Goal: Task Accomplishment & Management: Use online tool/utility

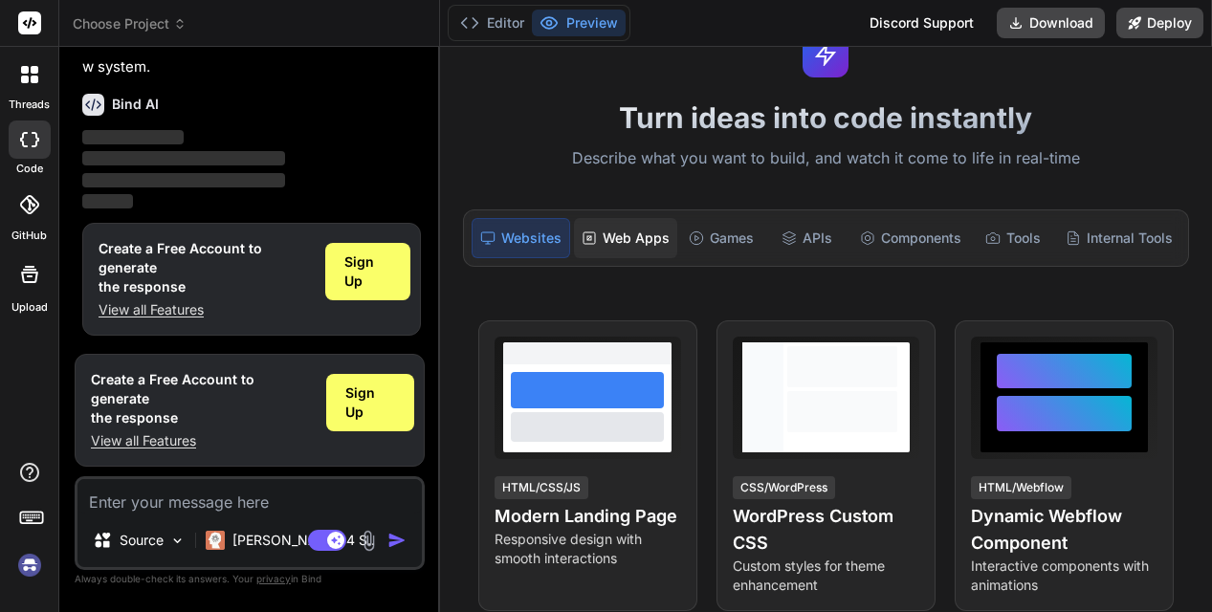
scroll to position [121, 0]
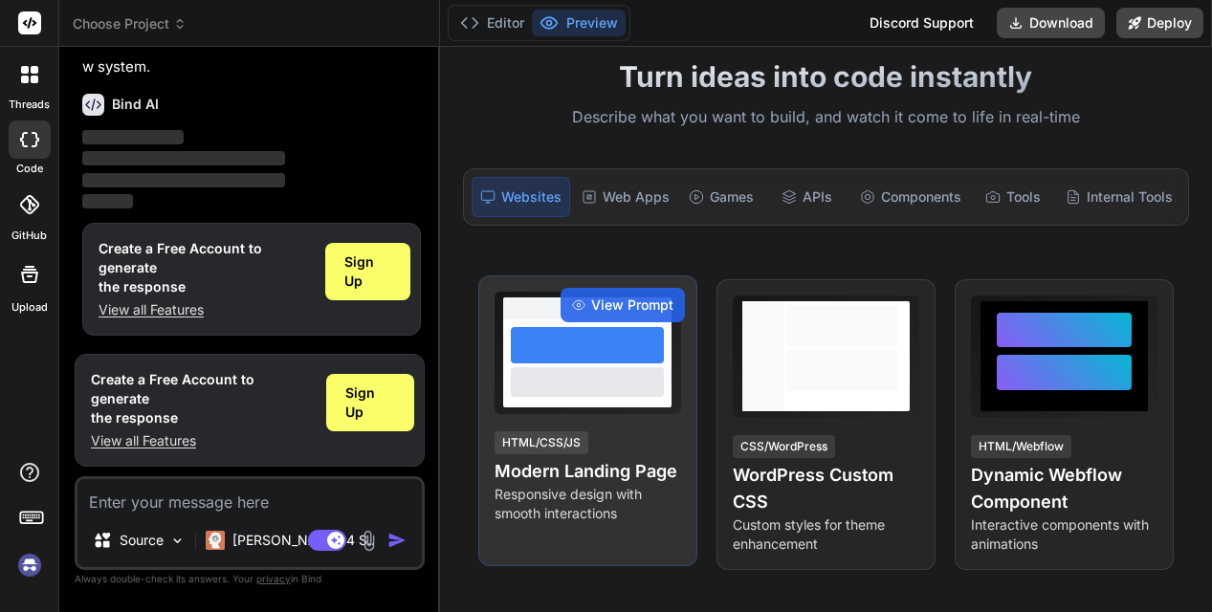
click at [614, 381] on div at bounding box center [587, 381] width 153 height 29
click at [619, 406] on div at bounding box center [587, 363] width 168 height 88
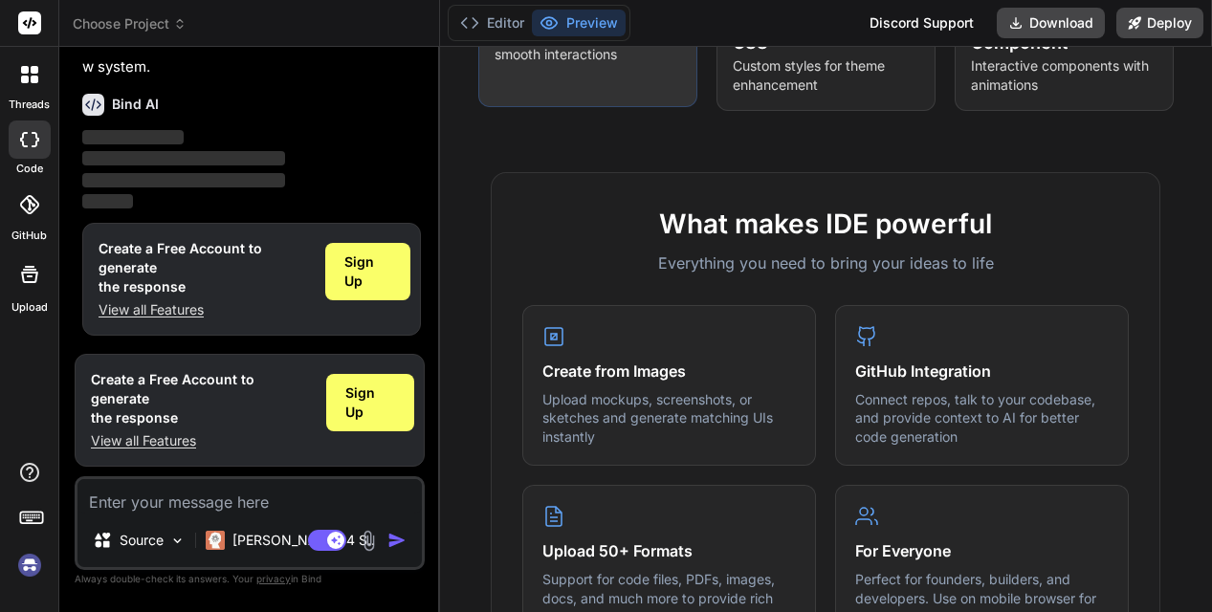
scroll to position [675, 0]
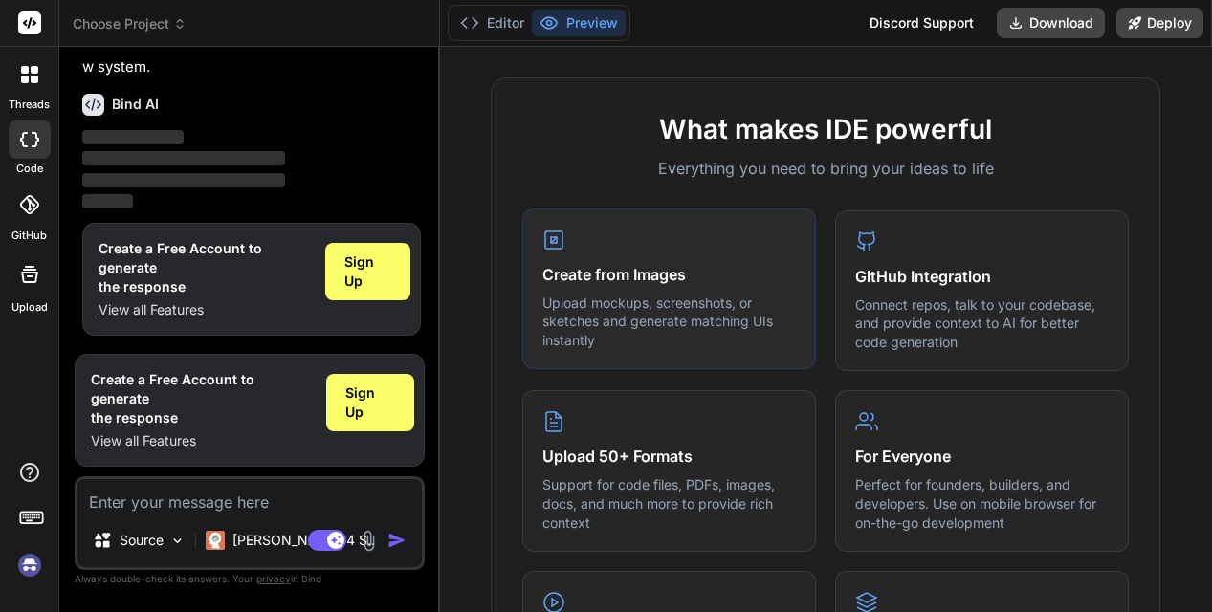
click at [625, 318] on p "Upload mockups, screenshots, or sketches and generate matching UIs instantly" at bounding box center [668, 322] width 253 height 56
click at [547, 239] on icon at bounding box center [553, 240] width 23 height 23
click at [697, 245] on div "Create from Images Upload mockups, screenshots, or sketches and generate matchi…" at bounding box center [669, 289] width 294 height 162
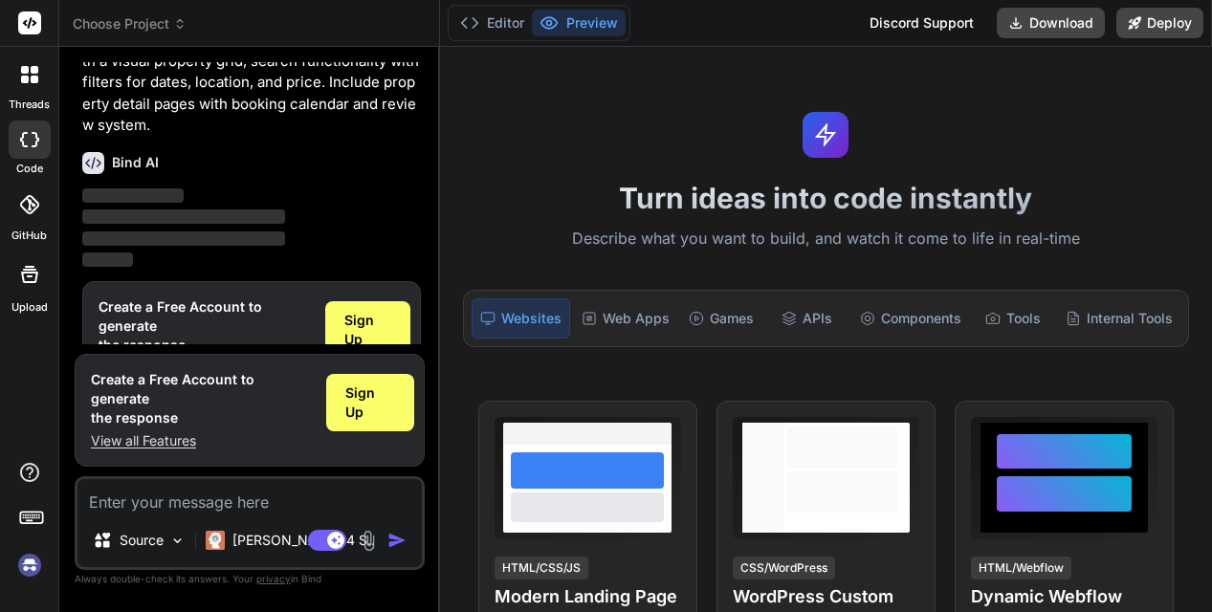
scroll to position [114, 0]
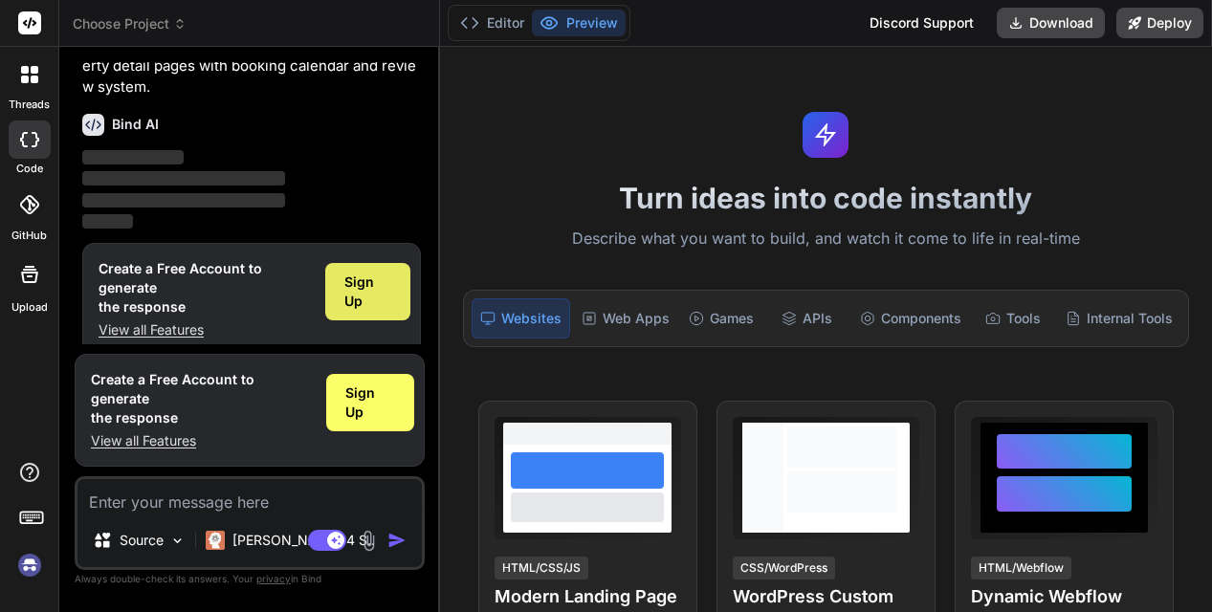
click at [375, 289] on span "Sign Up" at bounding box center [367, 292] width 46 height 38
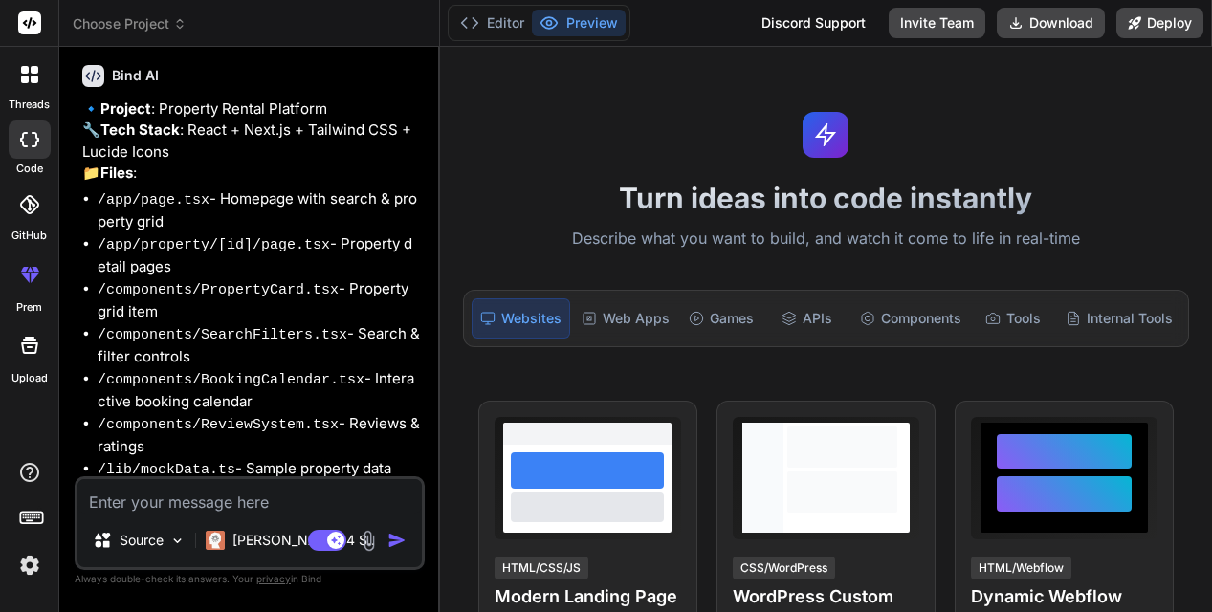
scroll to position [456, 0]
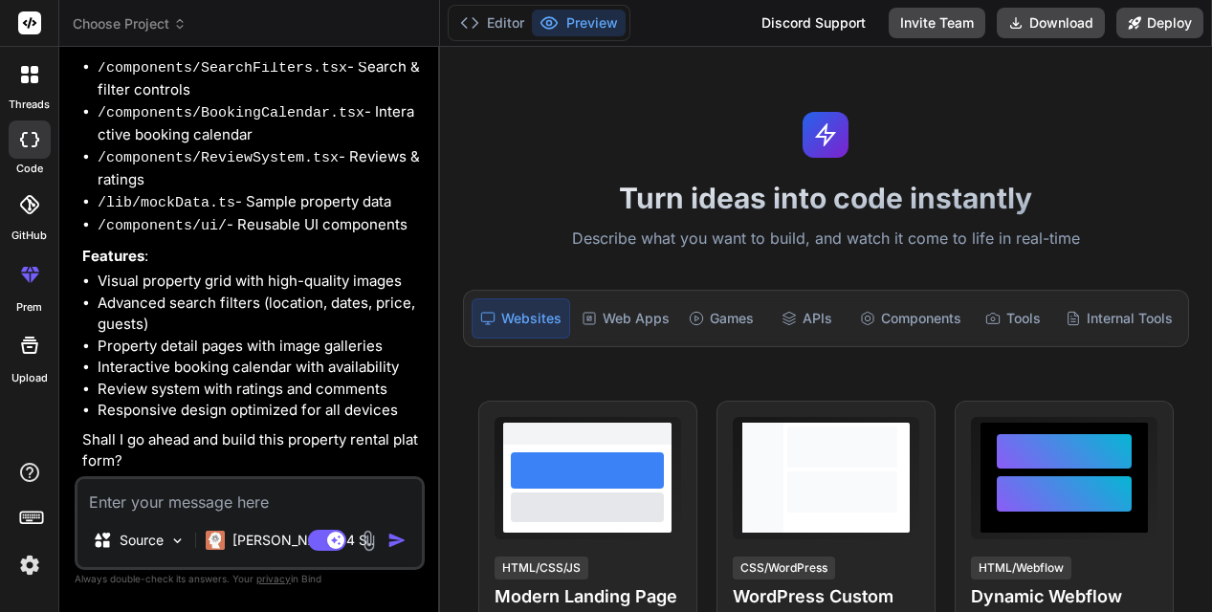
type textarea "x"
click at [270, 504] on textarea at bounding box center [249, 496] width 344 height 34
type textarea "y"
type textarea "x"
type textarea "ye"
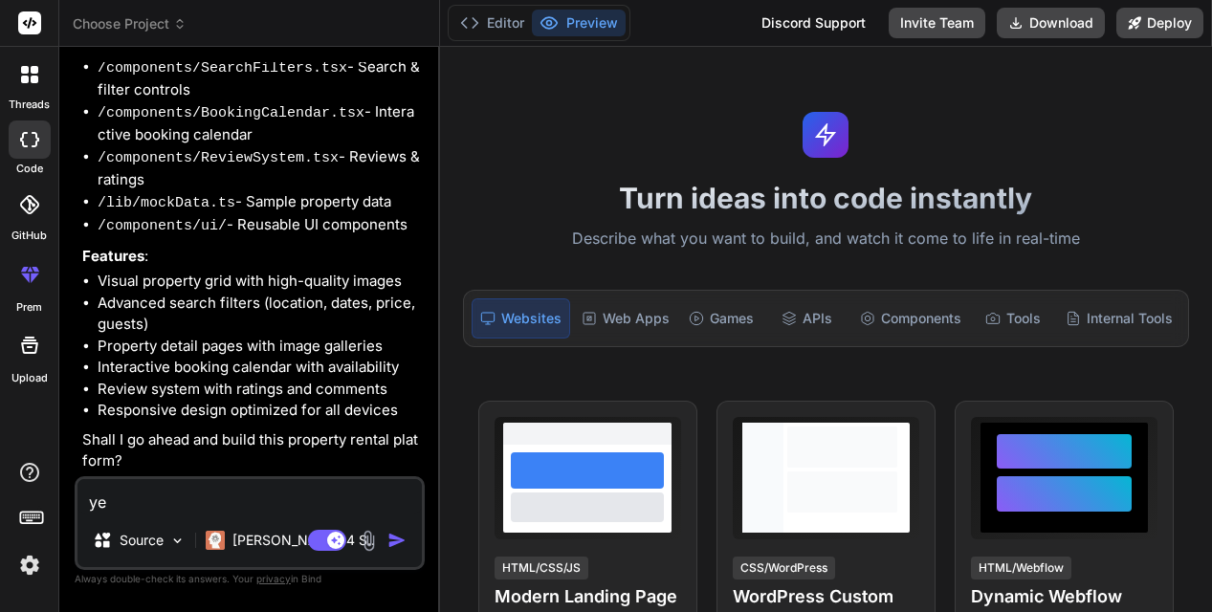
type textarea "x"
type textarea "yes"
type textarea "x"
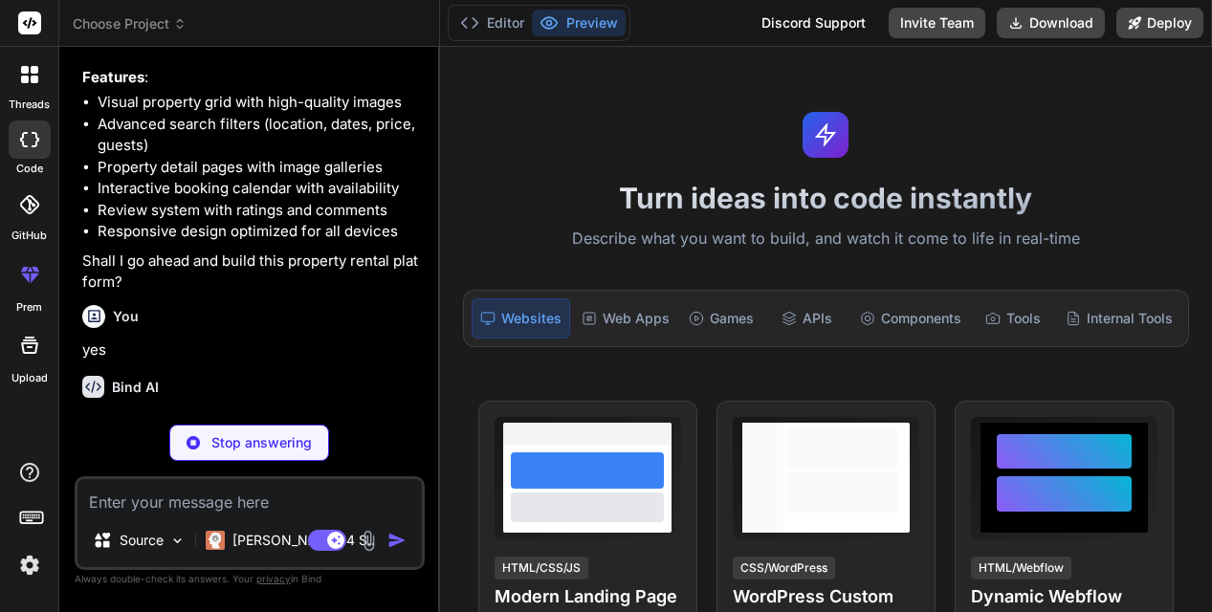
scroll to position [655, 0]
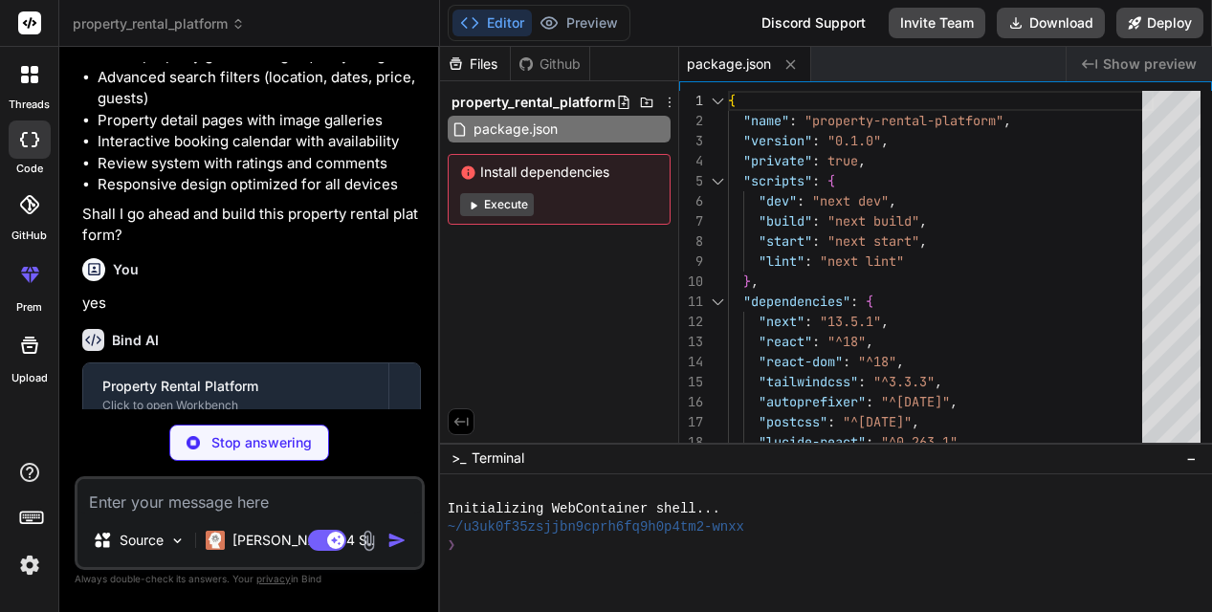
type textarea "x"
type textarea "module.exports = nextConfig"
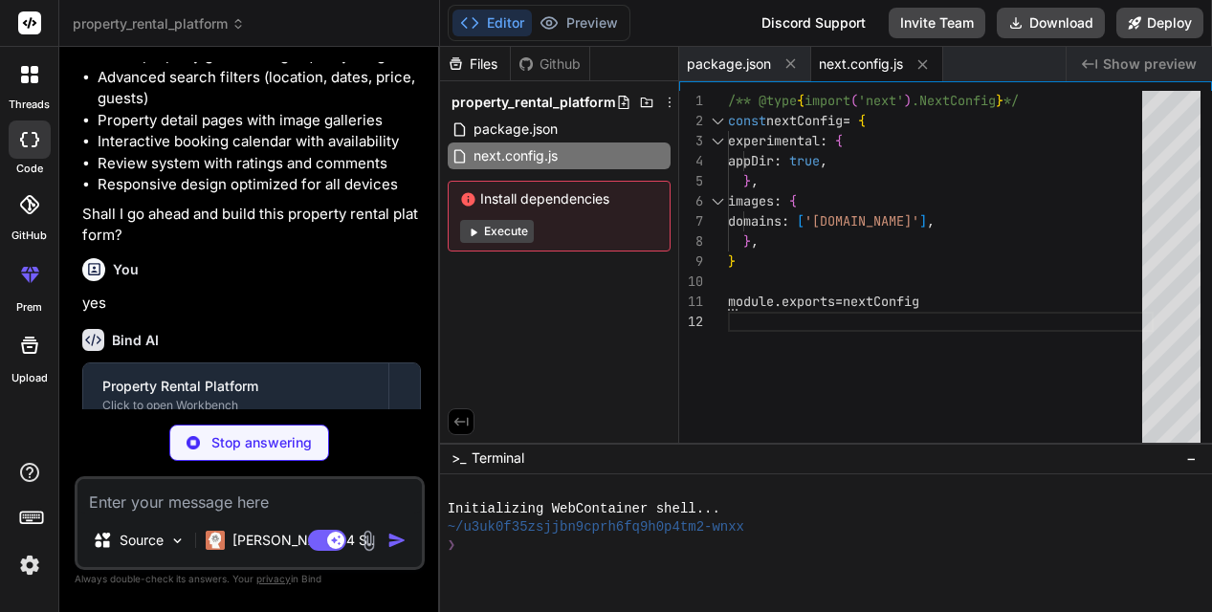
type textarea "x"
type textarea "sans: ['Inter', 'sans-serif'], }, }, }, plugins: [], }"
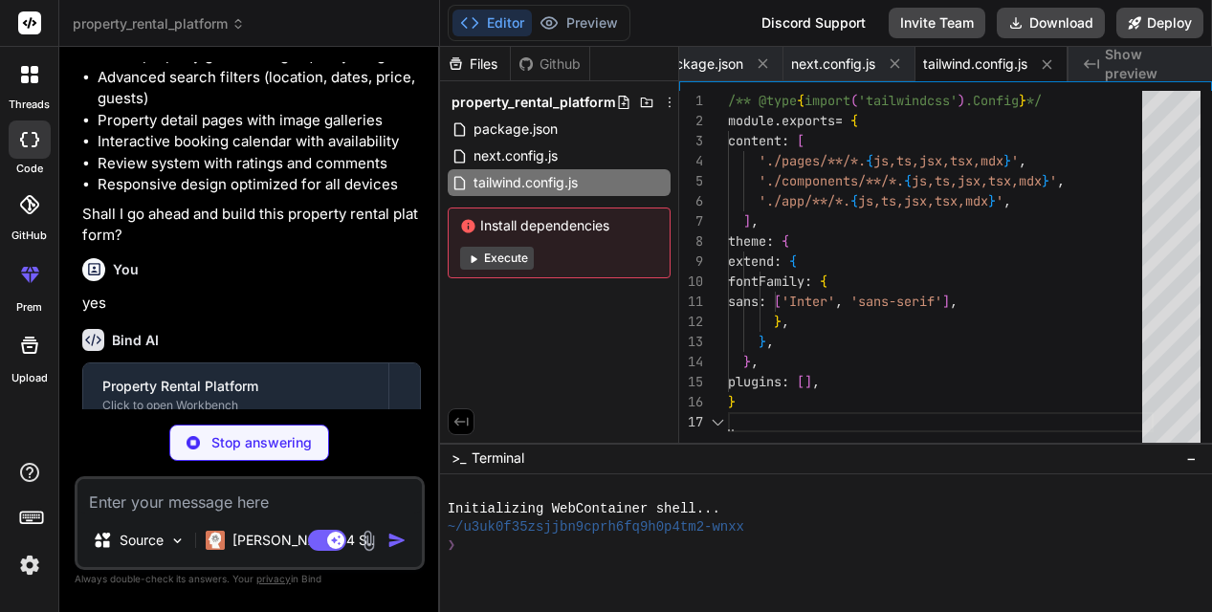
type textarea "x"
type textarea "module.exports = { plugins: { tailwindcss: {}, autoprefixer: {}, }, }"
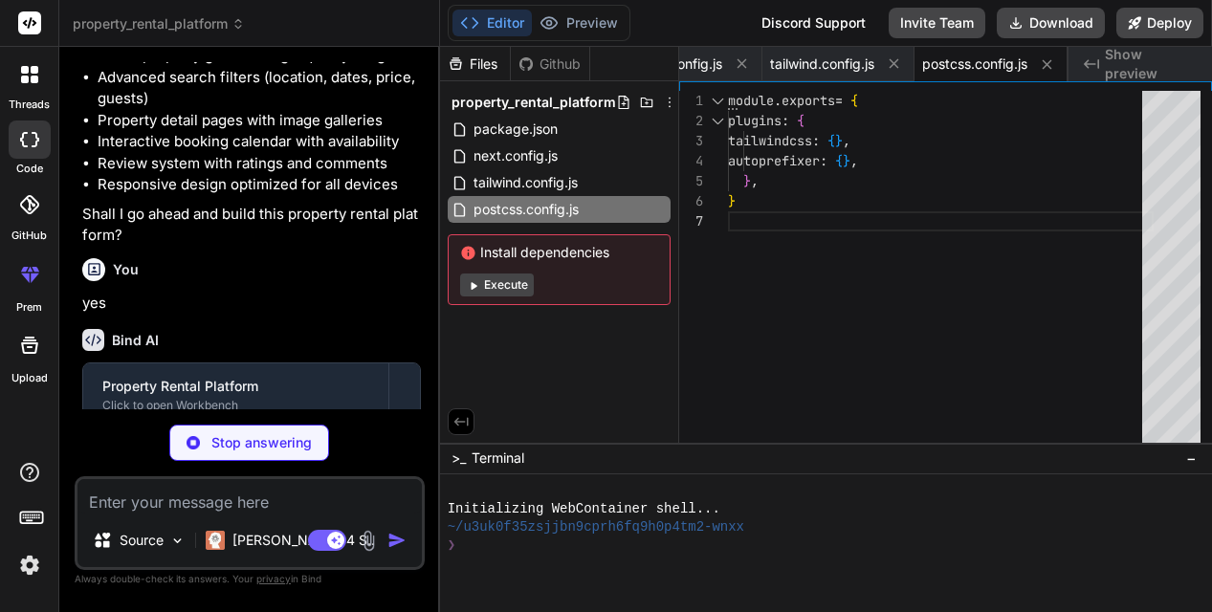
type textarea "x"
type textarea ":root { --foreground-rgb: 0, 0, 0; --background-start-rgb: 255, 255, 255; --bac…"
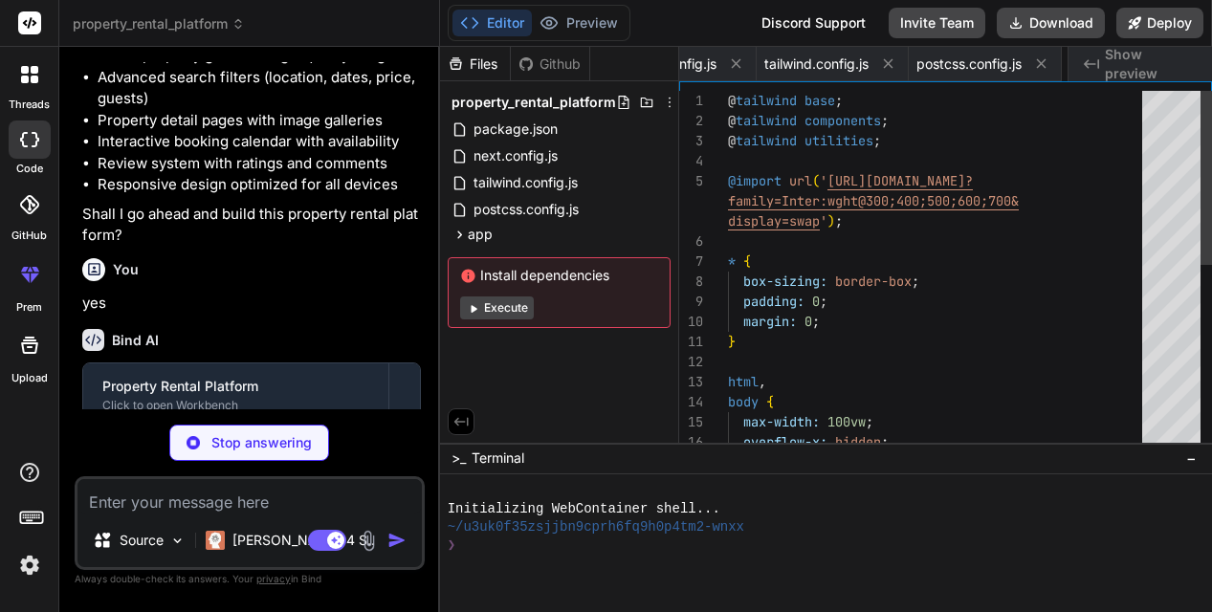
scroll to position [0, 305]
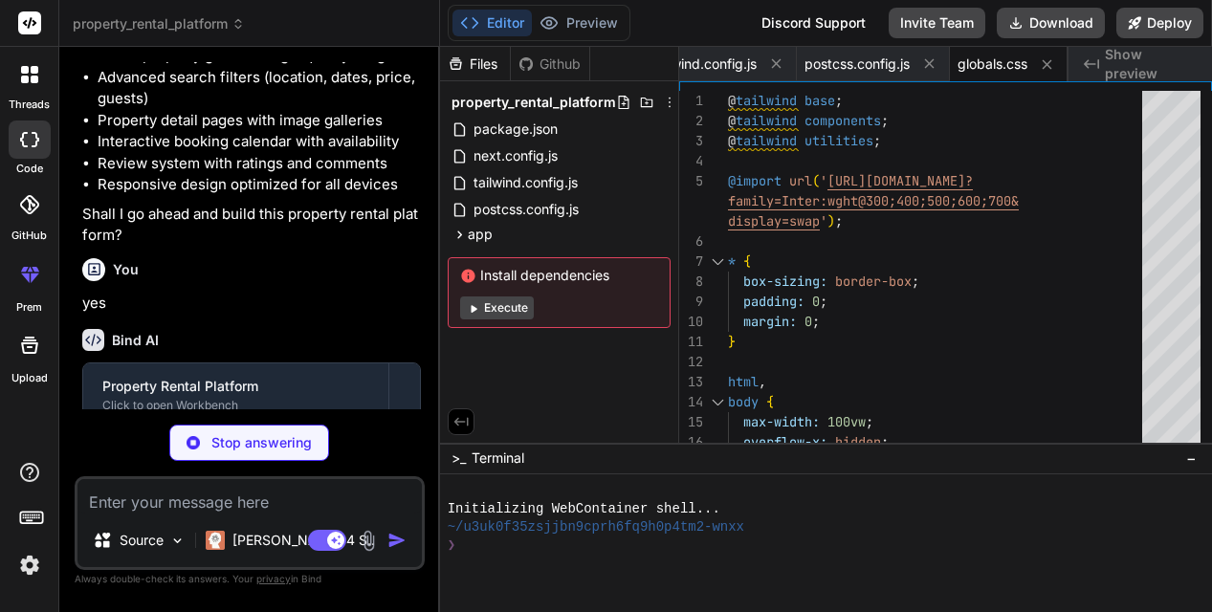
type textarea "x"
type textarea "</html> ) }"
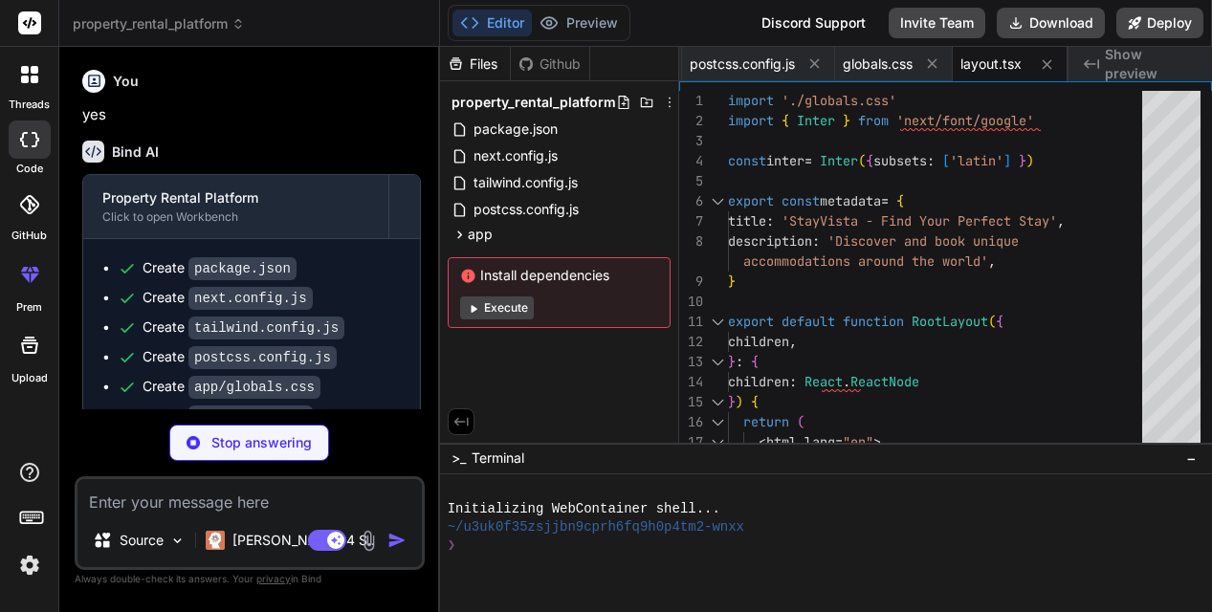
scroll to position [934, 0]
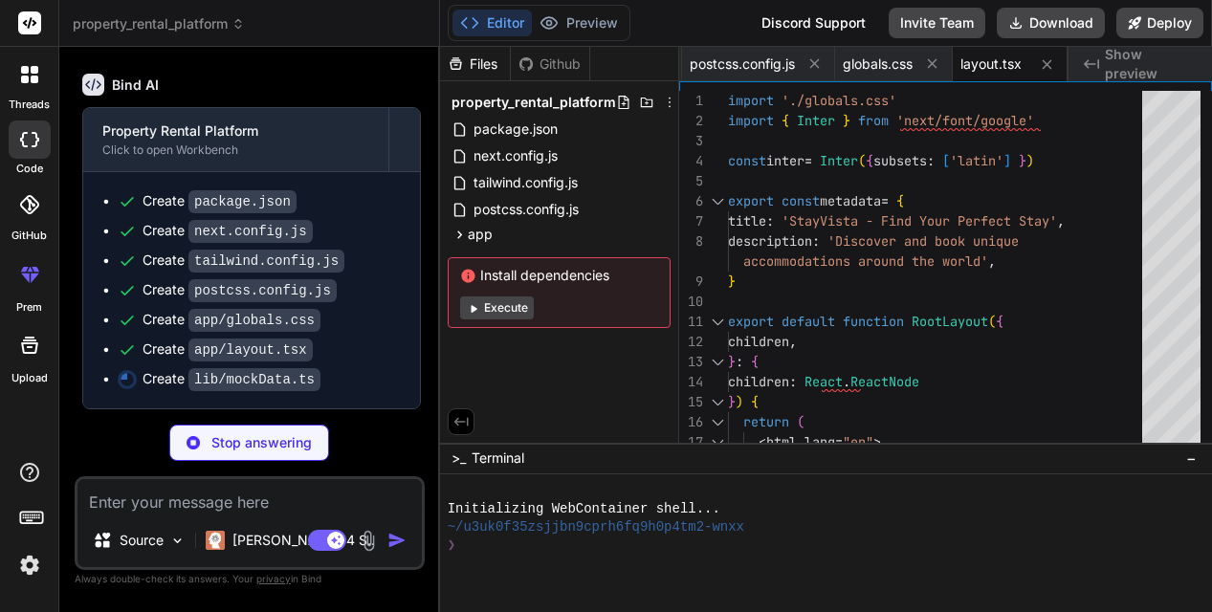
click at [560, 457] on div ">_ Terminal −" at bounding box center [826, 459] width 772 height 32
click at [476, 556] on div at bounding box center [818, 564] width 741 height 18
type textarea "x"
type textarea "comment: 'Incredible beach house! Waking up to ocean views was magical. Mike wa…"
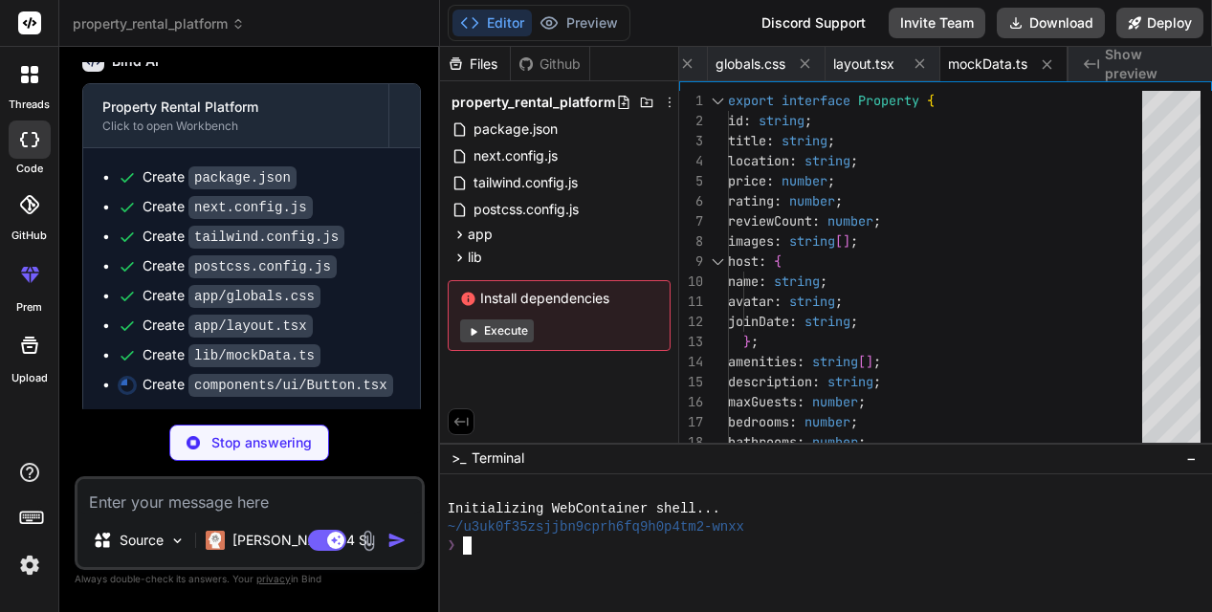
scroll to position [964, 0]
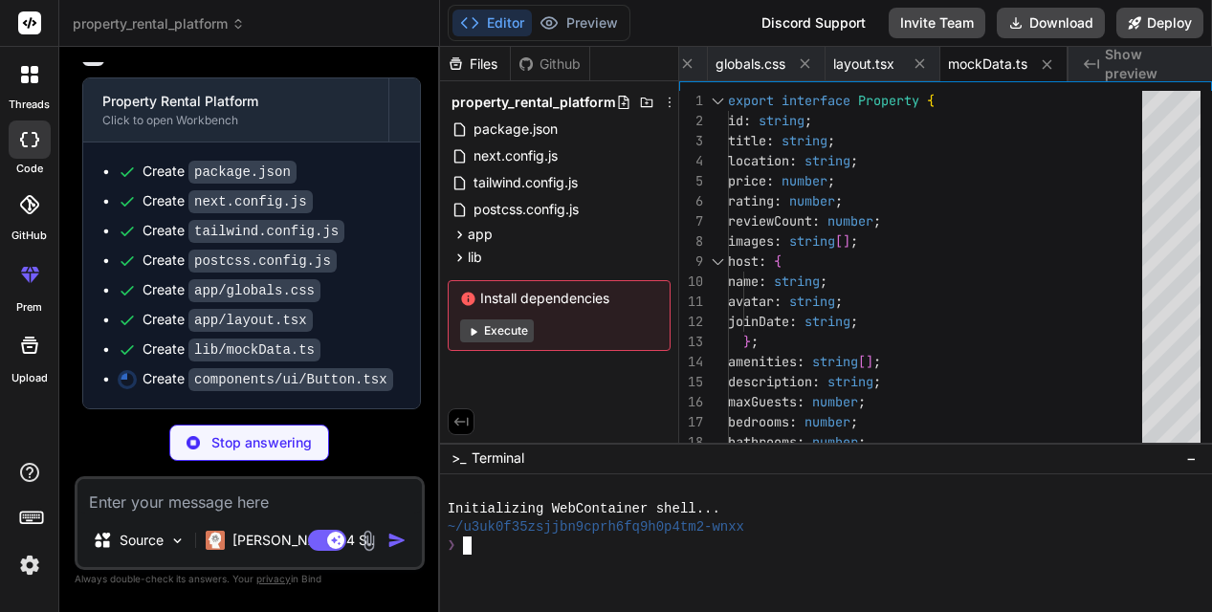
type textarea "x"
type textarea "{children} </button> ); }"
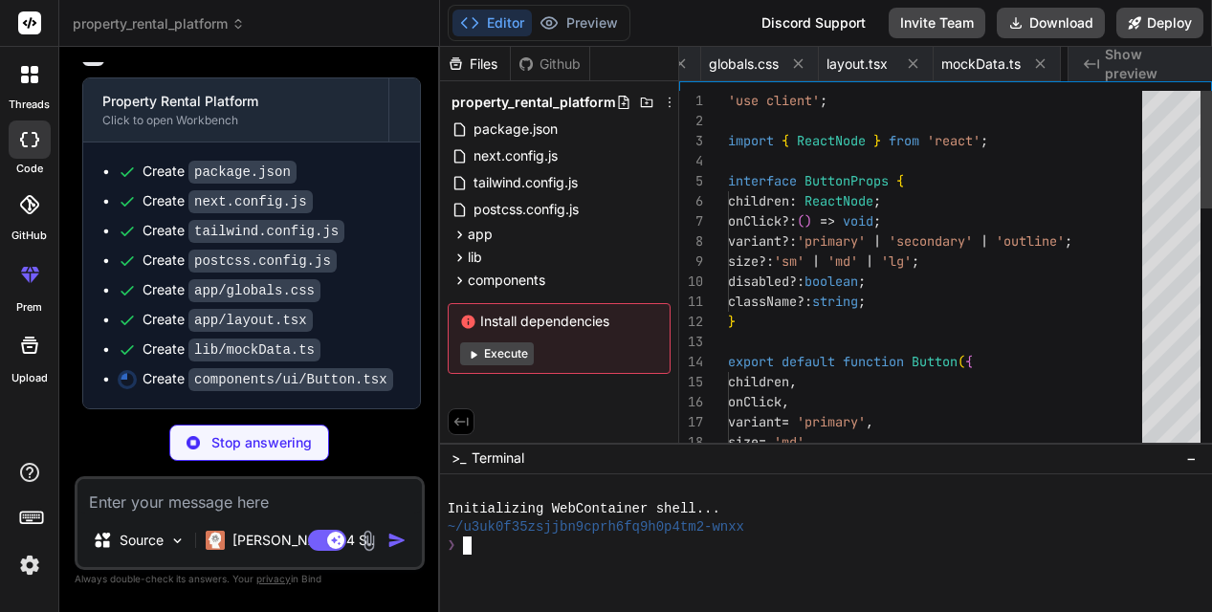
scroll to position [99, 0]
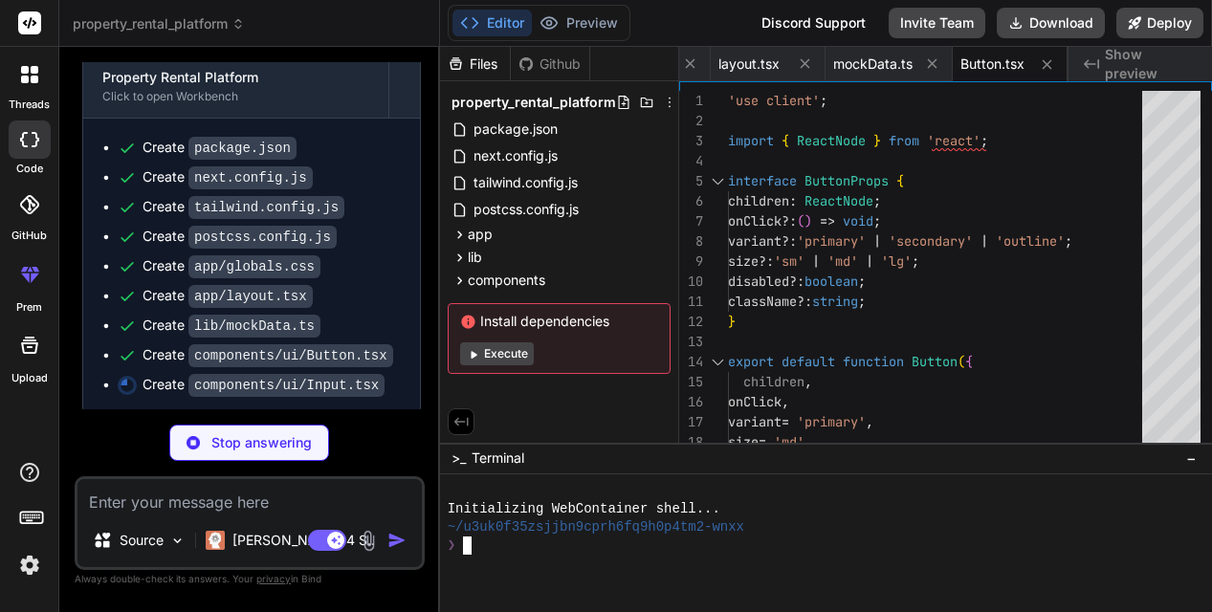
type textarea "x"
type textarea "border-gray-300 rounded-lg focus:ring-2 focus:ring-rose-500 focus:border-transp…"
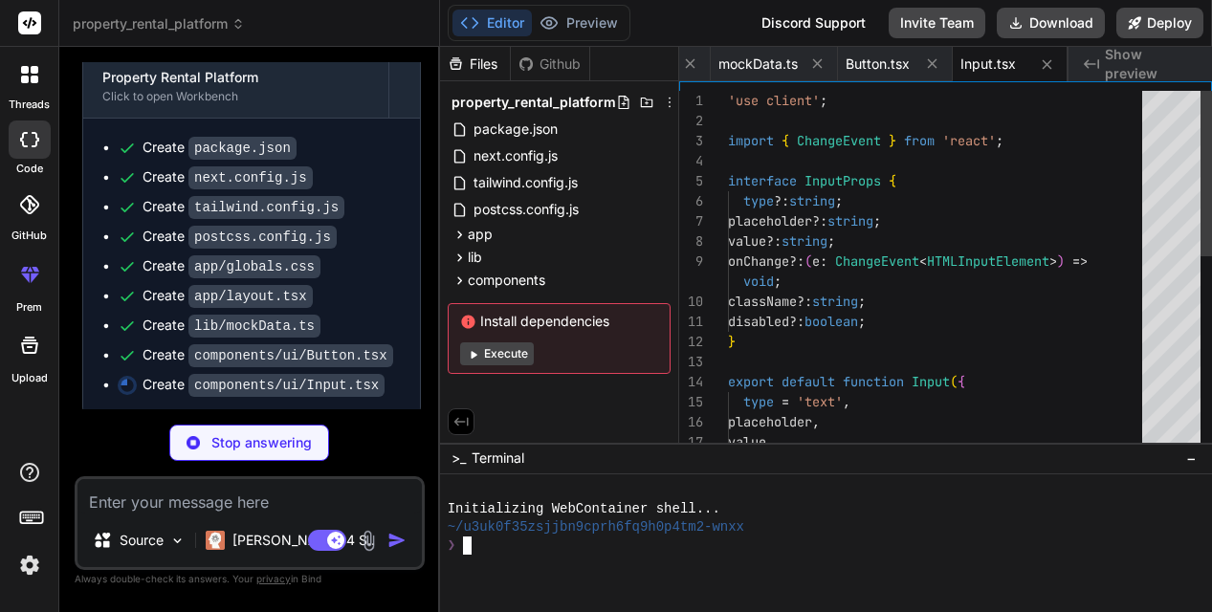
scroll to position [121, 0]
type textarea "x"
type textarea "text-gray-900">${property.price}</span> <span className="text-gray-500 text-sm"…"
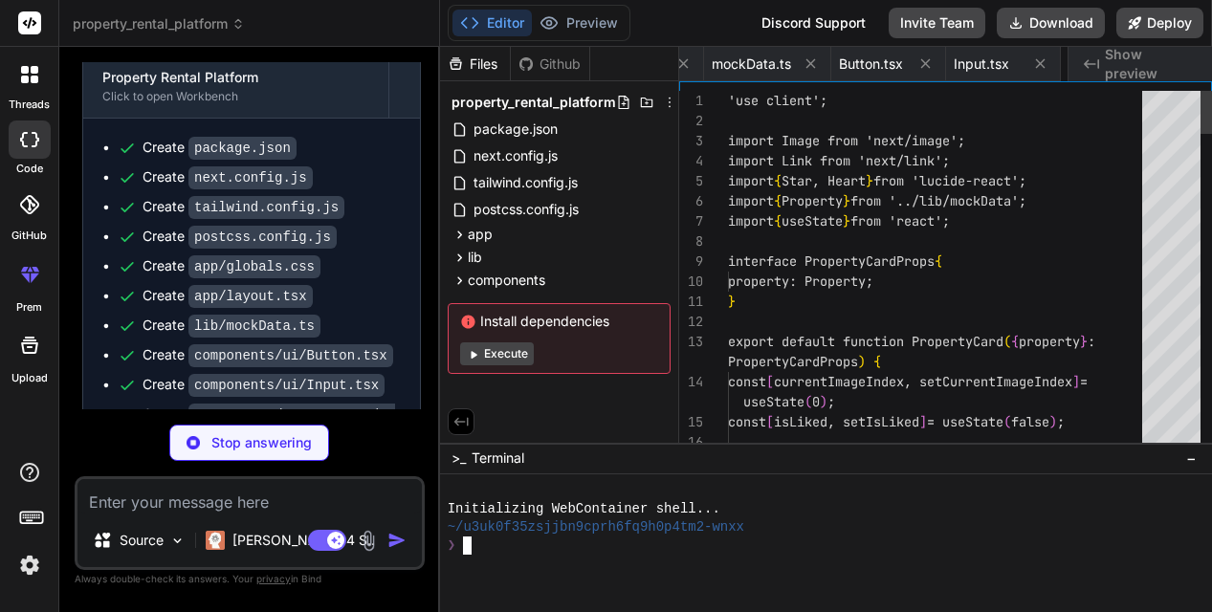
scroll to position [0, 932]
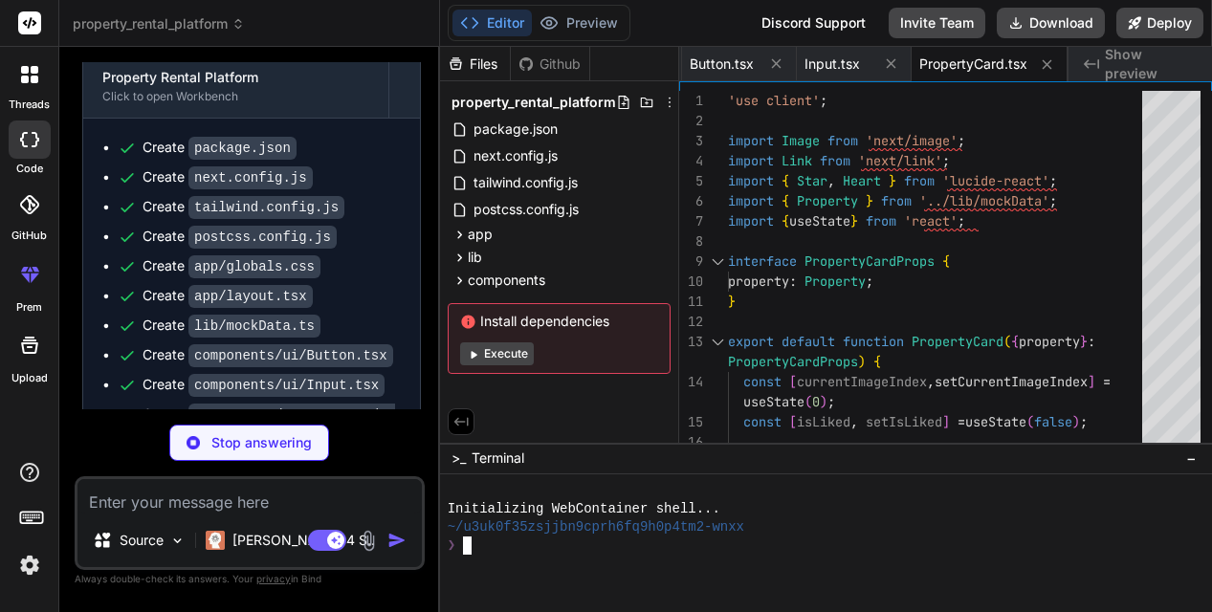
type textarea "x"
type textarea "</select> </div> </div> </div> )} </div> ); }"
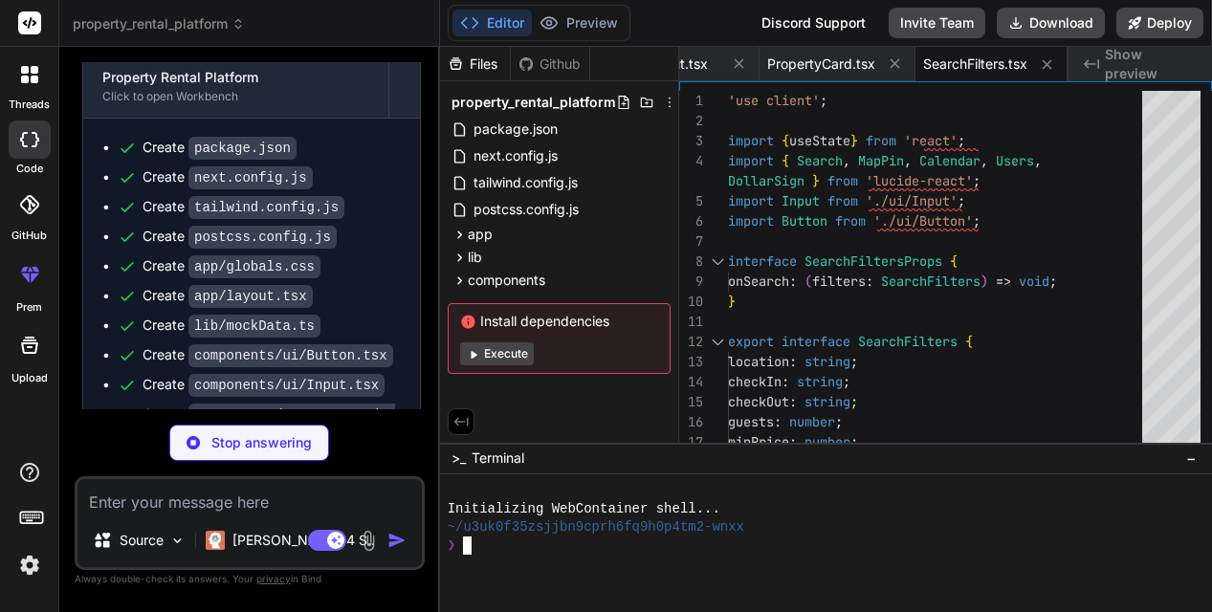
scroll to position [1139, 0]
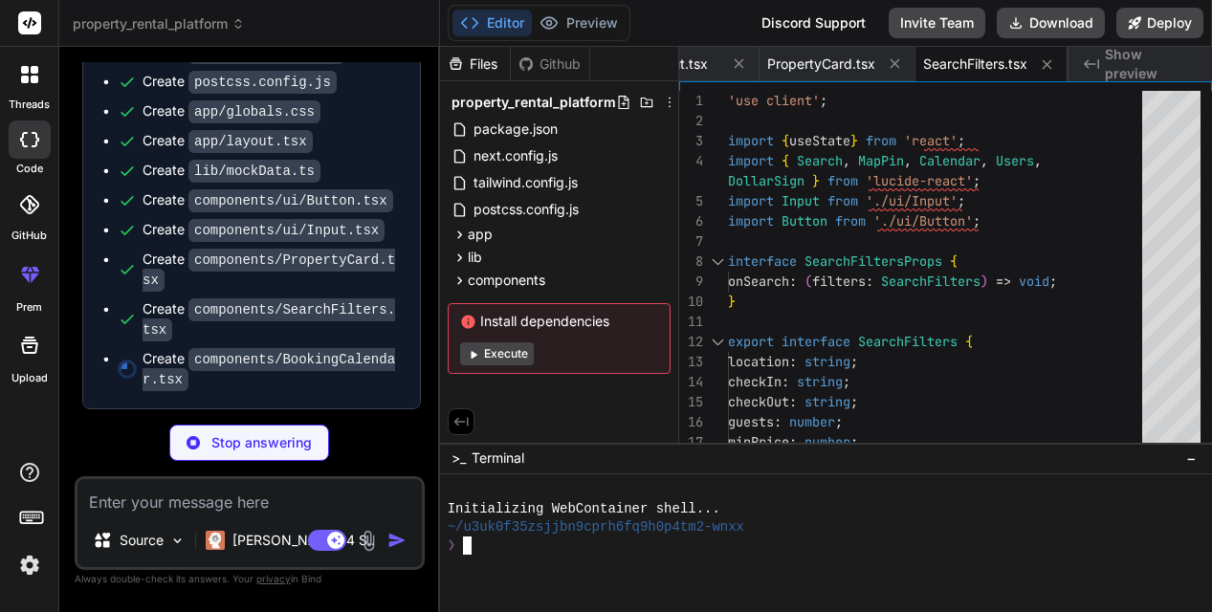
type textarea "x"
type textarea "text-gray-500 mt-3"> You won't be charged yet </p> </div> ); }"
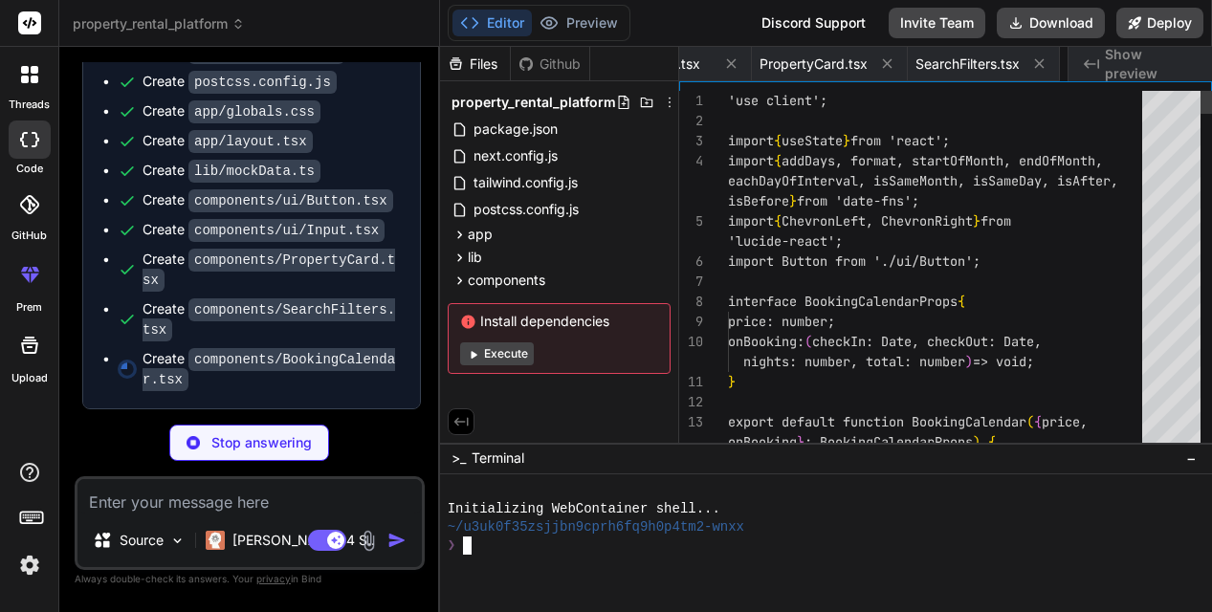
scroll to position [0, 1263]
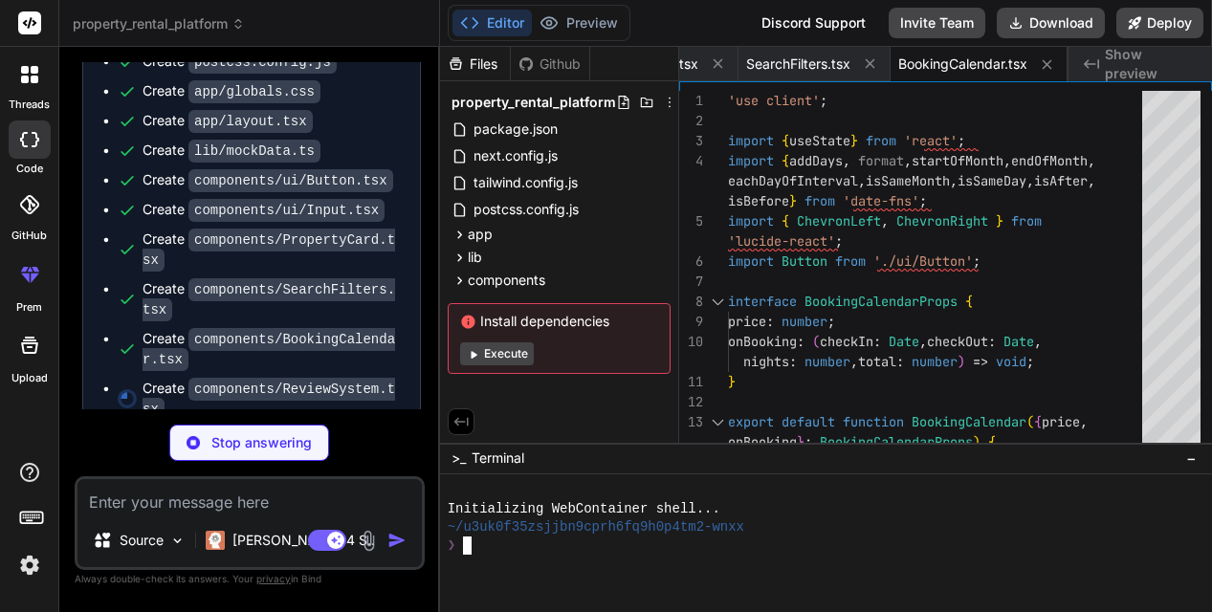
type textarea "x"
type textarea "</div> </div> ); }"
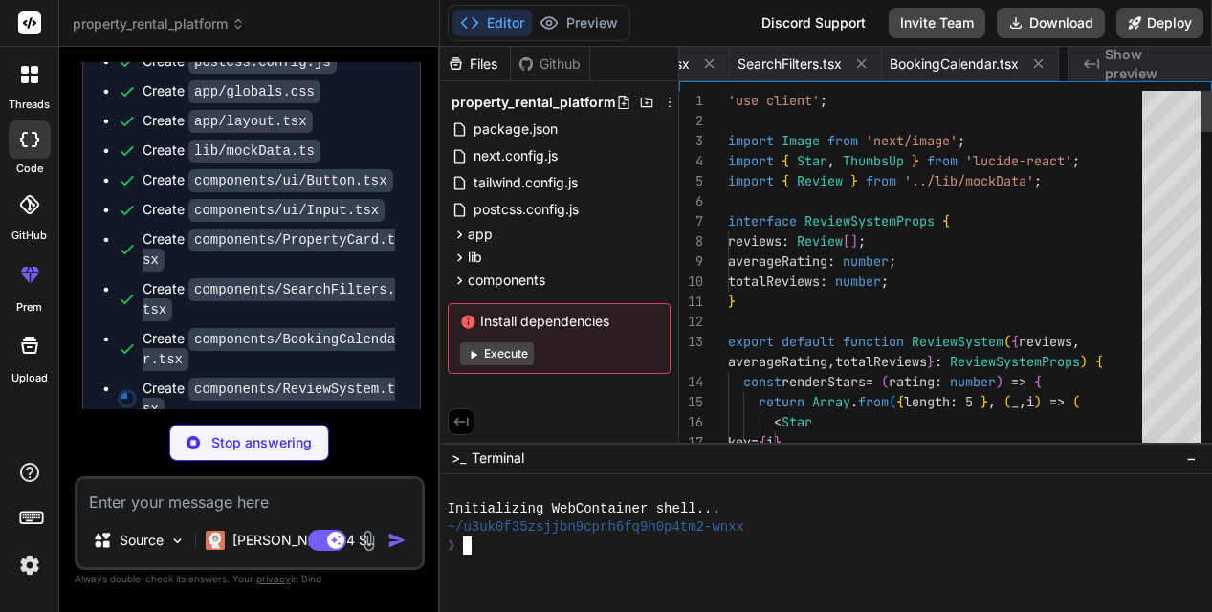
scroll to position [99, 0]
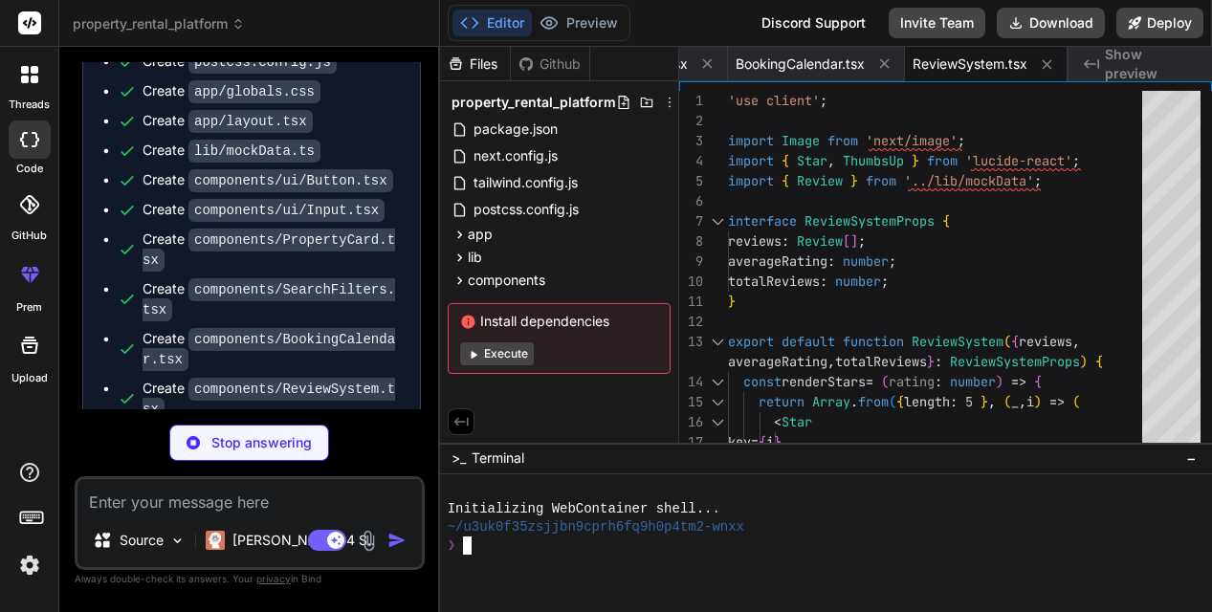
type textarea "x"
type textarea "</div> </footer> </div> ); }"
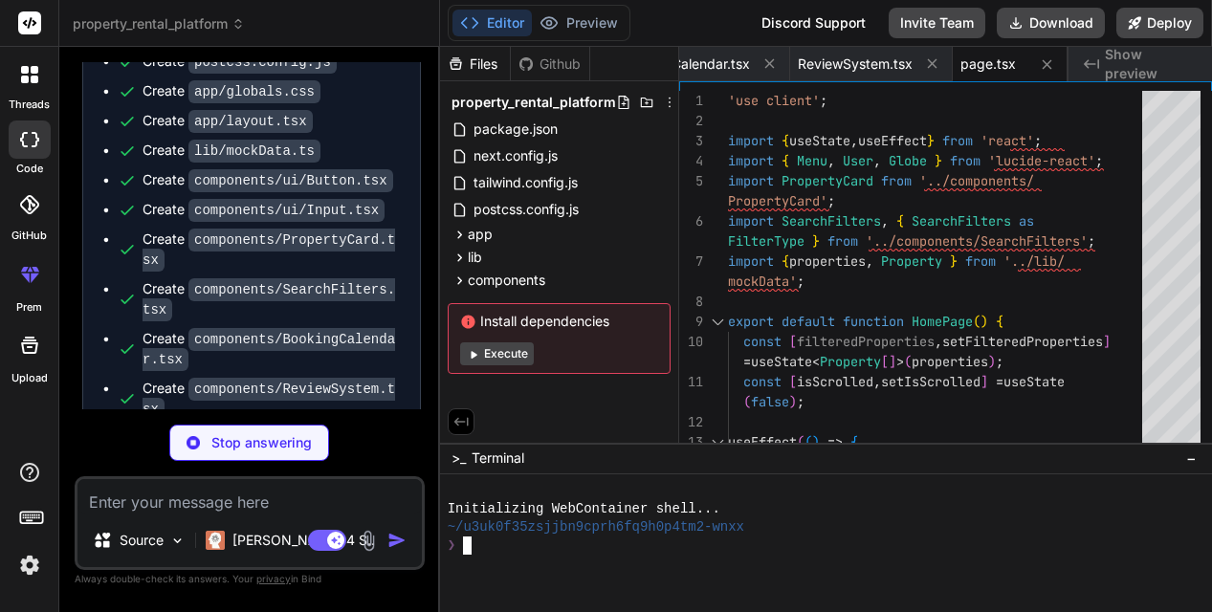
type textarea "x"
type textarea "); }"
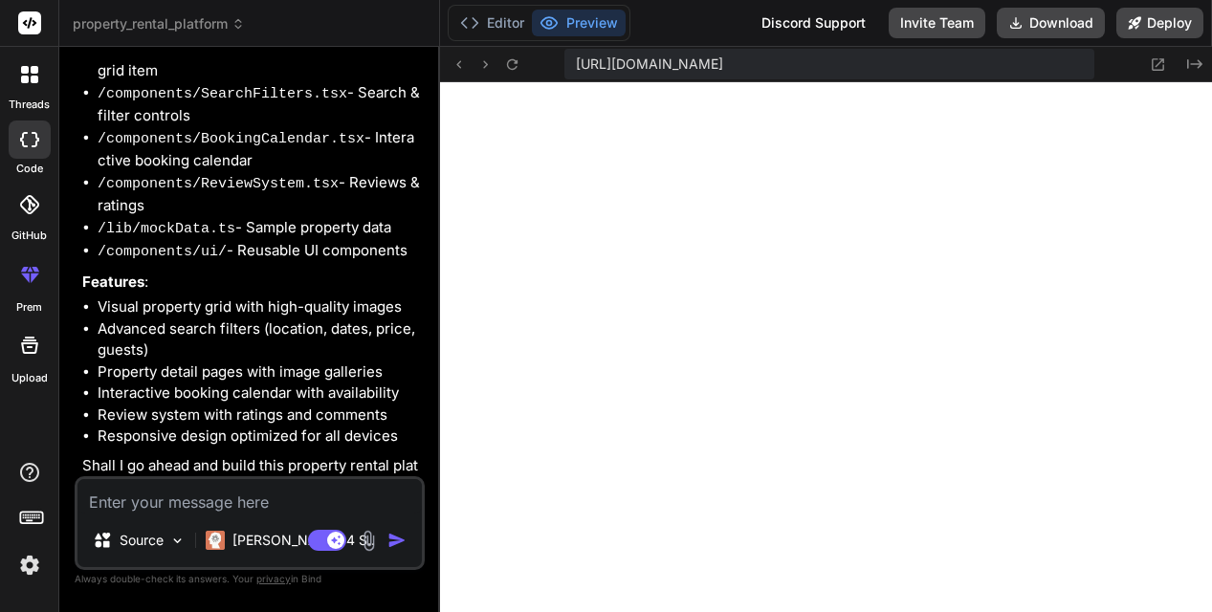
scroll to position [0, 0]
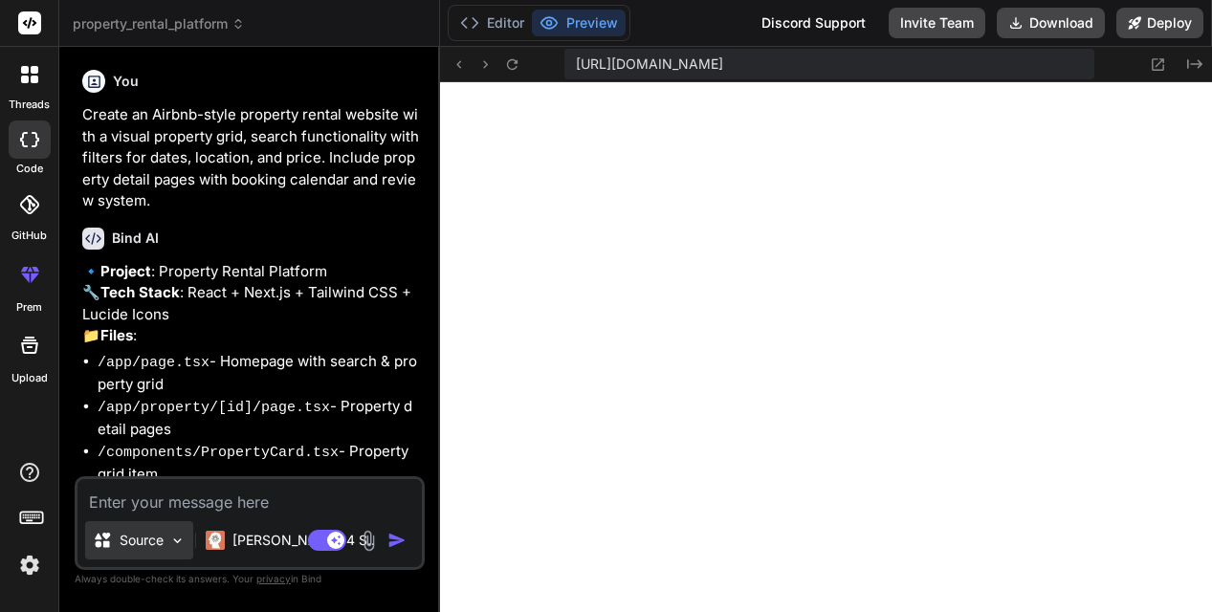
click at [177, 543] on img at bounding box center [177, 541] width 16 height 16
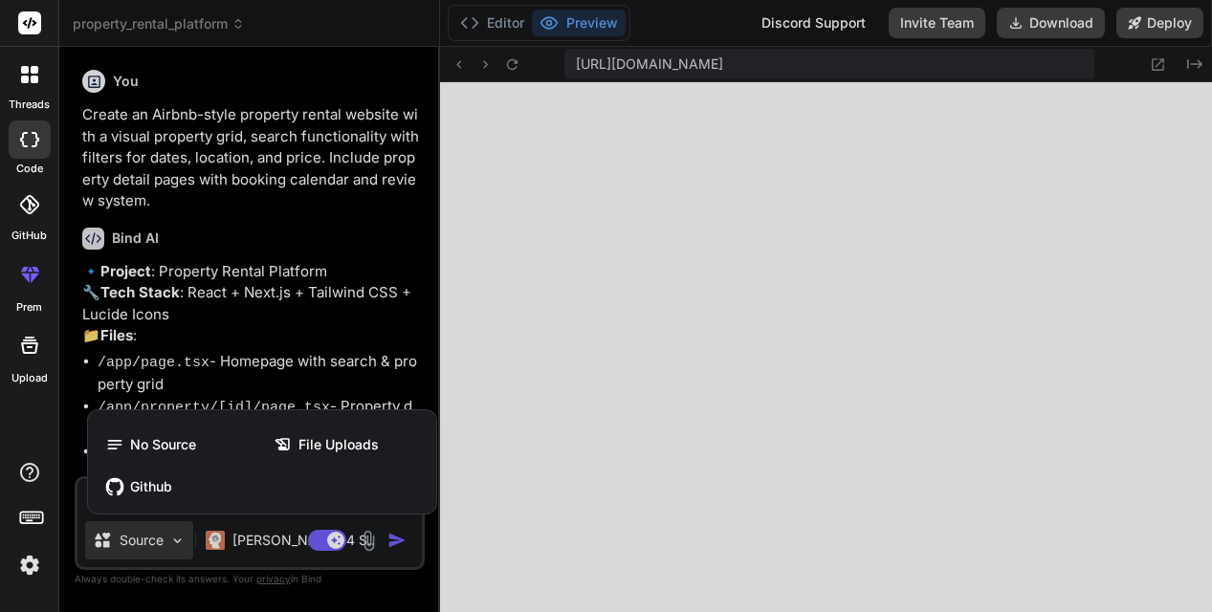
click at [177, 543] on div at bounding box center [606, 306] width 1212 height 612
type textarea "x"
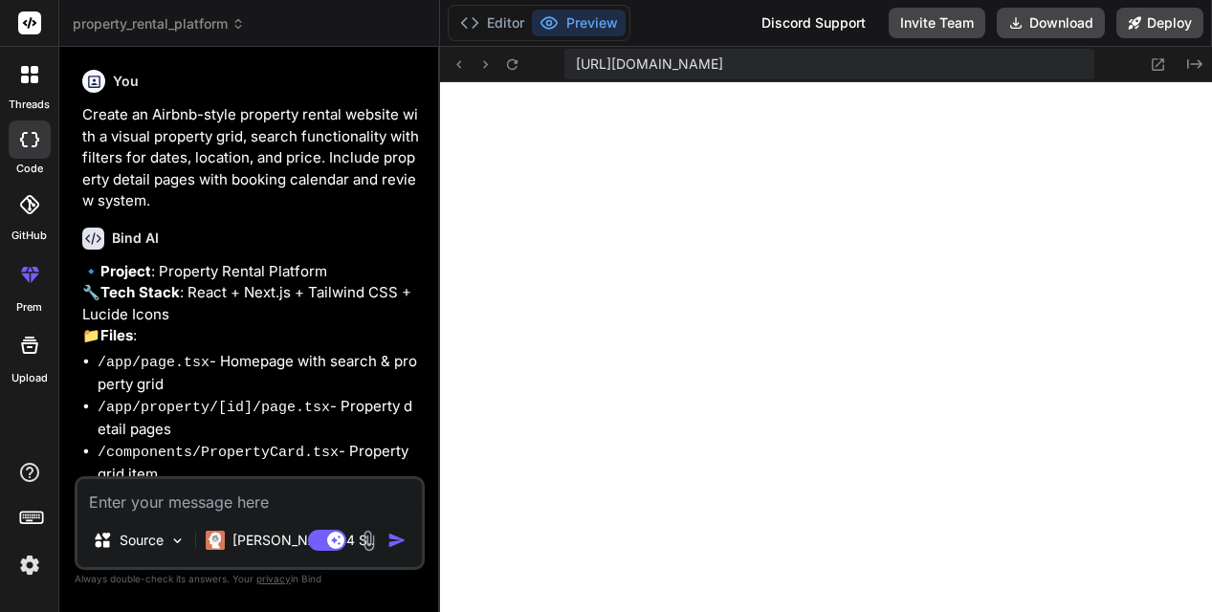
click at [243, 501] on textarea at bounding box center [249, 496] width 344 height 34
type textarea "c"
type textarea "x"
type textarea "ch"
type textarea "x"
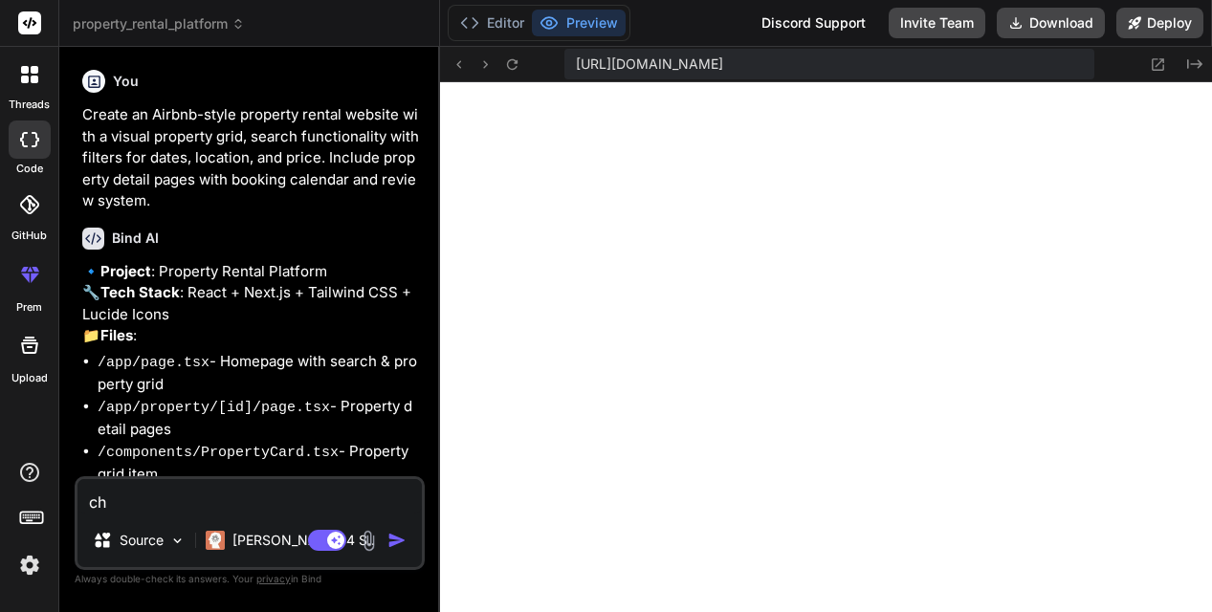
type textarea "c"
type textarea "x"
type textarea "ca"
type textarea "x"
type textarea "cam"
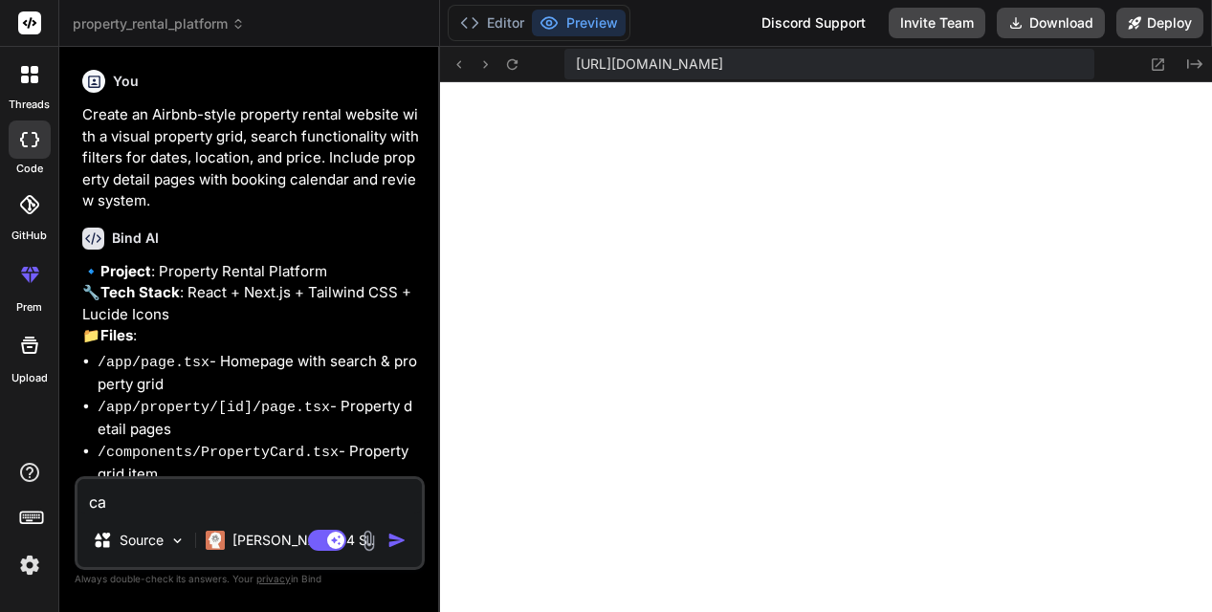
type textarea "x"
type textarea "camb"
type textarea "x"
type textarea "cambi"
type textarea "x"
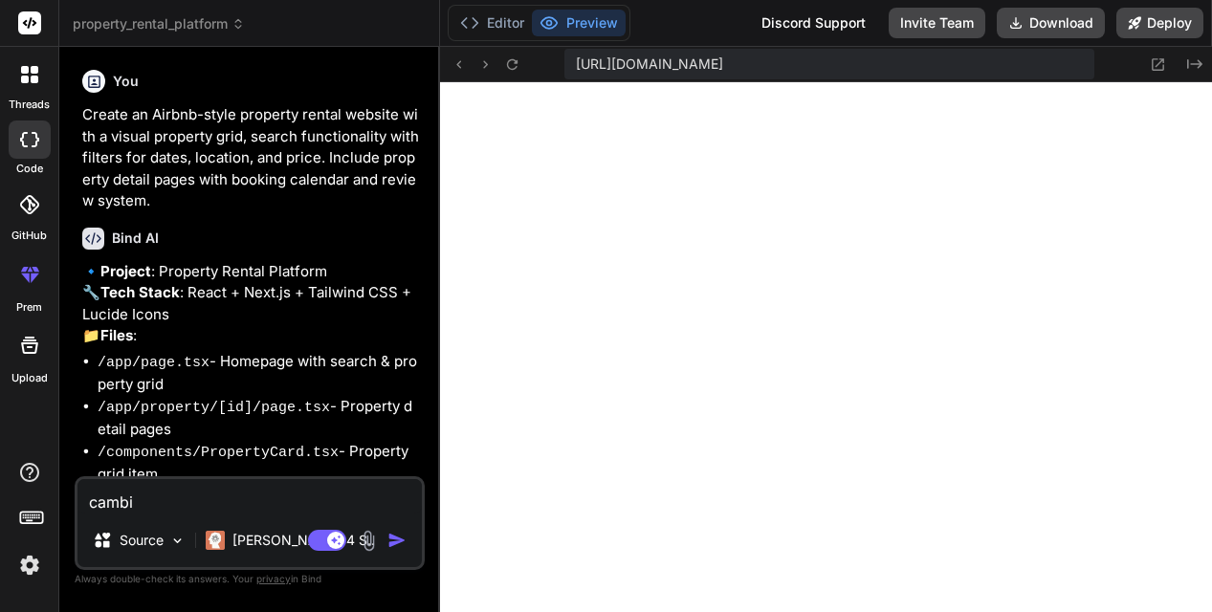
type textarea "cambia"
type textarea "x"
type textarea "cambia"
type textarea "x"
type textarea "cambia i"
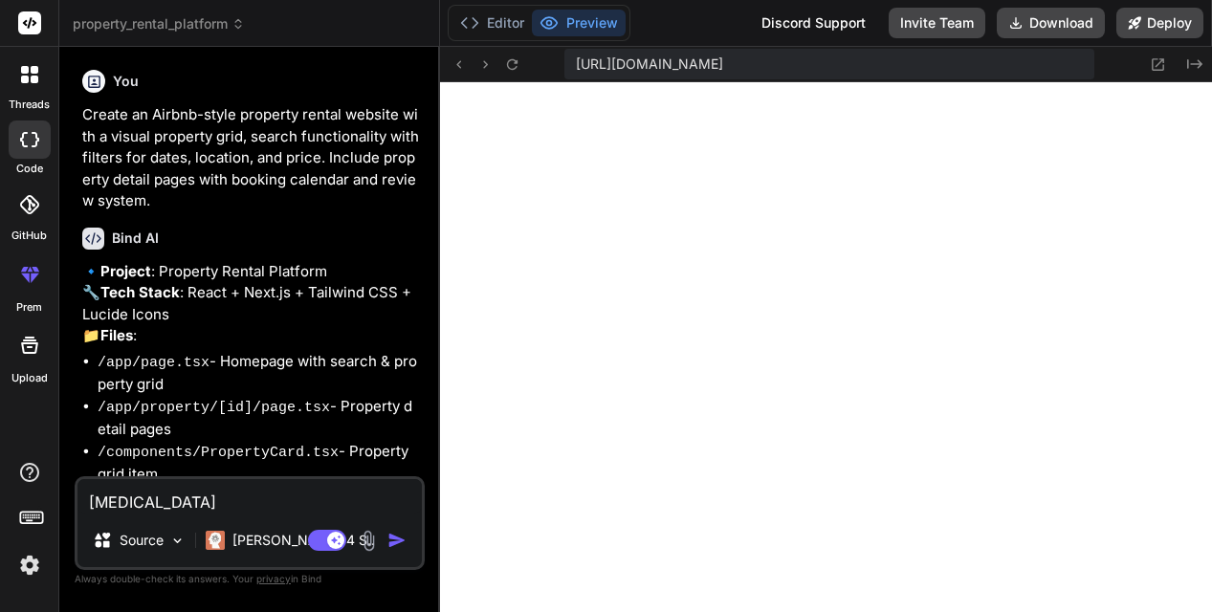
type textarea "x"
type textarea "cambia il"
type textarea "x"
type textarea "cambia il"
type textarea "x"
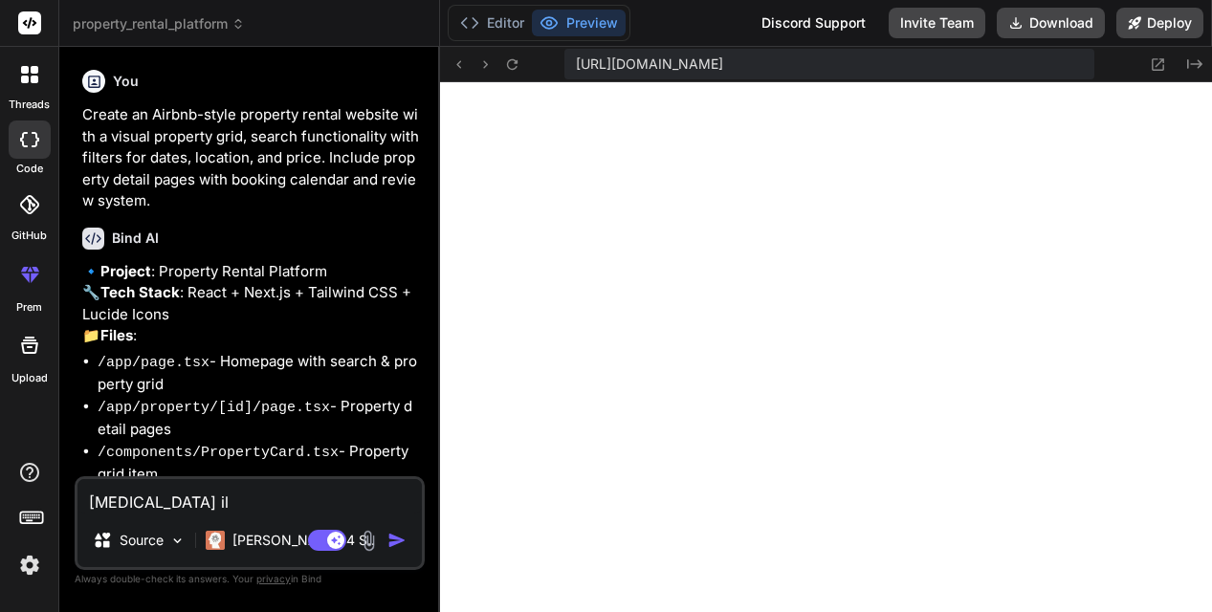
type textarea "cambia il n"
type textarea "x"
type textarea "cambia il no"
type textarea "x"
type textarea "cambia il nom"
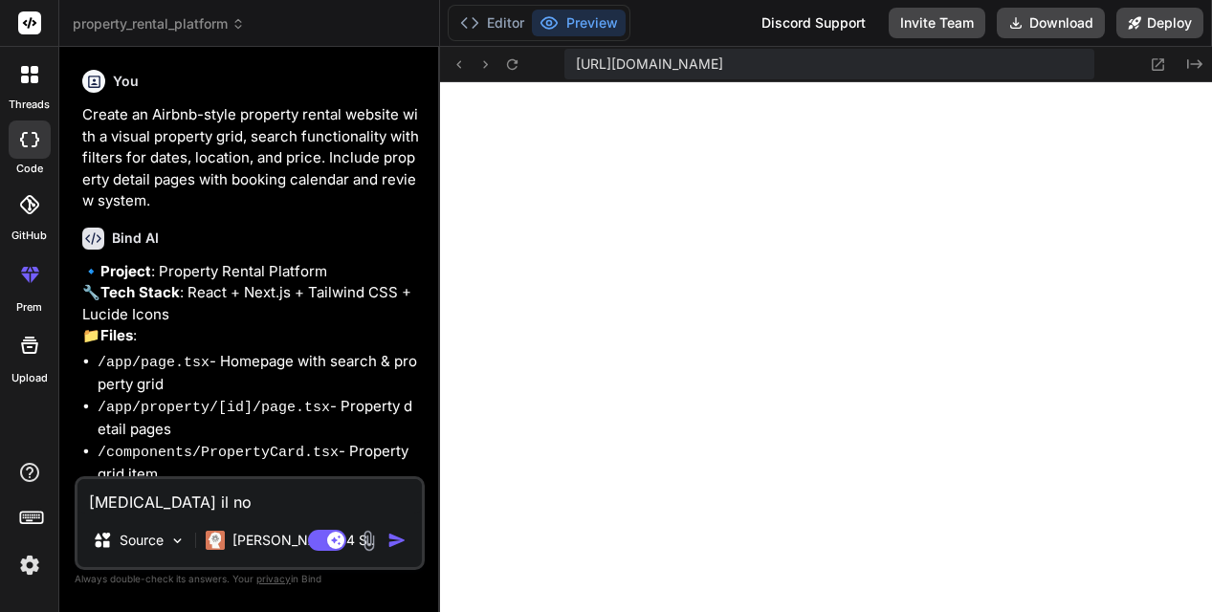
type textarea "x"
type textarea "cambia il nome"
type textarea "x"
type textarea "cambia il nome"
type textarea "x"
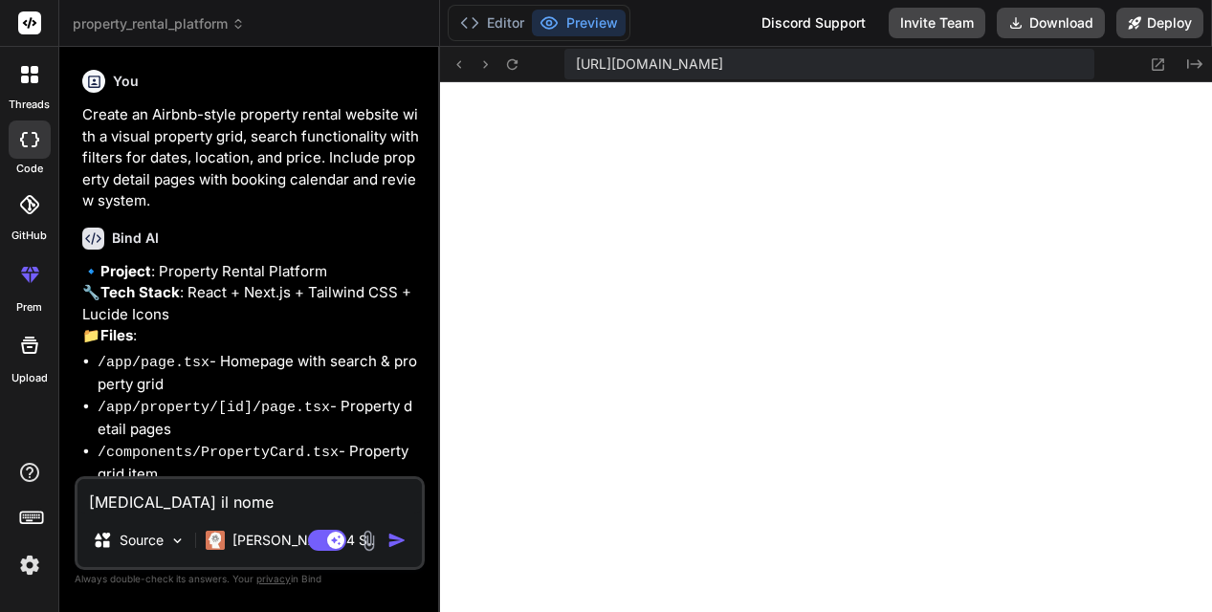
type textarea "cambia il nome i"
type textarea "x"
type textarea "cambia il nome in"
type textarea "x"
type textarea "cambia il nome in"
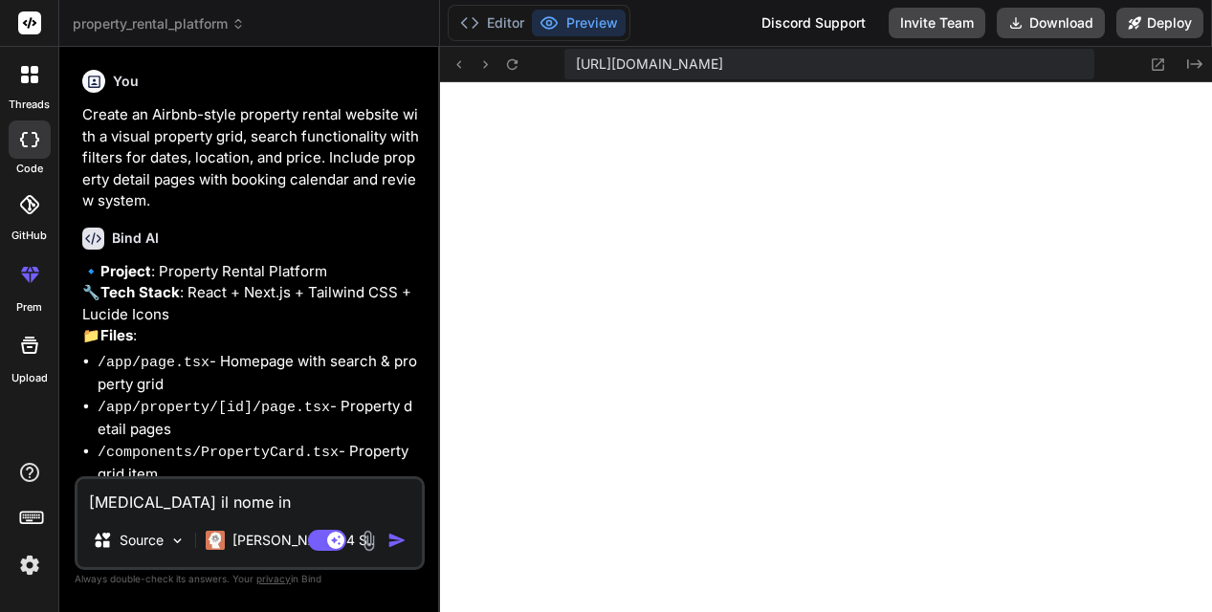
type textarea "x"
type textarea "cambia il nome in Q"
type textarea "x"
type textarea "cambia il nome in QS"
type textarea "x"
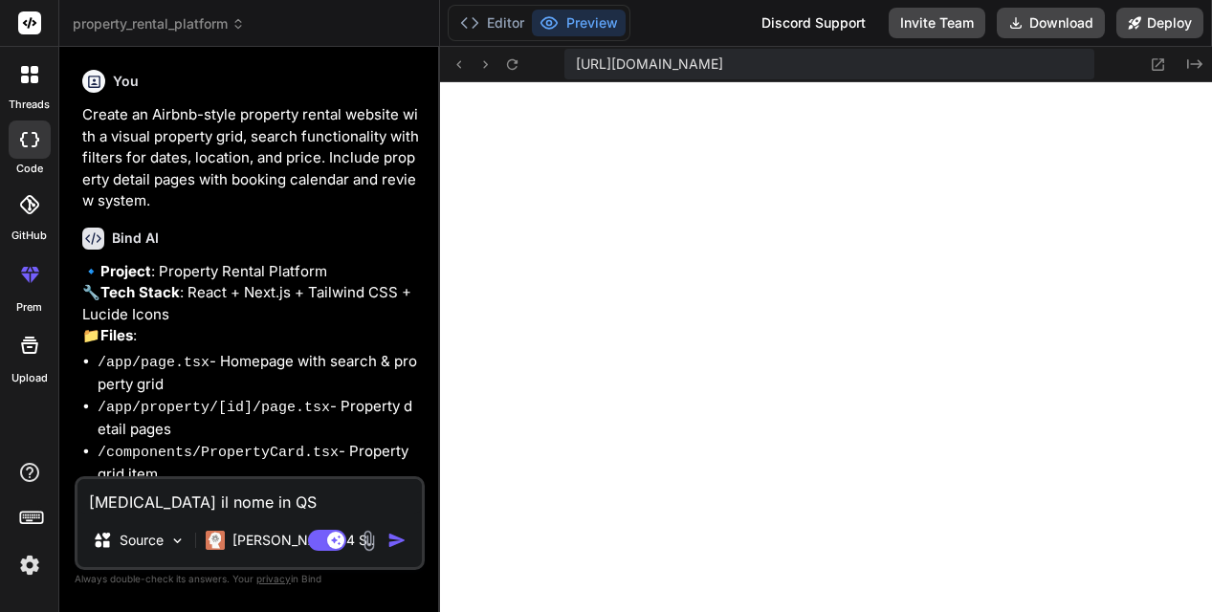
type textarea "cambia il nome in QSI"
type textarea "x"
type textarea "cambia il nome in QSIX"
type textarea "x"
click at [195, 506] on textarea "cambia il nome in QSIX" at bounding box center [249, 496] width 344 height 34
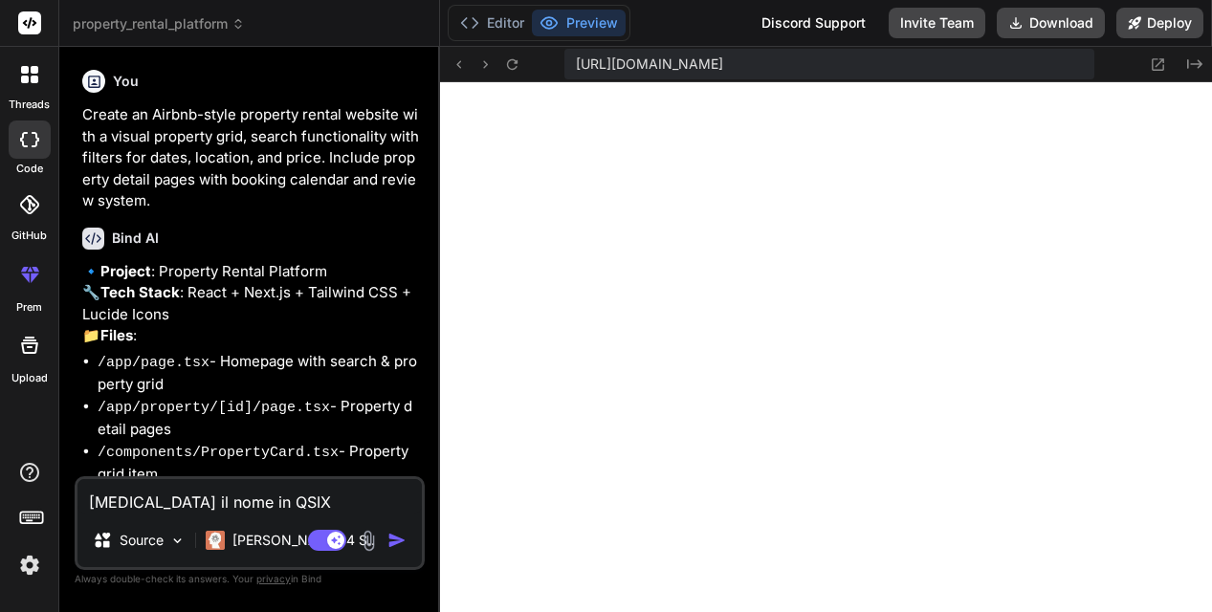
type textarea "cambia il nome in QSIX"
type textarea "x"
type textarea "cambia il nome " in QSIX"
type textarea "x"
type textarea "cambia il nome "S in QSIX"
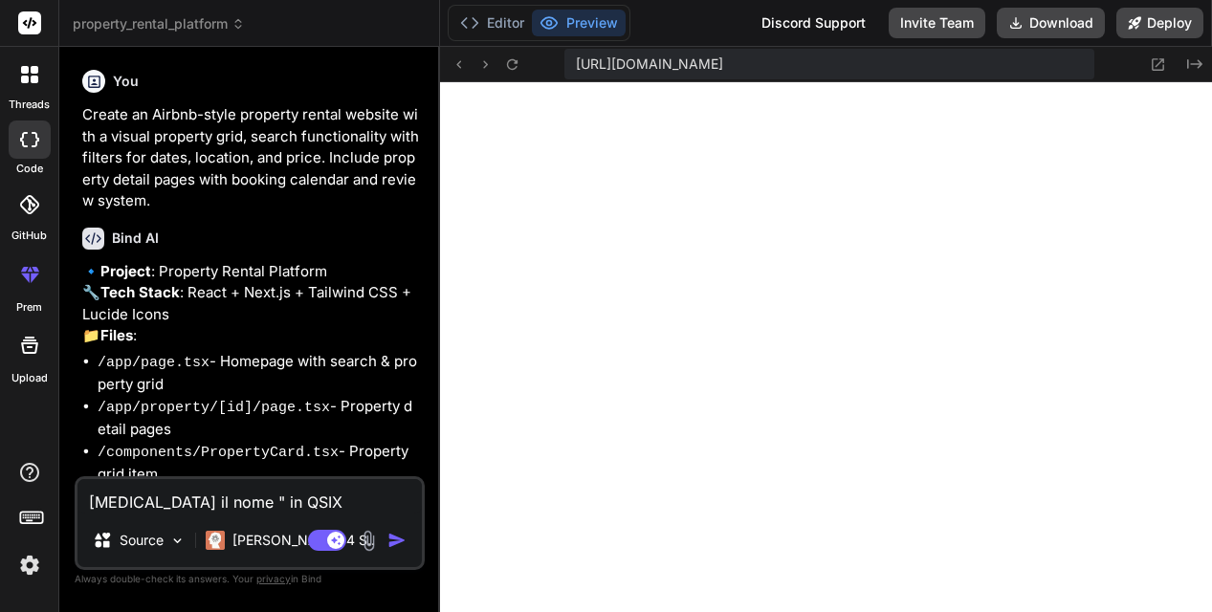
type textarea "x"
type textarea "cambia il nome "St in QSIX"
type textarea "x"
type textarea "cambia il nome "Sta in QSIX"
type textarea "x"
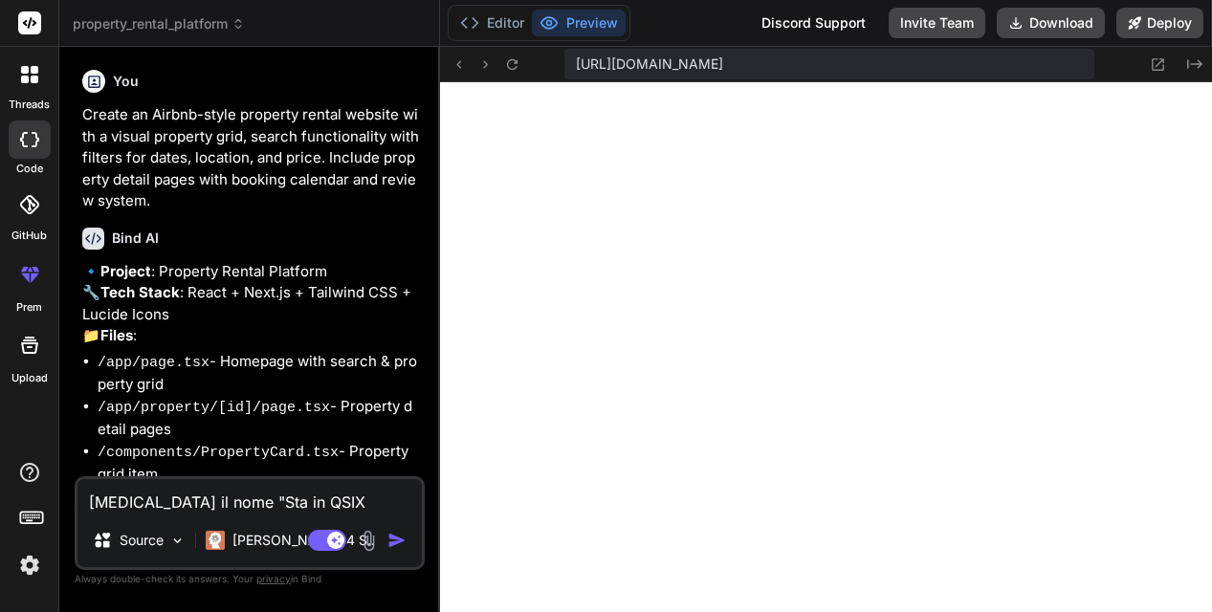
type textarea "cambia il nome "Stay in QSIX"
type textarea "x"
type textarea "cambia il nome "StayV in QSIX"
type textarea "x"
type textarea "cambia il nome "StayVi in QSIX"
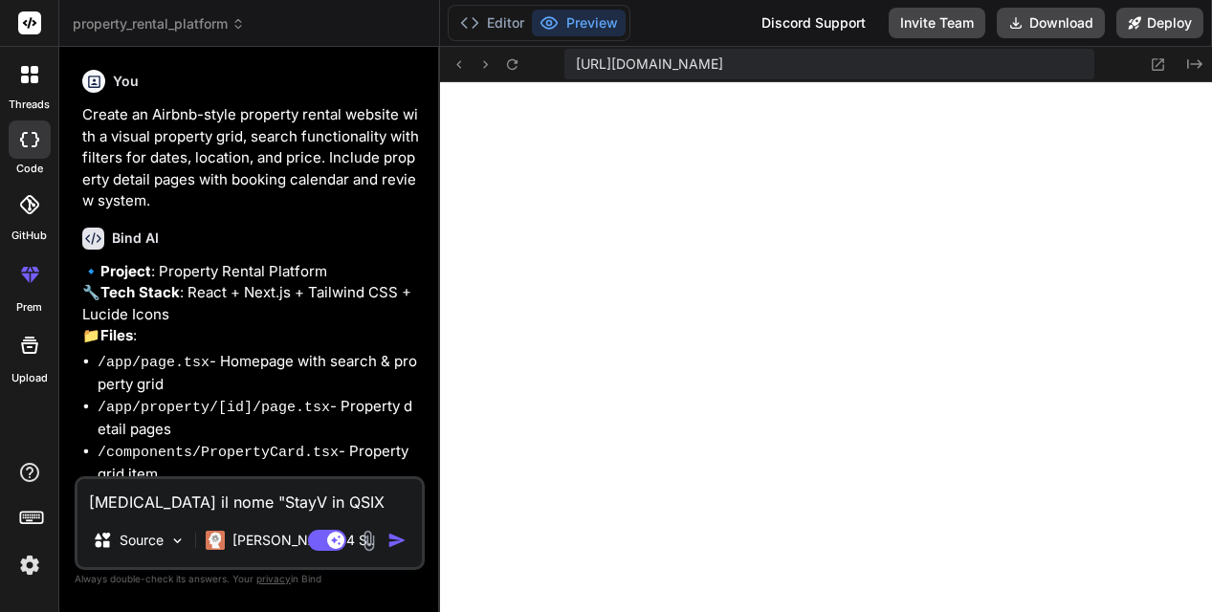
type textarea "x"
type textarea "cambia il nome "StayVis in QSIX"
type textarea "x"
type textarea "cambia il nome "StayVist in QSIX"
type textarea "x"
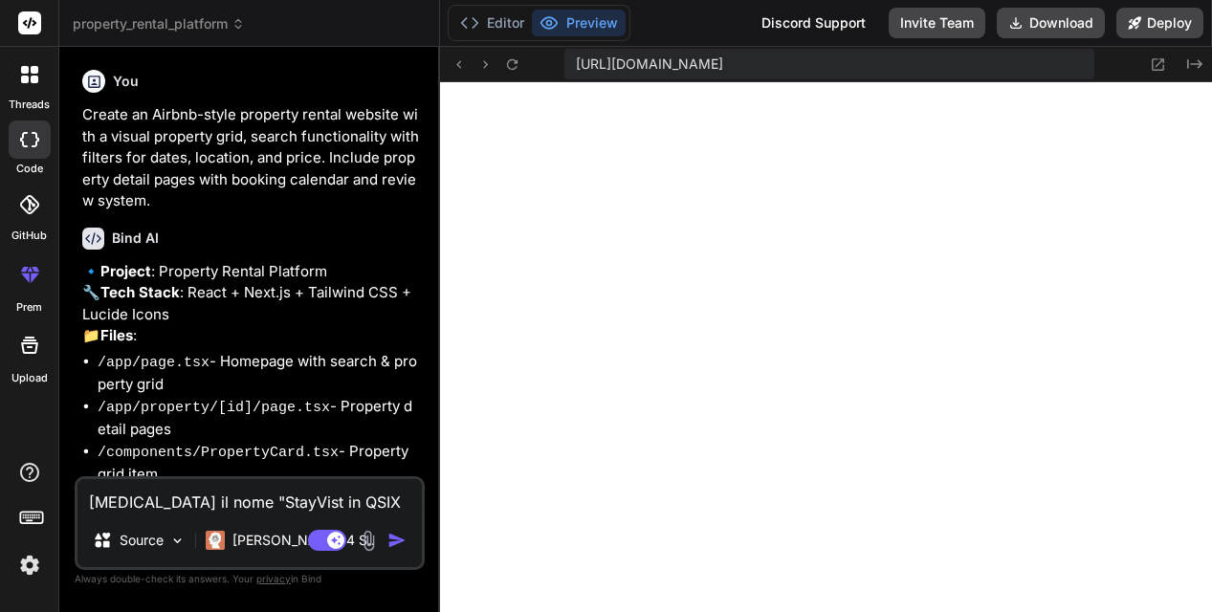
type textarea "cambia il nome "StayVista in QSIX"
type textarea "x"
type textarea "cambia il nome "StayVista" in QSIX"
type textarea "x"
type textarea "cambia il nome "StayVista" in QSIX"
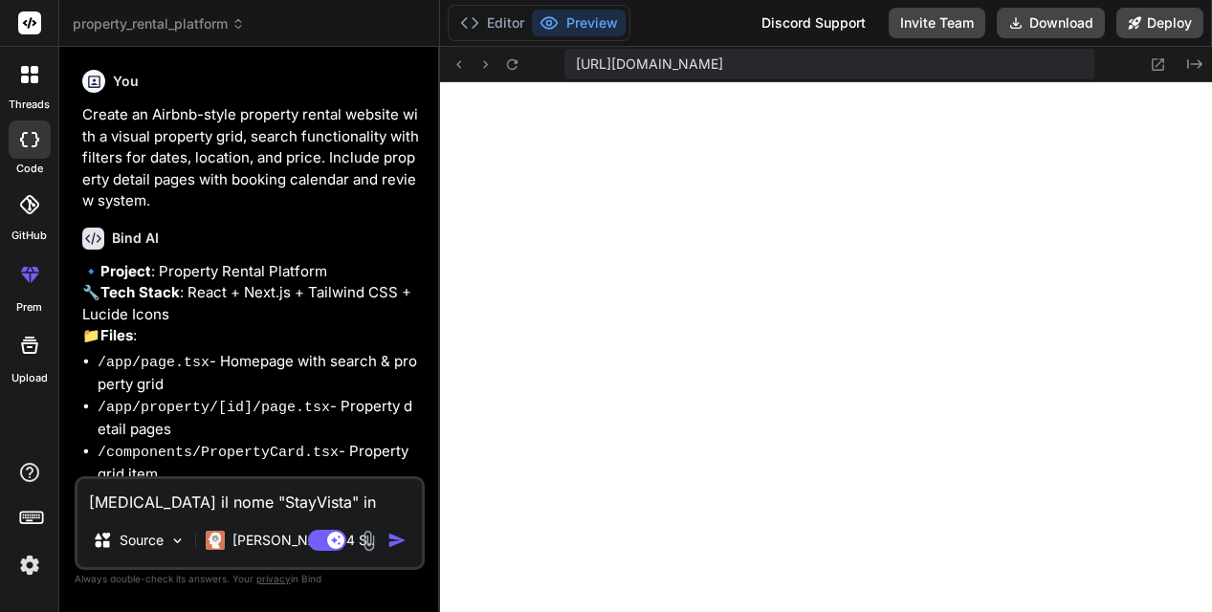
click at [391, 539] on img "button" at bounding box center [396, 540] width 19 height 19
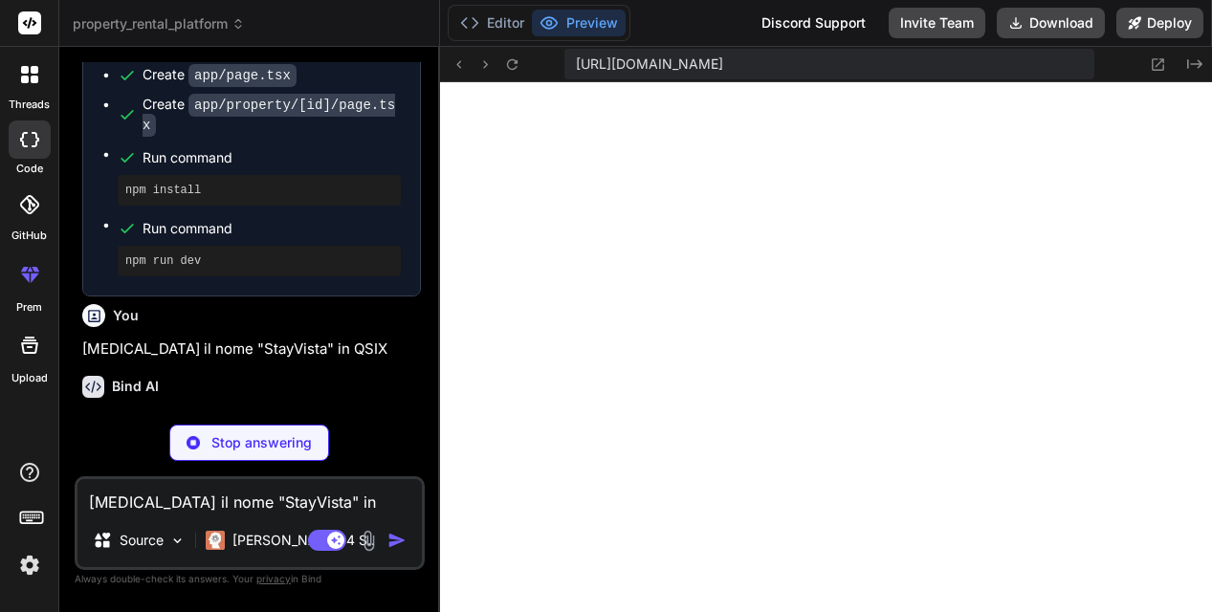
scroll to position [1539, 0]
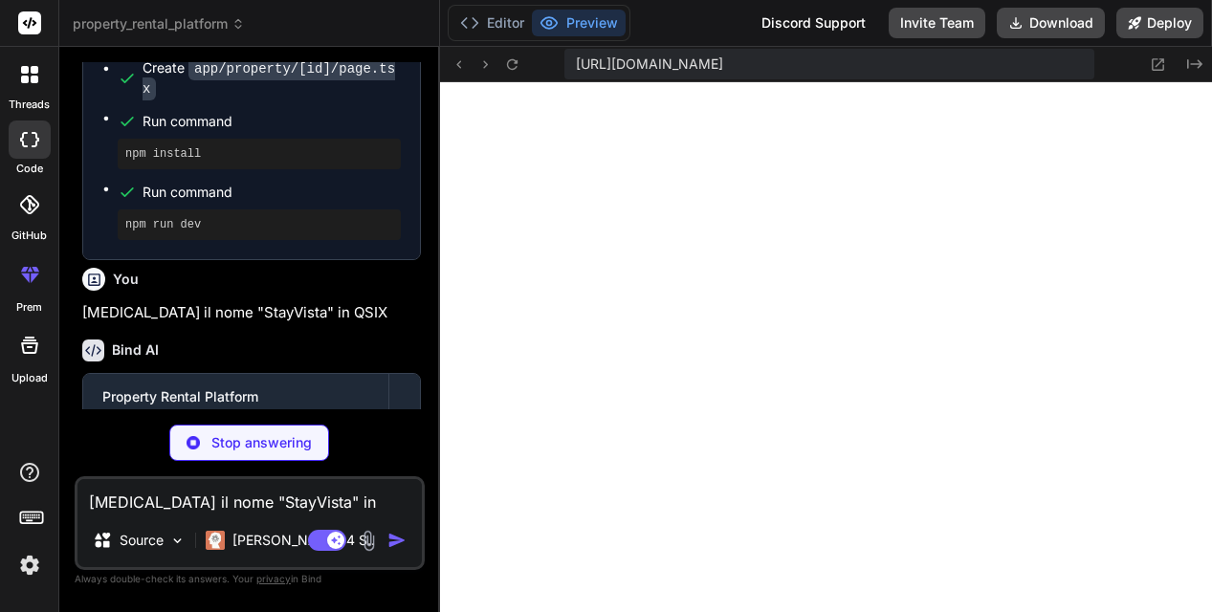
type textarea "x"
type textarea "</html> ) }"
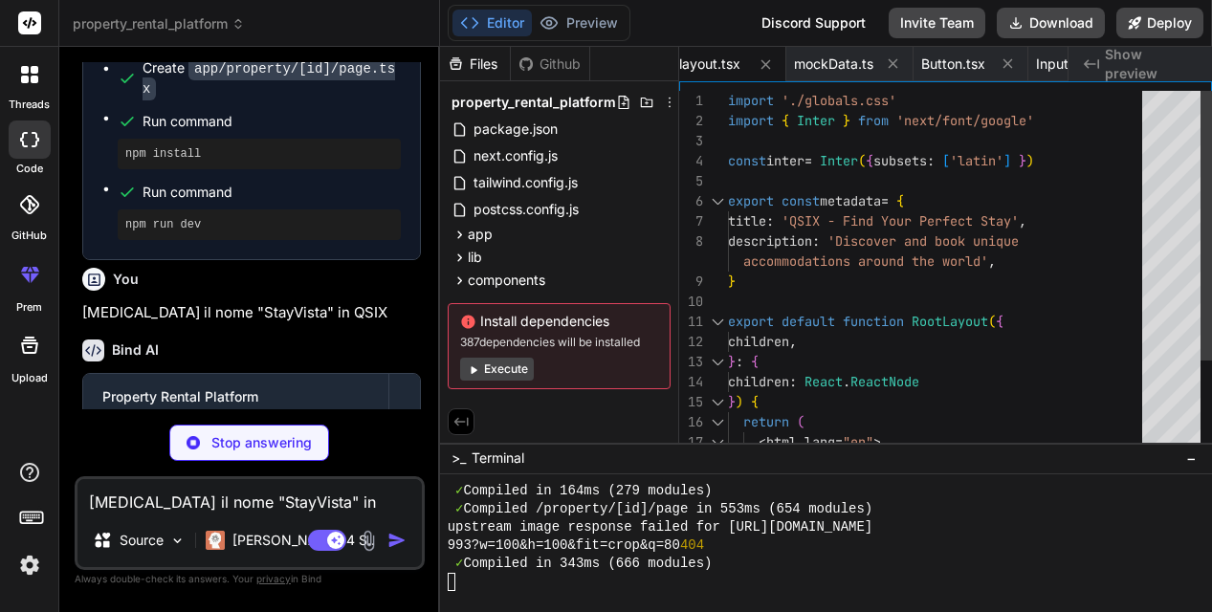
scroll to position [1271, 0]
type textarea "x"
type textarea "</footer> </div> ); }"
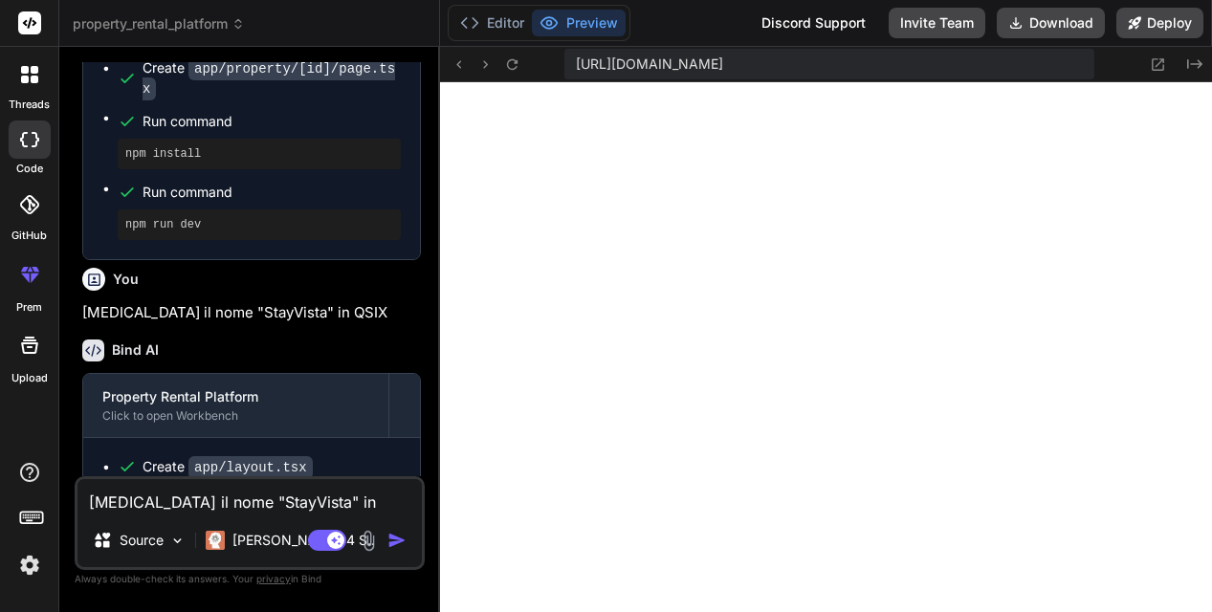
scroll to position [4451, 0]
type textarea "x"
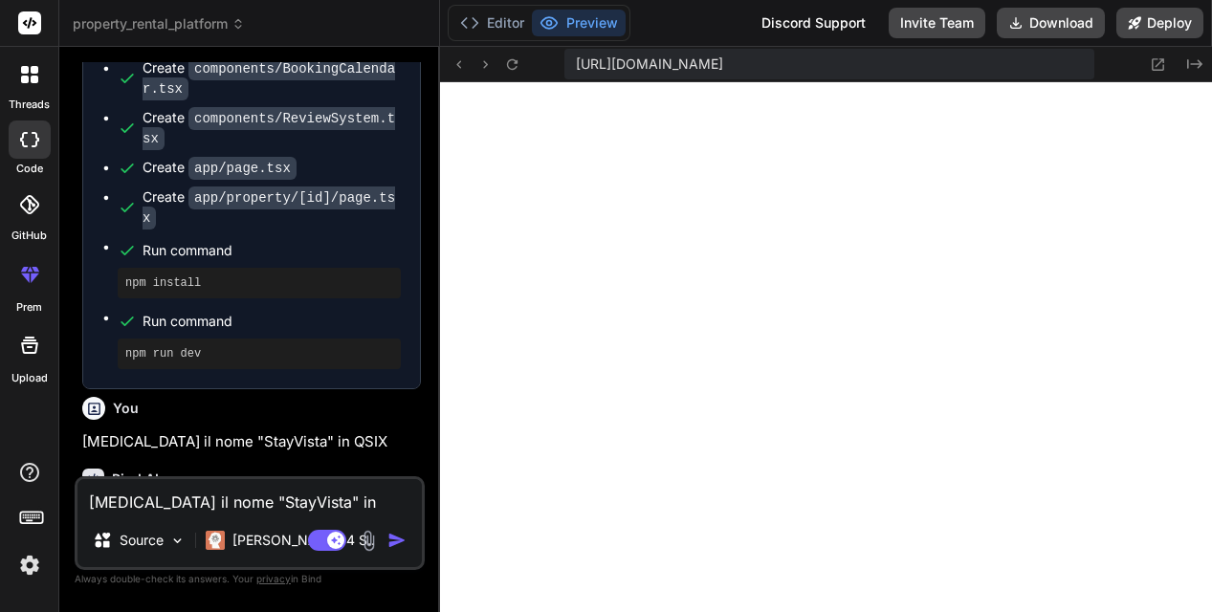
scroll to position [1409, 0]
click at [241, 24] on icon at bounding box center [237, 23] width 13 height 13
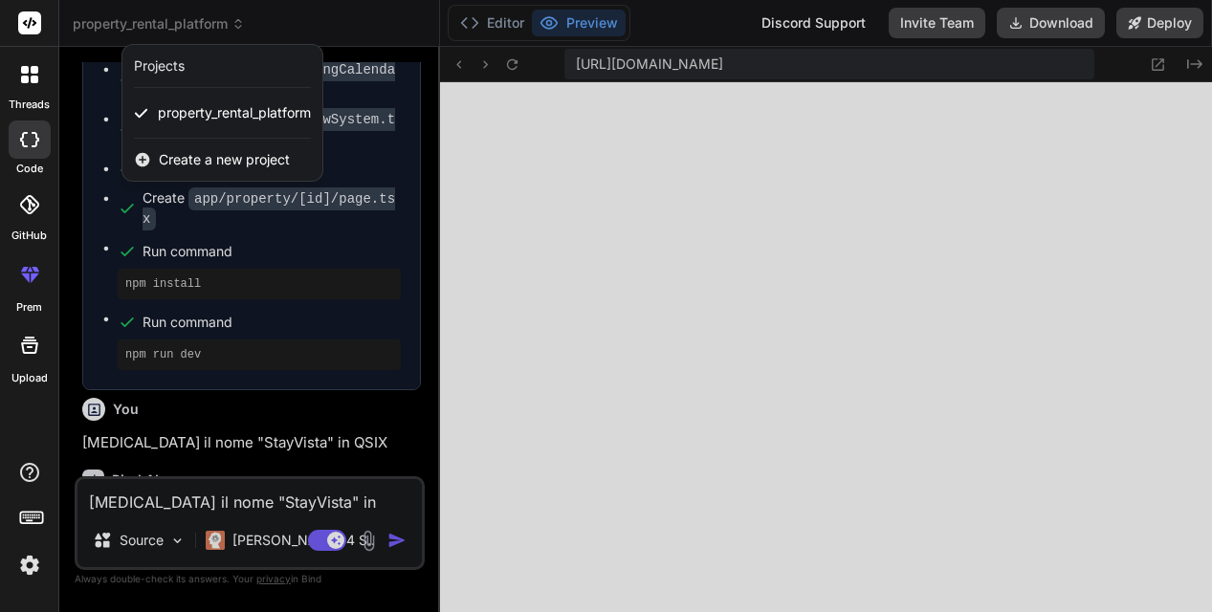
click at [150, 162] on icon at bounding box center [142, 159] width 17 height 17
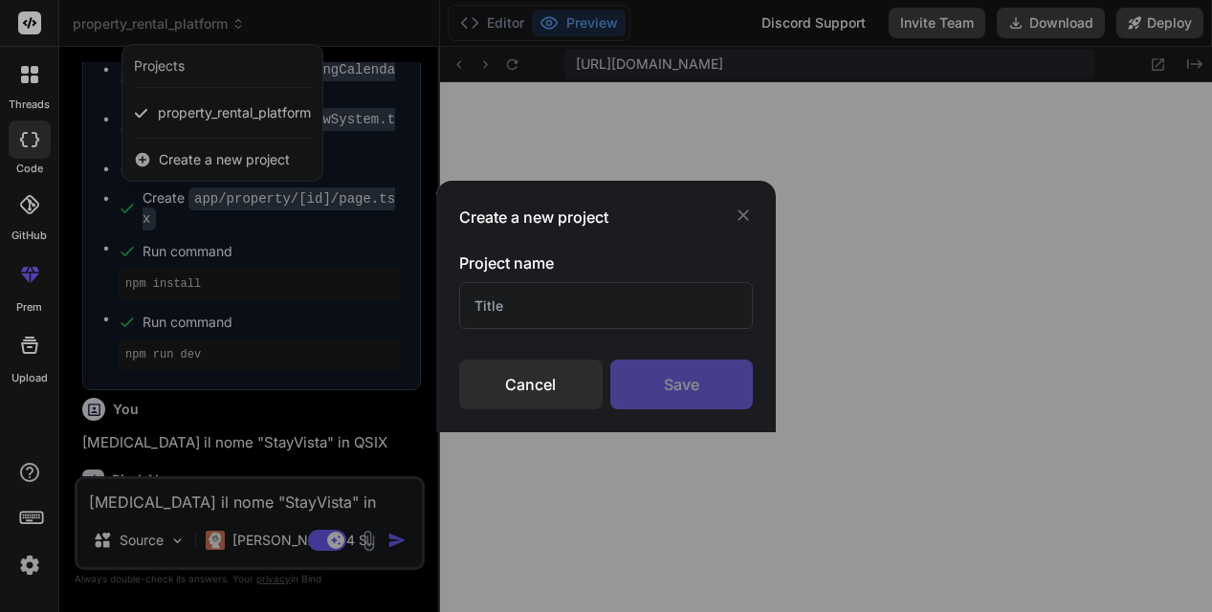
click at [522, 308] on input "text" at bounding box center [606, 305] width 294 height 47
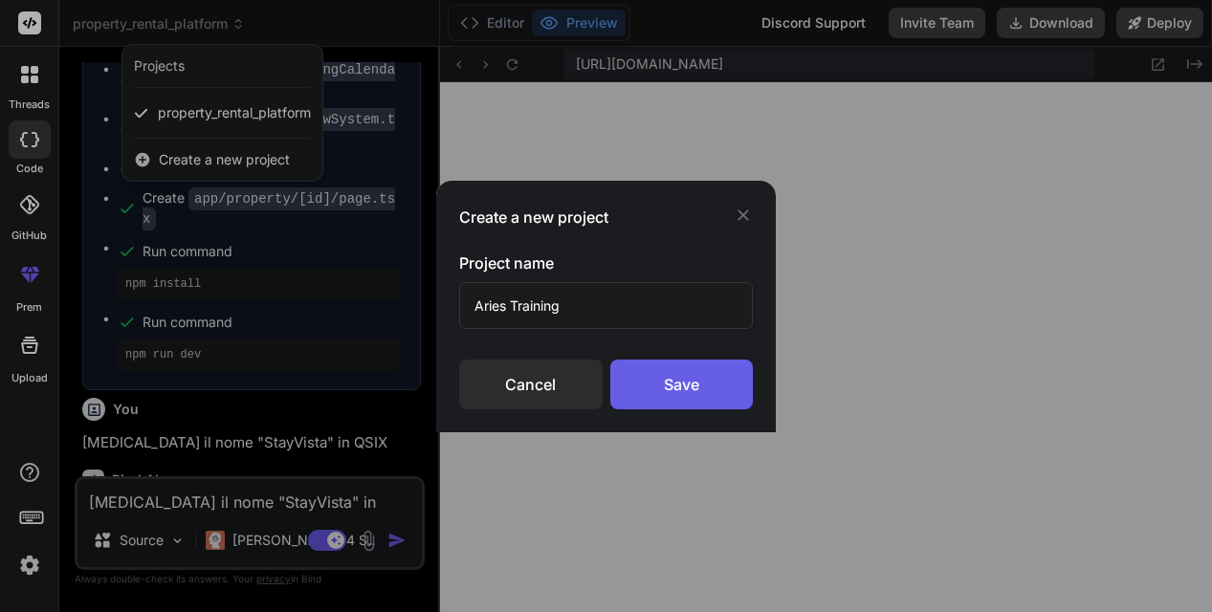
type input "Aries Training"
click at [668, 398] on div "Save" at bounding box center [681, 385] width 143 height 50
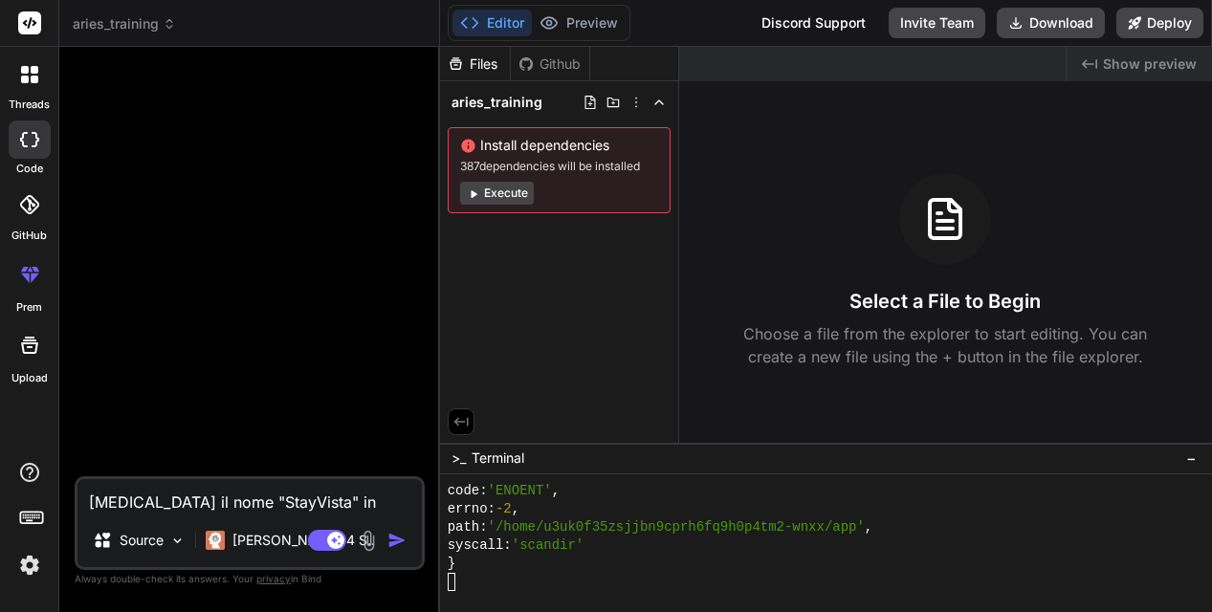
scroll to position [12647, 0]
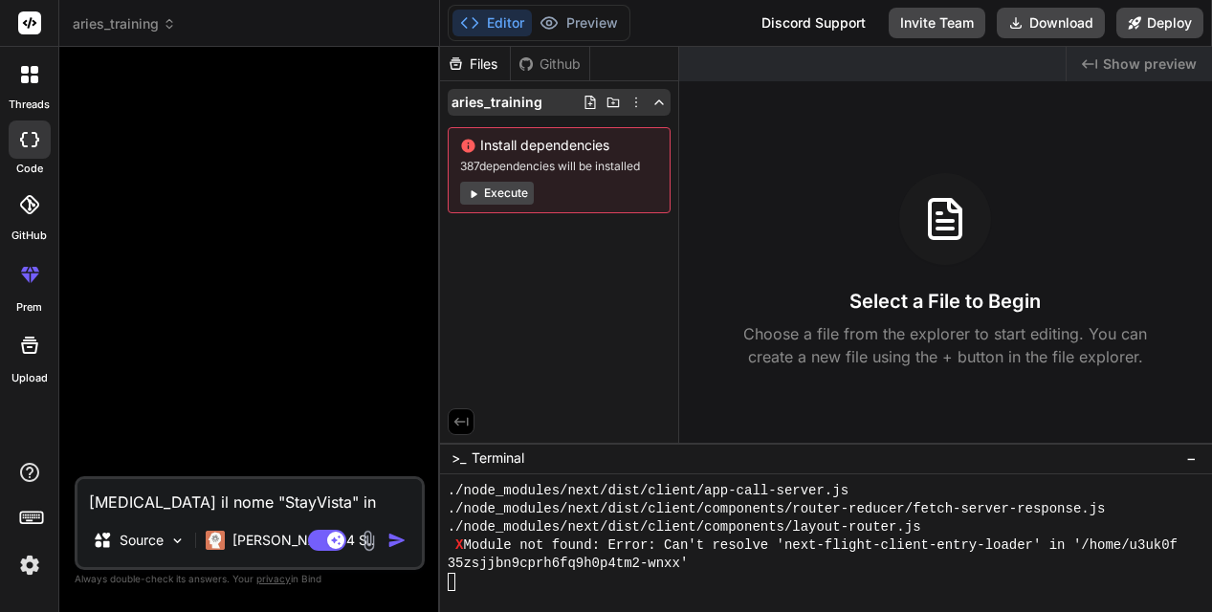
click at [660, 103] on icon at bounding box center [658, 102] width 15 height 15
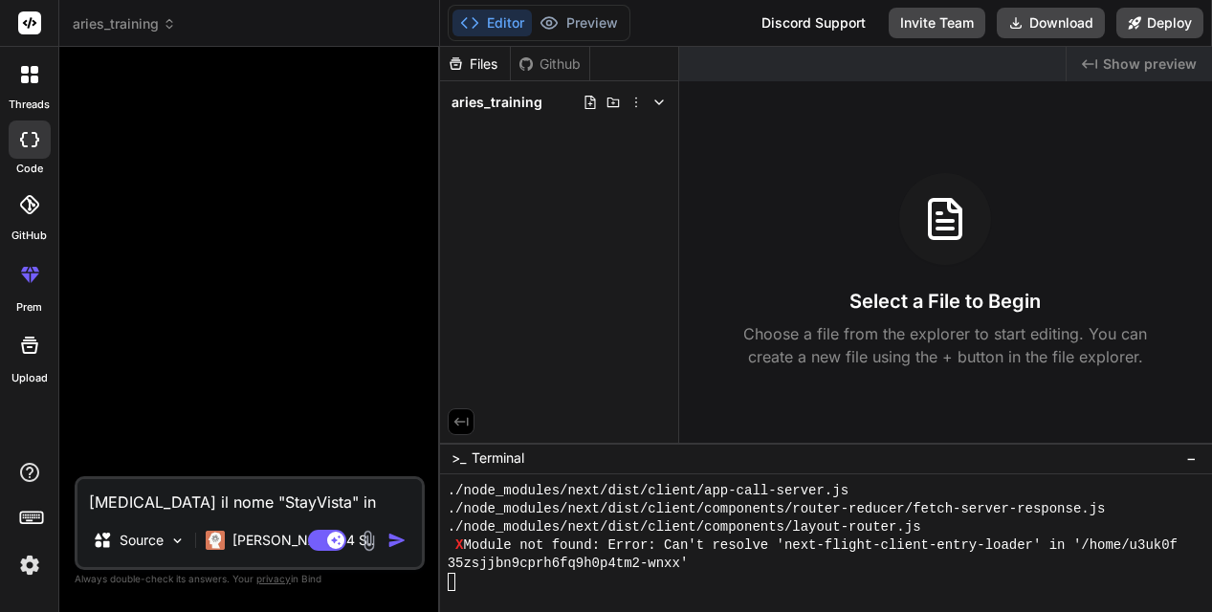
click at [660, 103] on icon at bounding box center [658, 102] width 15 height 15
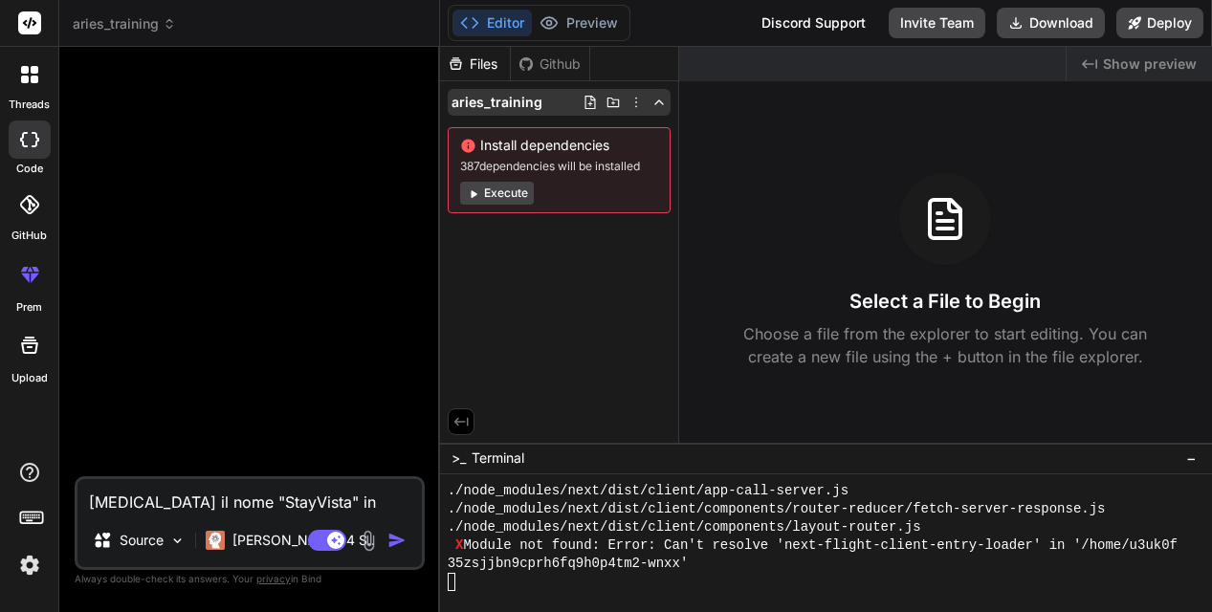
click at [609, 102] on icon at bounding box center [612, 102] width 15 height 15
click at [27, 21] on icon at bounding box center [30, 22] width 14 height 11
click at [167, 27] on icon at bounding box center [169, 27] width 6 height 3
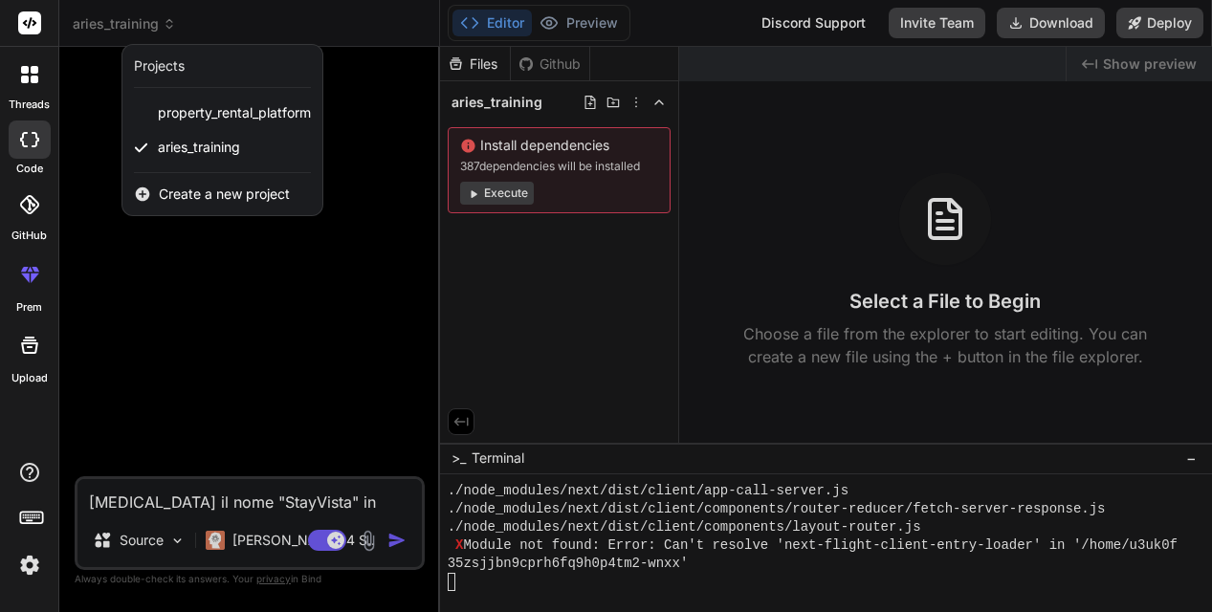
click at [167, 27] on div at bounding box center [606, 306] width 1212 height 612
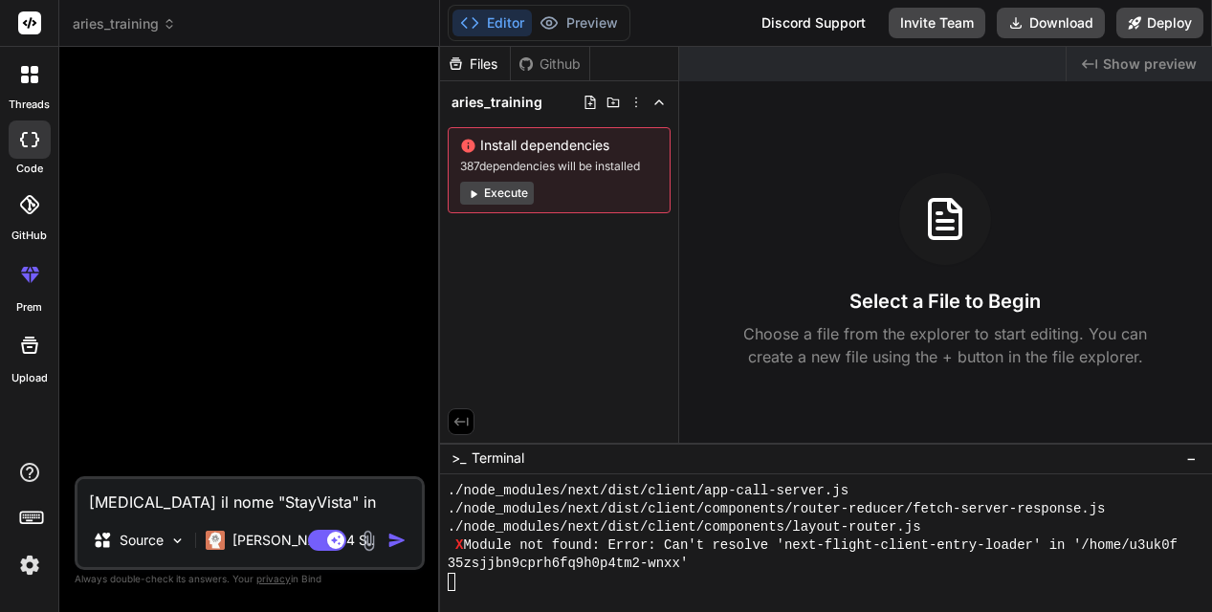
click at [31, 77] on icon at bounding box center [35, 80] width 8 height 8
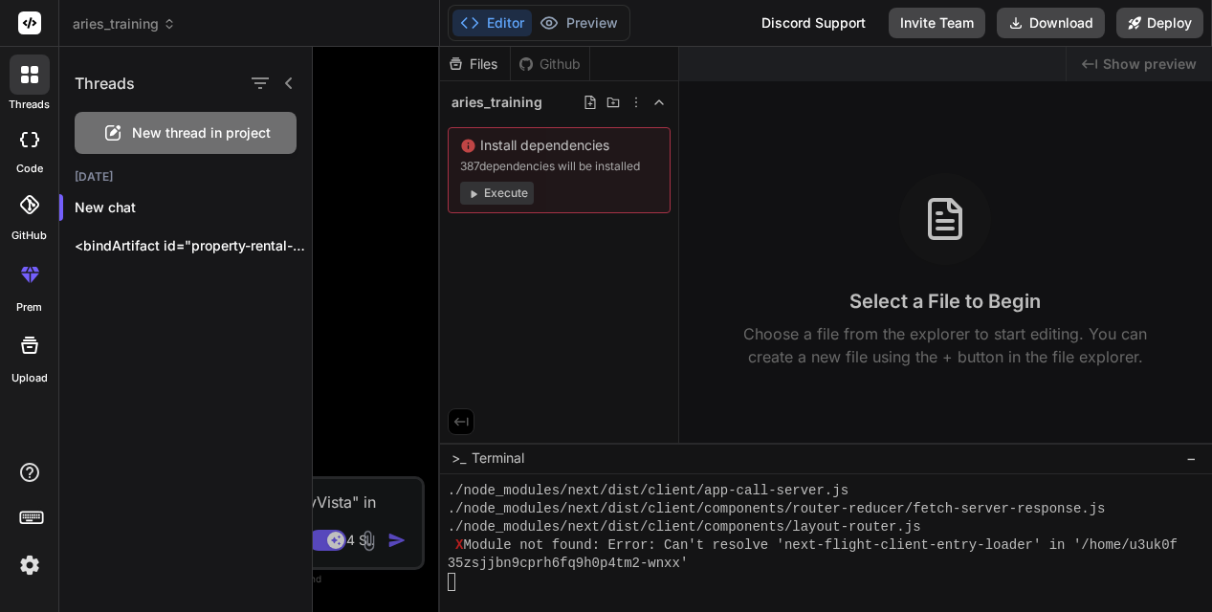
click at [31, 77] on icon at bounding box center [35, 80] width 8 height 8
click at [291, 85] on icon at bounding box center [288, 83] width 15 height 15
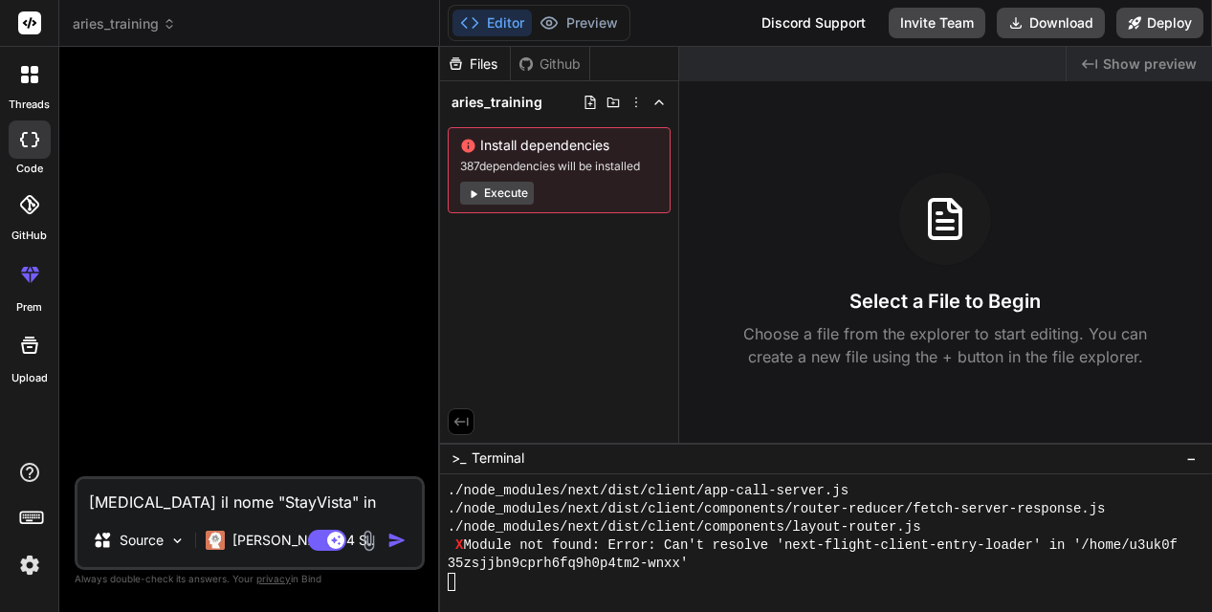
scroll to position [18171, 0]
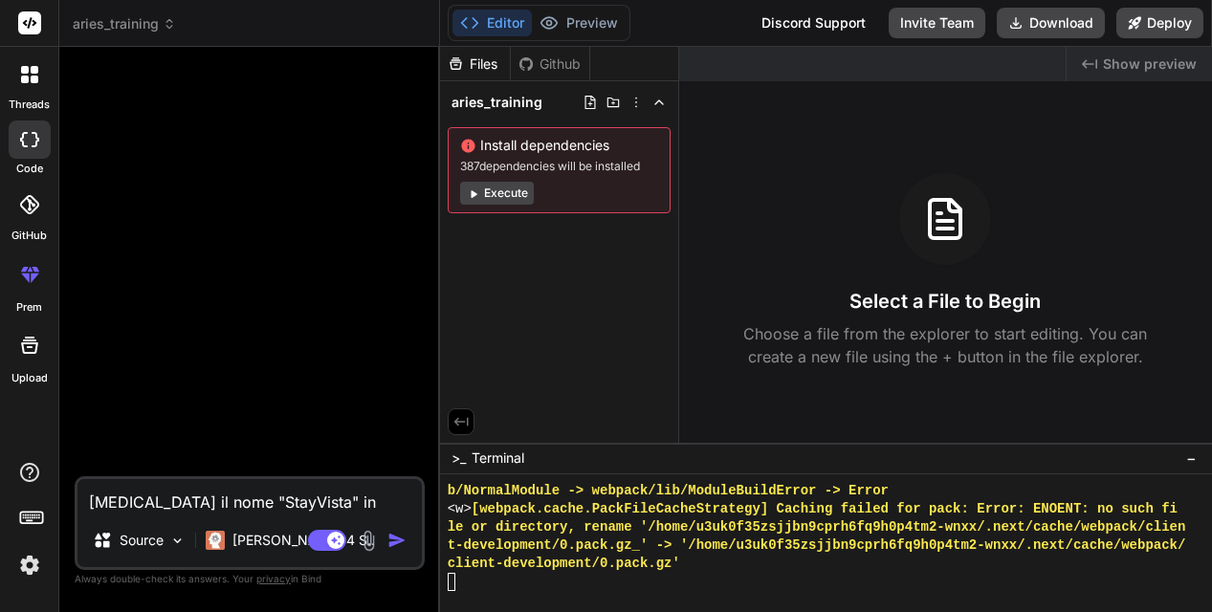
click at [26, 518] on icon at bounding box center [31, 516] width 27 height 27
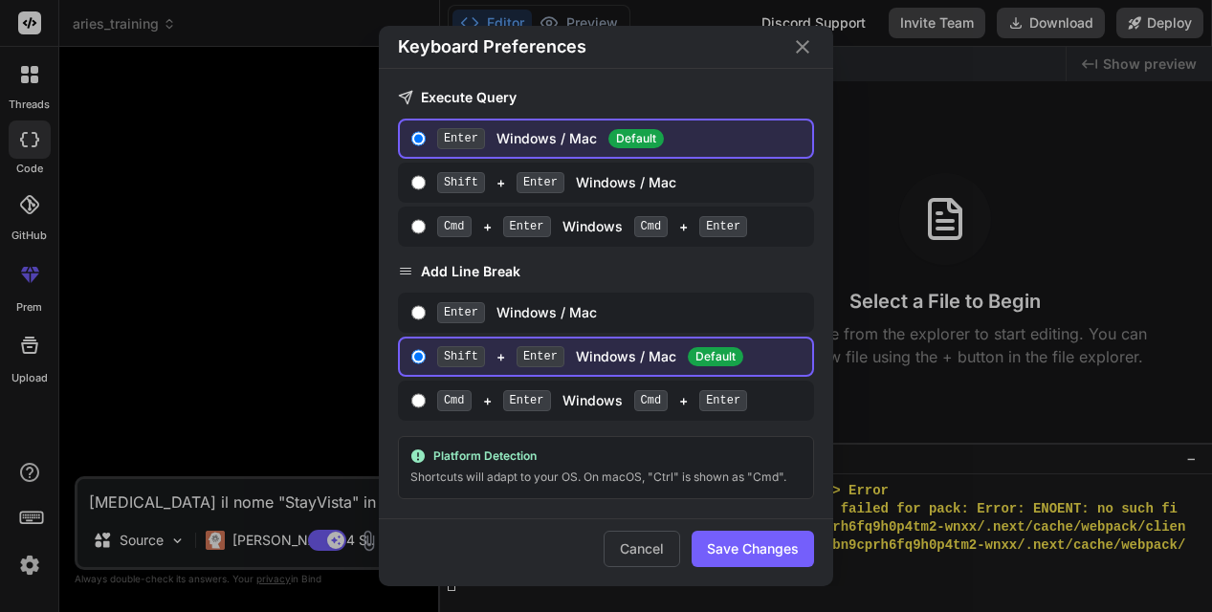
click at [26, 518] on div "Keyboard Preferences Execute Query Enter Windows / Mac Default Shift + Enter Wi…" at bounding box center [606, 306] width 1212 height 612
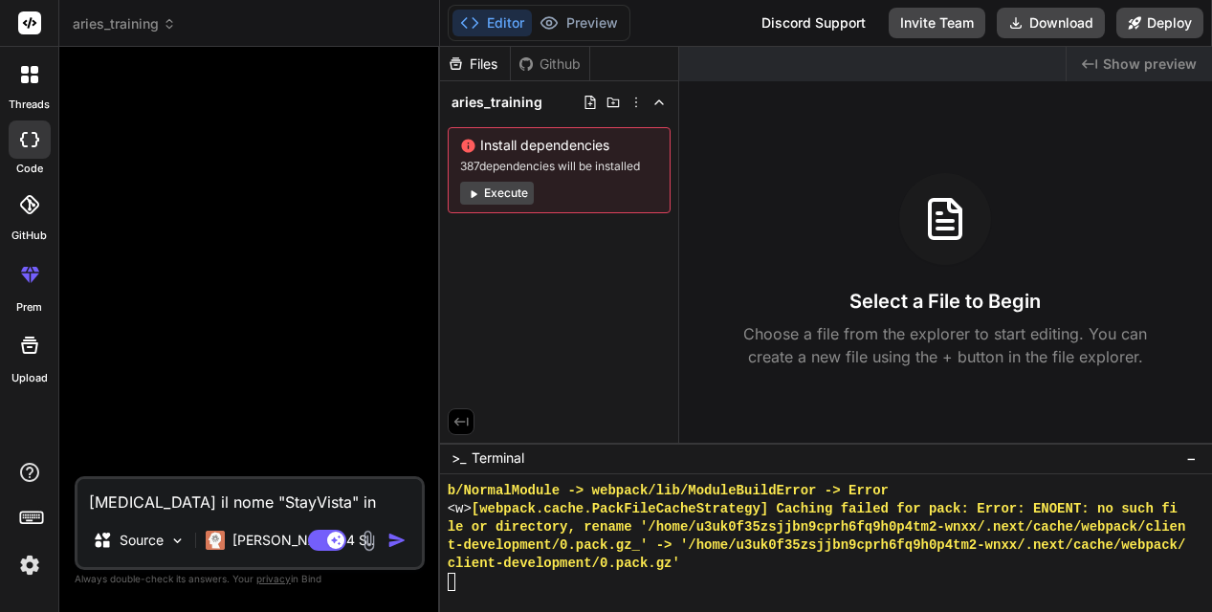
click at [31, 26] on rect at bounding box center [29, 22] width 23 height 23
click at [176, 543] on img at bounding box center [177, 541] width 16 height 16
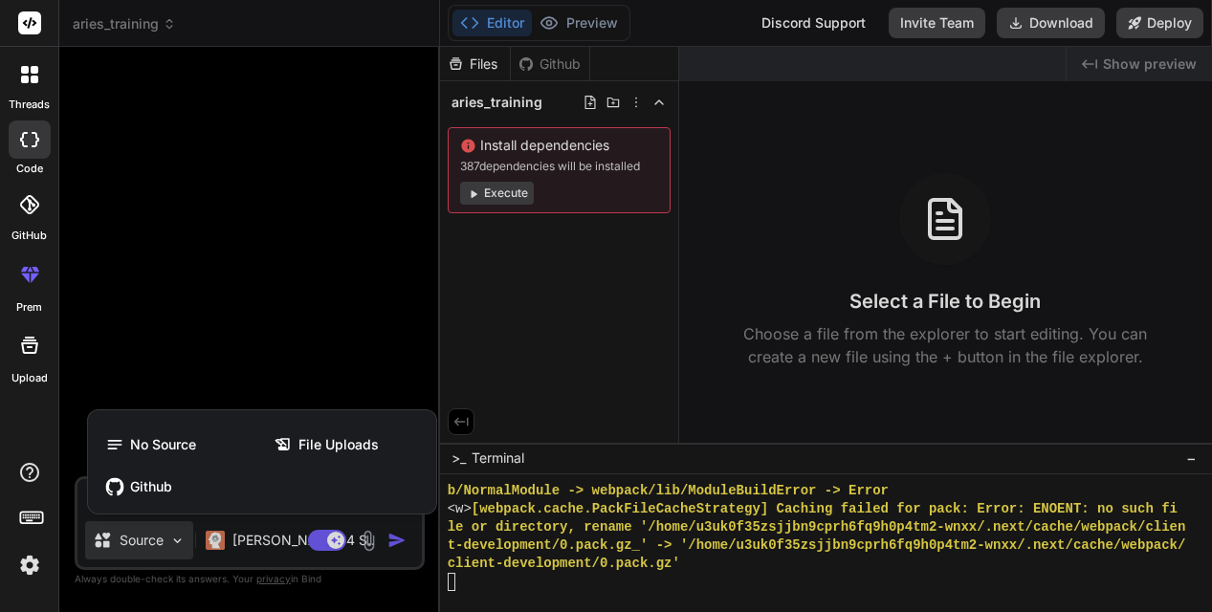
click at [176, 544] on div at bounding box center [606, 306] width 1212 height 612
type textarea "x"
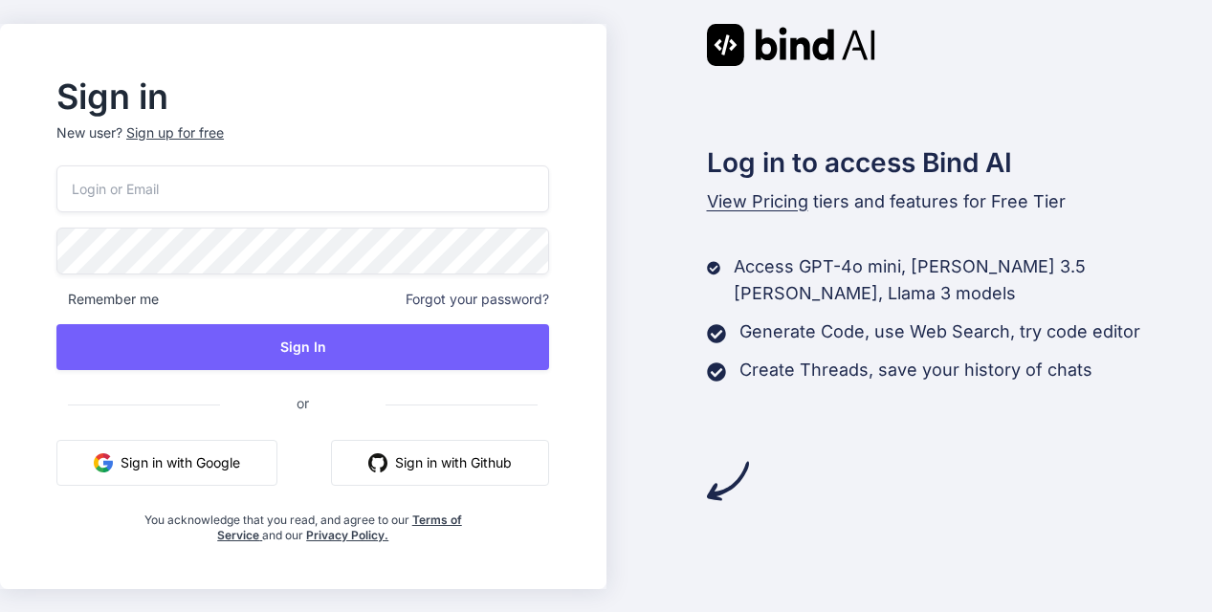
click at [198, 463] on button "Sign in with Google" at bounding box center [166, 463] width 221 height 46
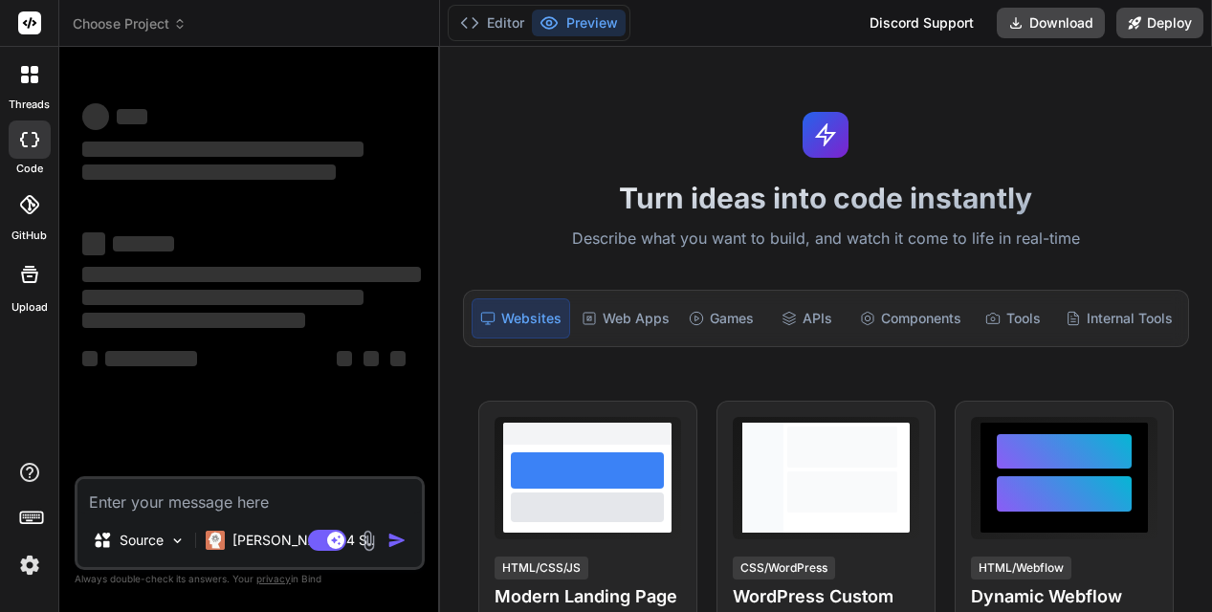
click at [181, 29] on icon at bounding box center [179, 23] width 13 height 13
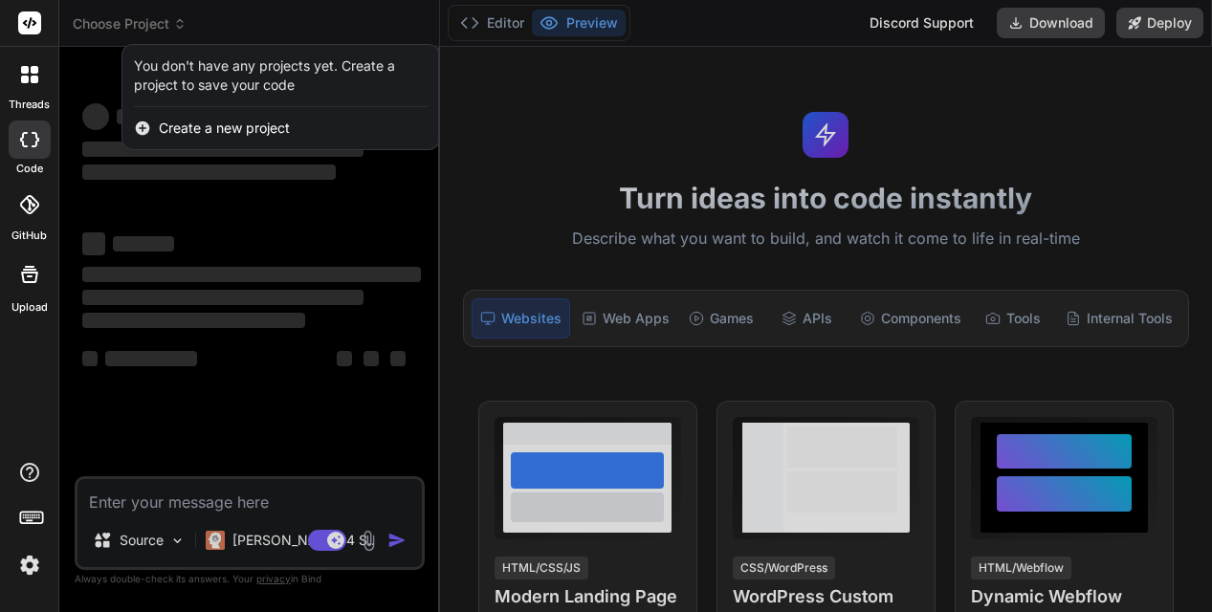
click at [181, 29] on div at bounding box center [606, 306] width 1212 height 612
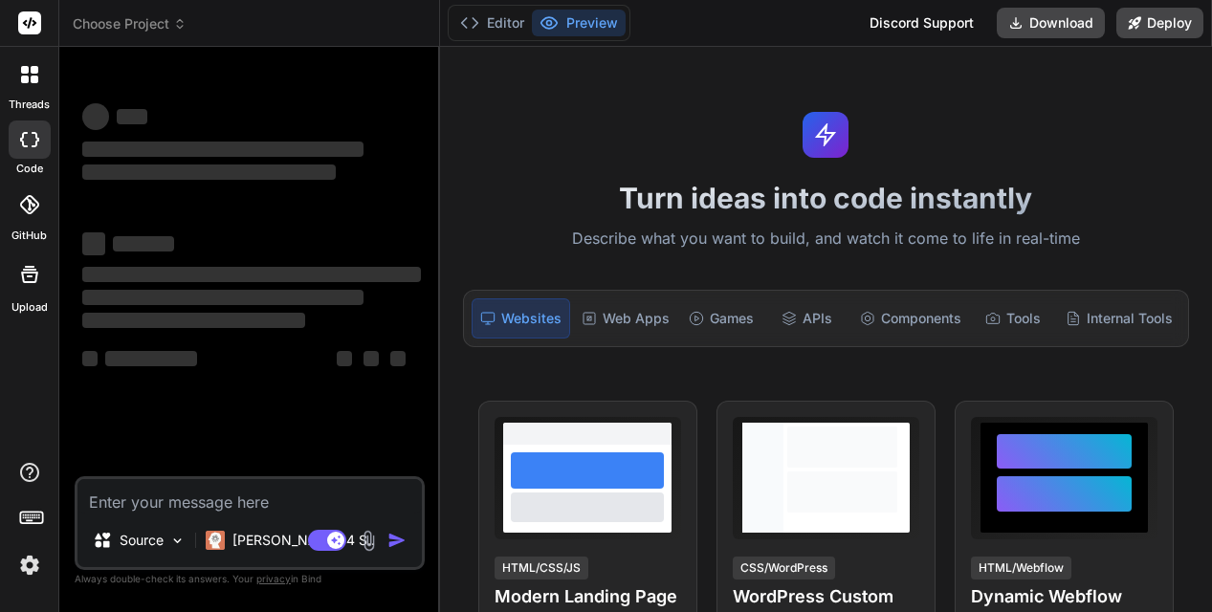
click at [26, 203] on icon at bounding box center [29, 204] width 19 height 19
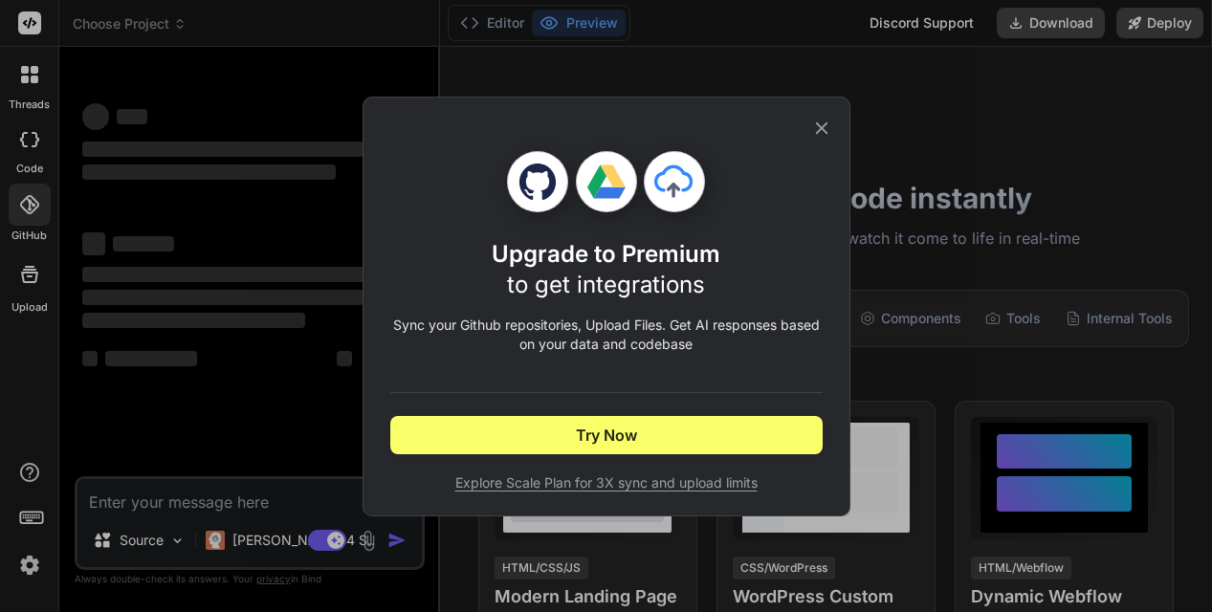
click at [828, 127] on icon at bounding box center [821, 128] width 21 height 21
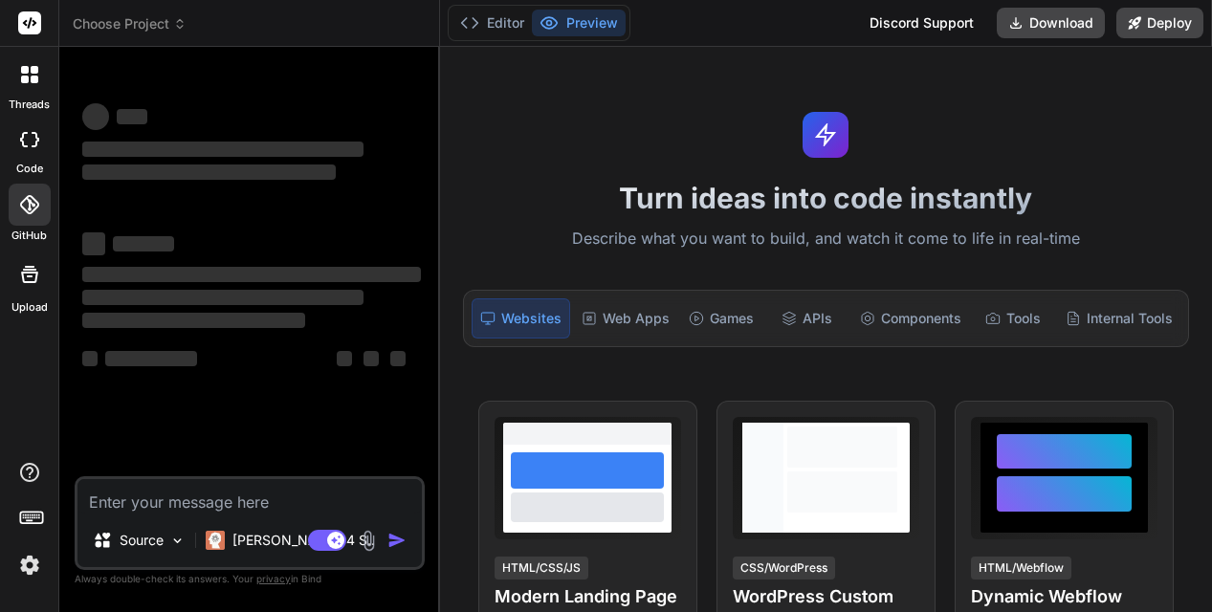
click at [33, 143] on icon at bounding box center [29, 139] width 19 height 15
click at [29, 78] on icon at bounding box center [29, 74] width 17 height 17
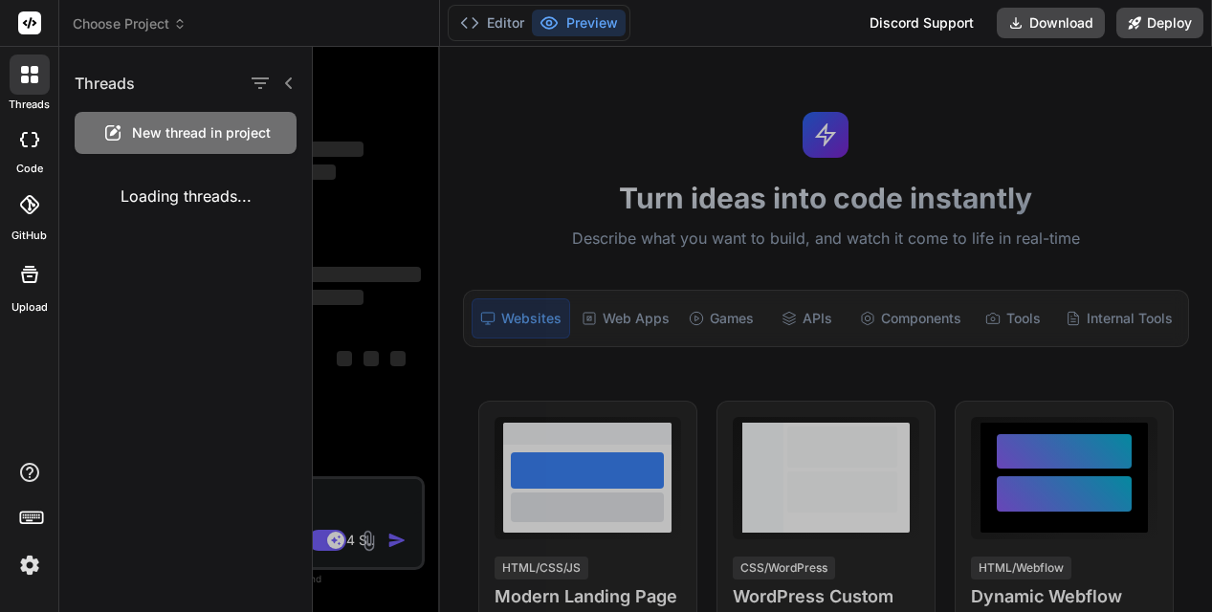
click at [634, 323] on div at bounding box center [762, 329] width 899 height 565
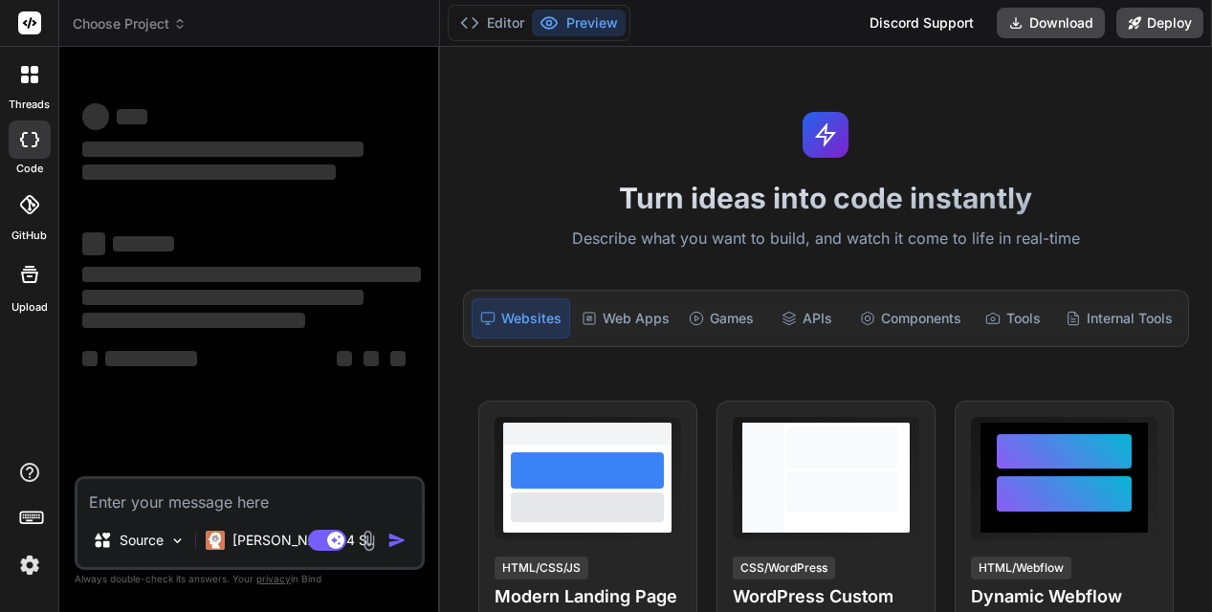
click at [634, 323] on div "Web Apps" at bounding box center [625, 318] width 103 height 40
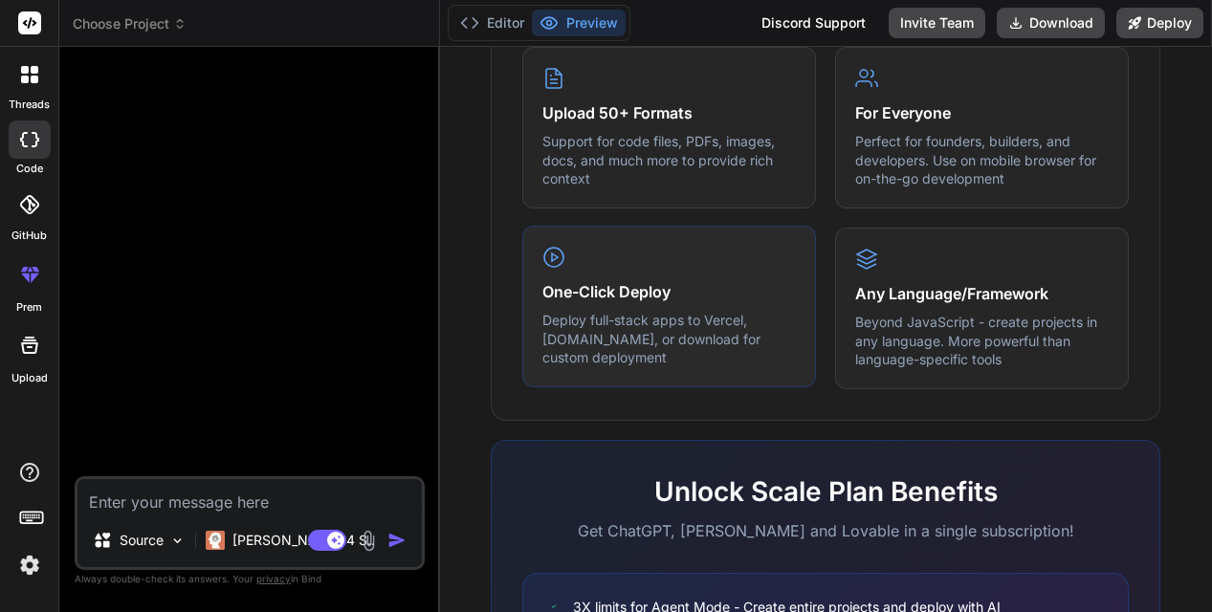
scroll to position [997, 0]
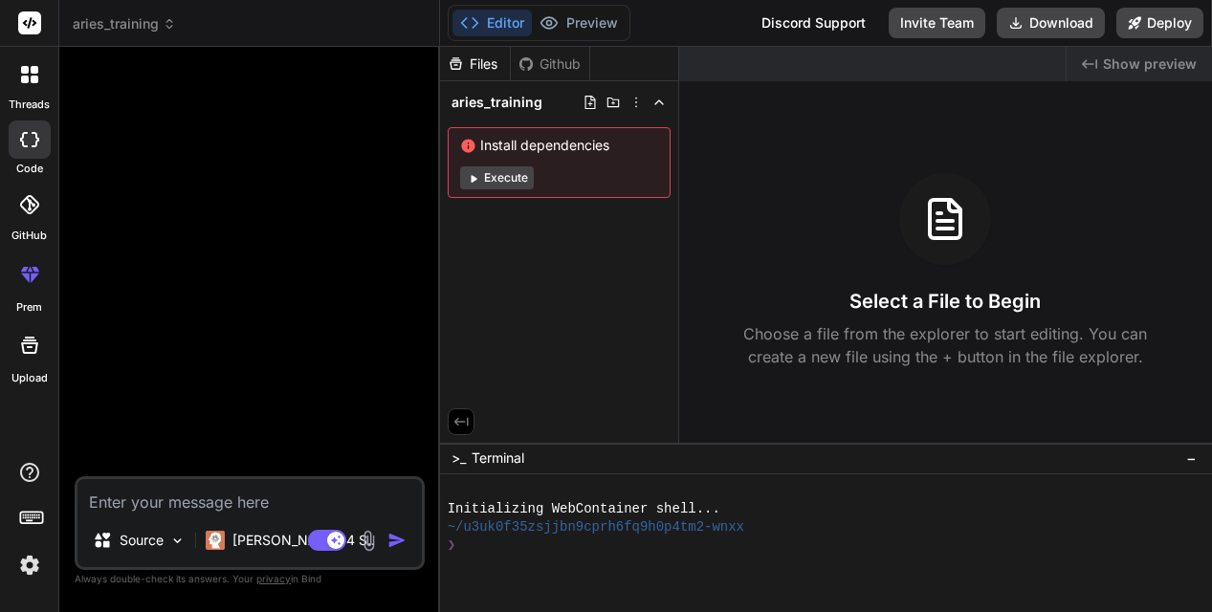
type textarea "x"
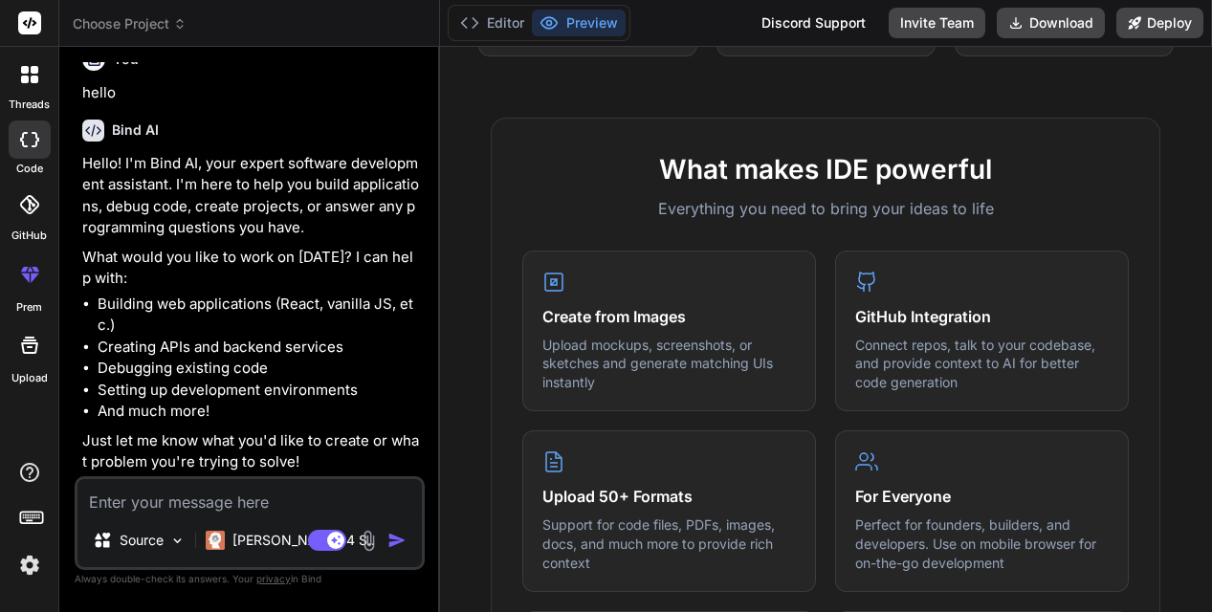
scroll to position [738, 0]
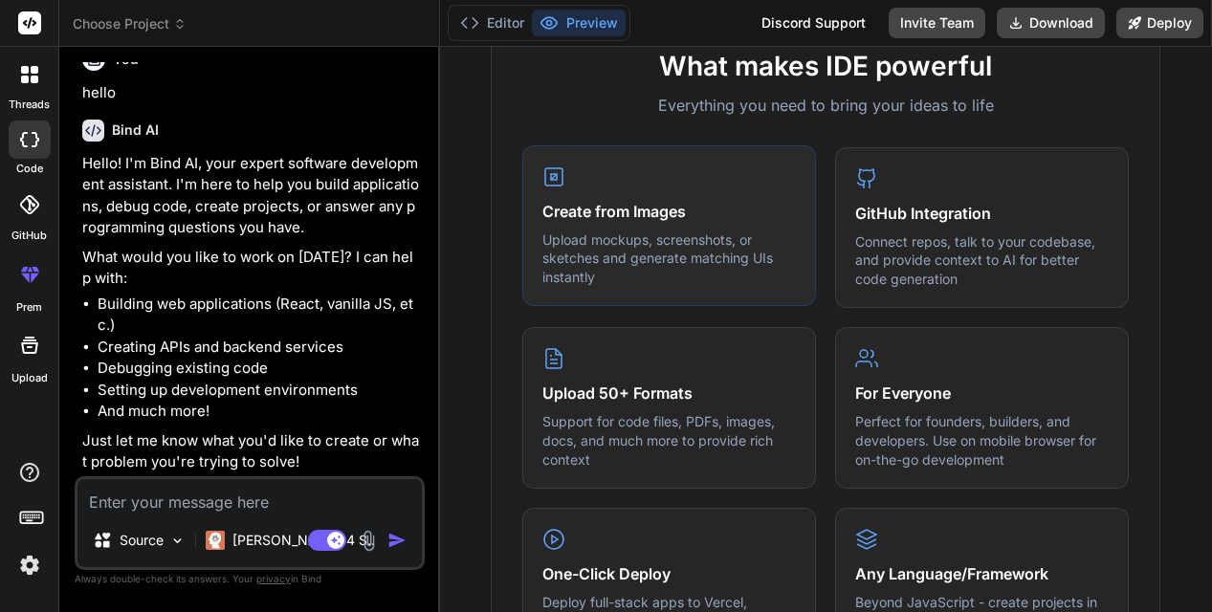
click at [662, 255] on p "Upload mockups, screenshots, or sketches and generate matching UIs instantly" at bounding box center [668, 258] width 253 height 56
click at [625, 185] on div "Create from Images Upload mockups, screenshots, or sketches and generate matchi…" at bounding box center [669, 226] width 294 height 162
click at [551, 179] on rect at bounding box center [554, 177] width 6 height 6
click at [171, 542] on img at bounding box center [177, 541] width 16 height 16
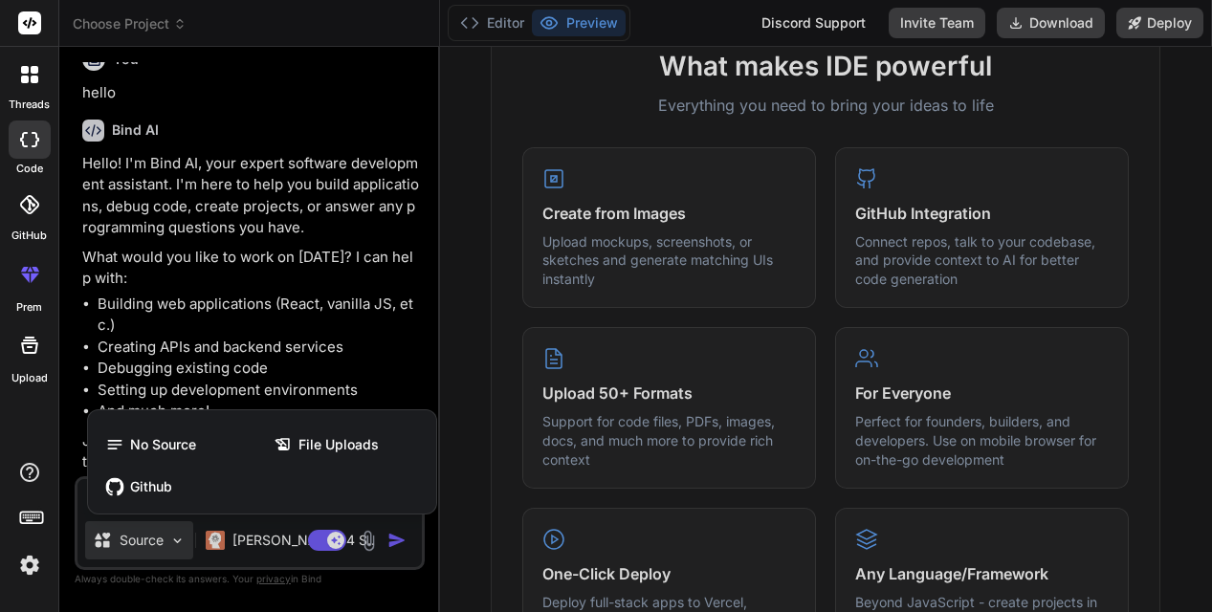
click at [171, 541] on div at bounding box center [606, 306] width 1212 height 612
type textarea "x"
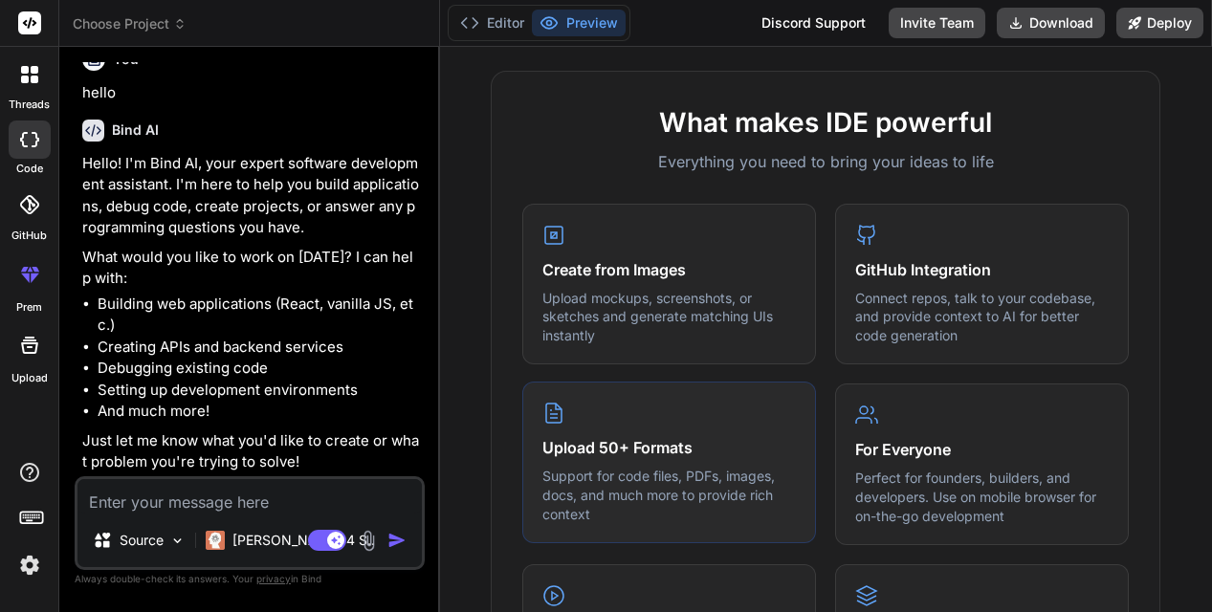
scroll to position [599, 0]
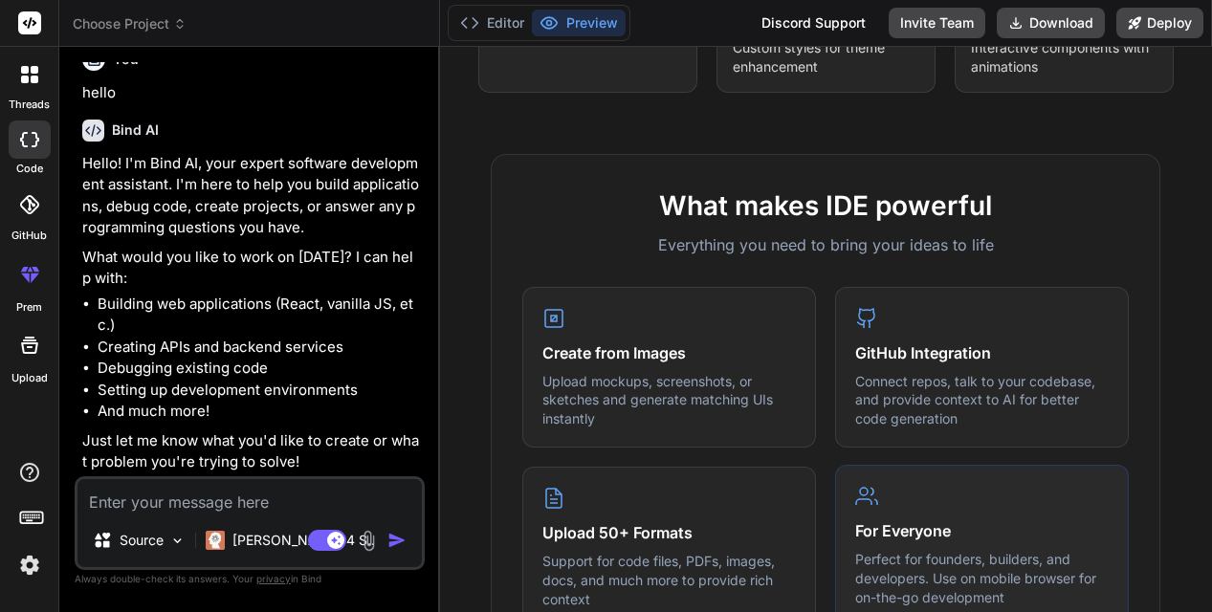
click at [984, 526] on h4 "For Everyone" at bounding box center [981, 530] width 253 height 23
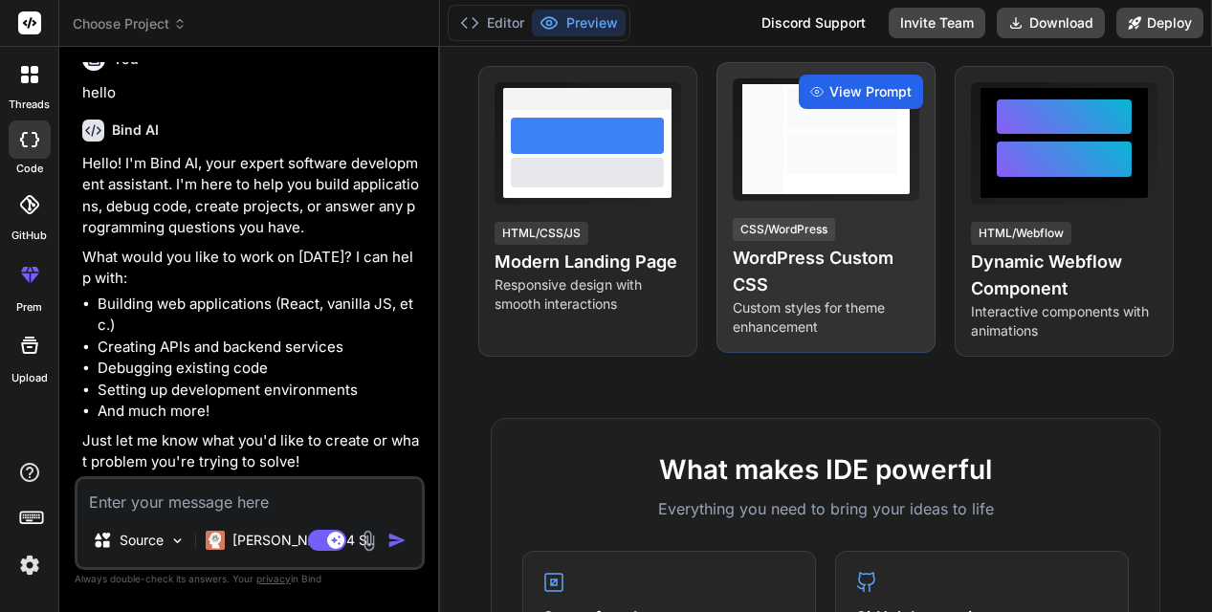
click at [810, 91] on icon at bounding box center [816, 91] width 13 height 13
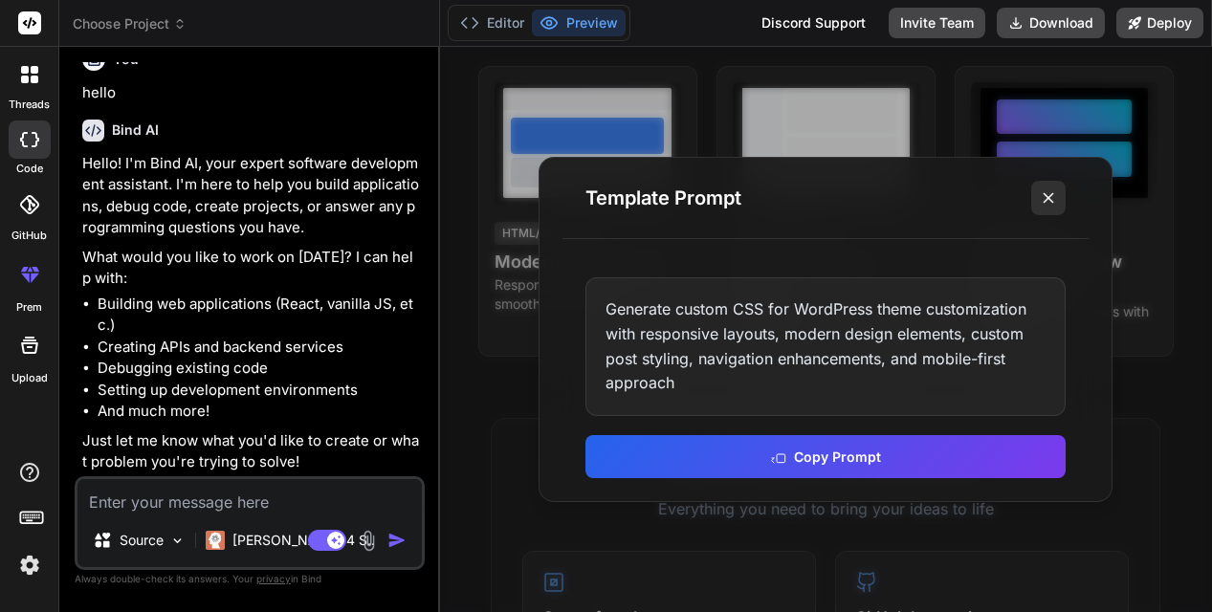
click at [1048, 199] on line at bounding box center [1048, 198] width 10 height 10
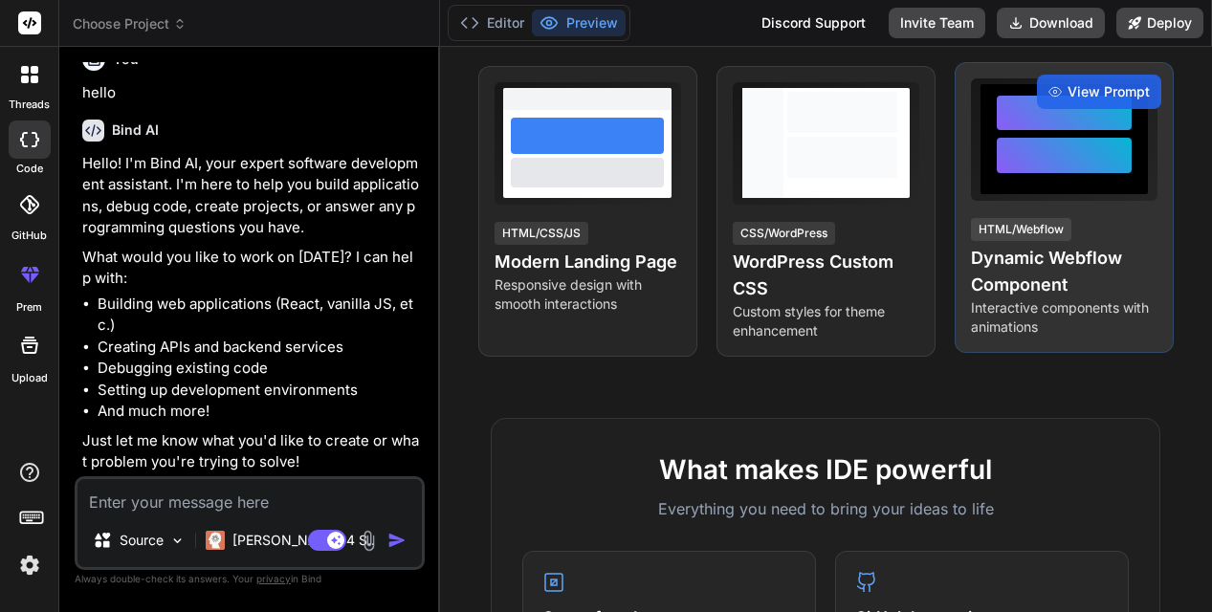
click at [1073, 233] on div "HTML/Webflow Dynamic Webflow Component Interactive components with animations" at bounding box center [1064, 276] width 186 height 121
click at [1089, 88] on span "View Prompt" at bounding box center [1108, 91] width 82 height 19
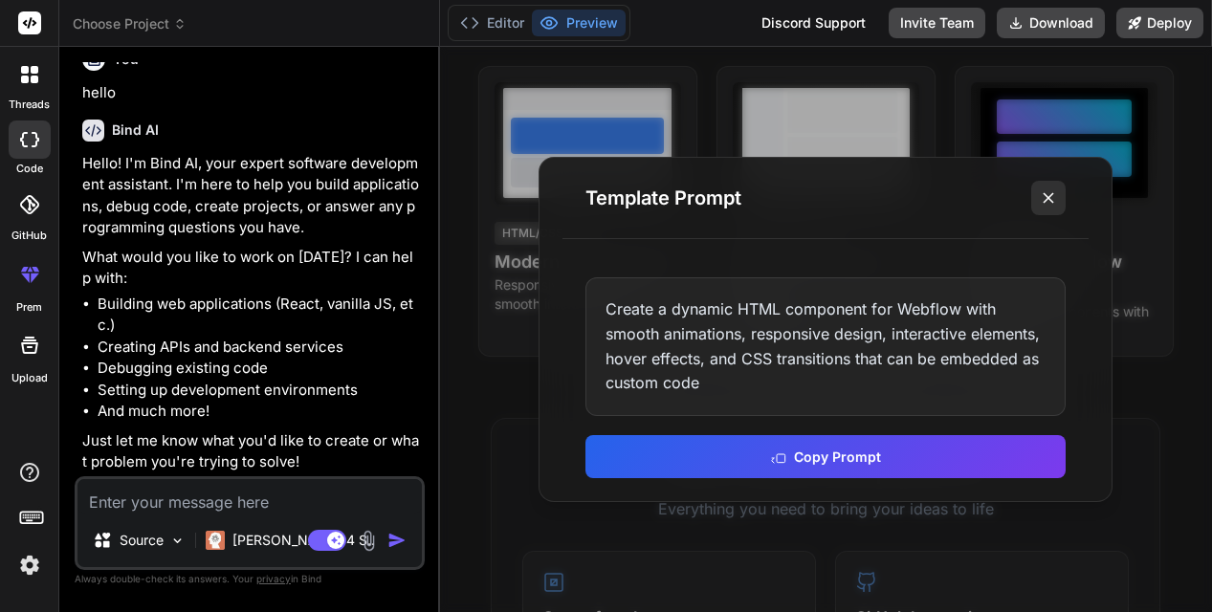
click at [1049, 201] on icon at bounding box center [1048, 197] width 19 height 19
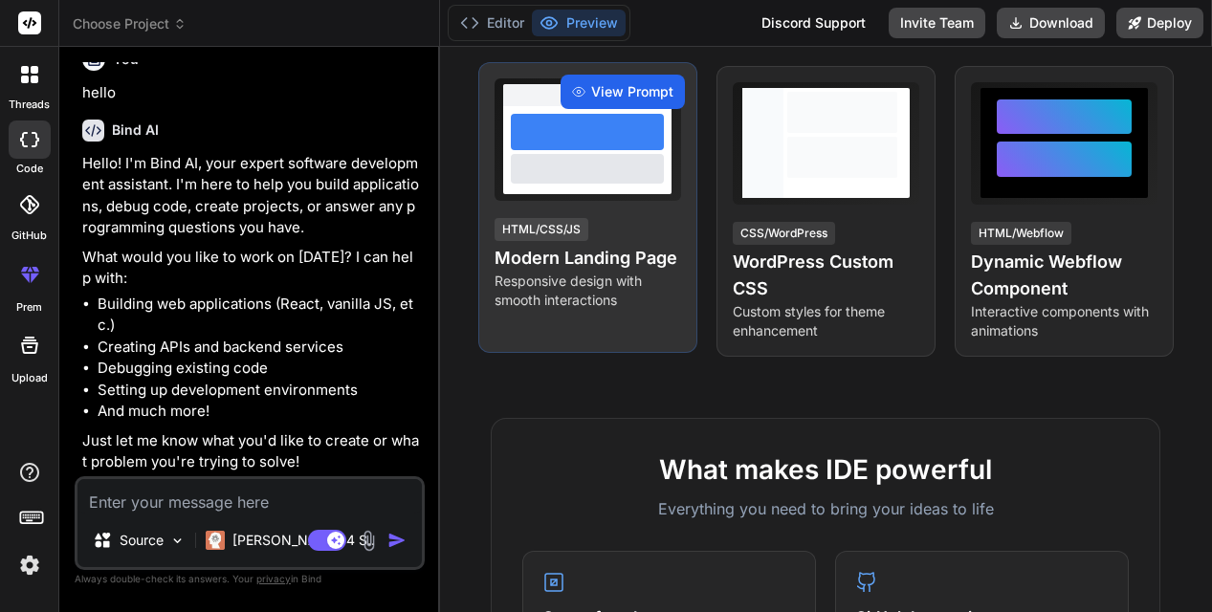
click at [642, 92] on span "View Prompt" at bounding box center [632, 91] width 82 height 19
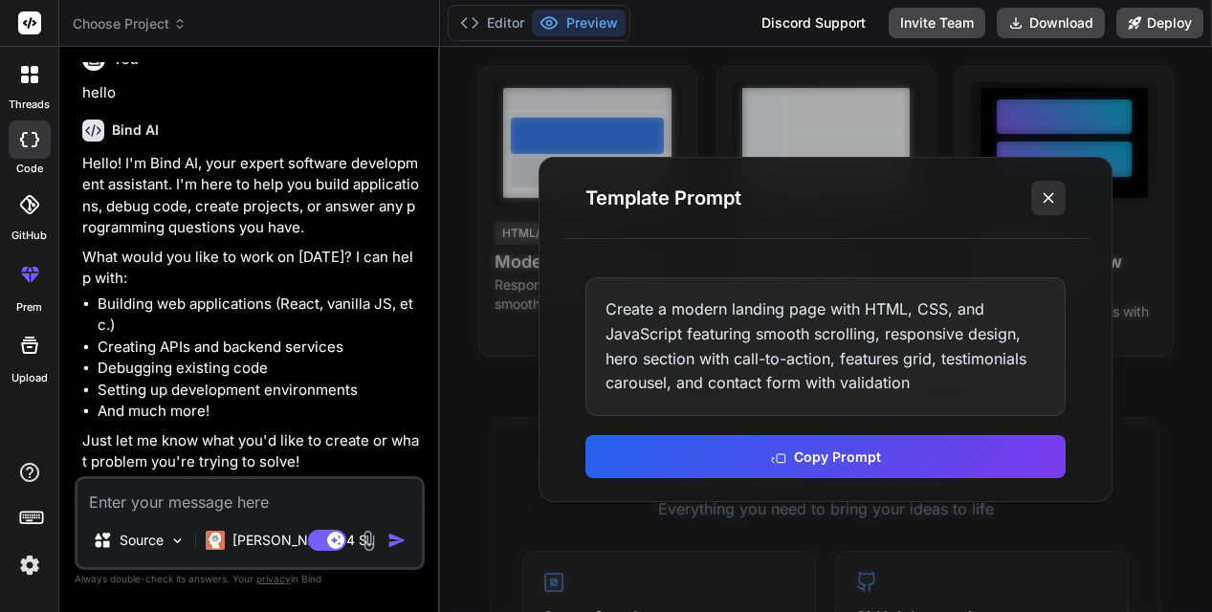
click at [1045, 198] on icon at bounding box center [1048, 197] width 19 height 19
